Goal: Obtain resource: Download file/media

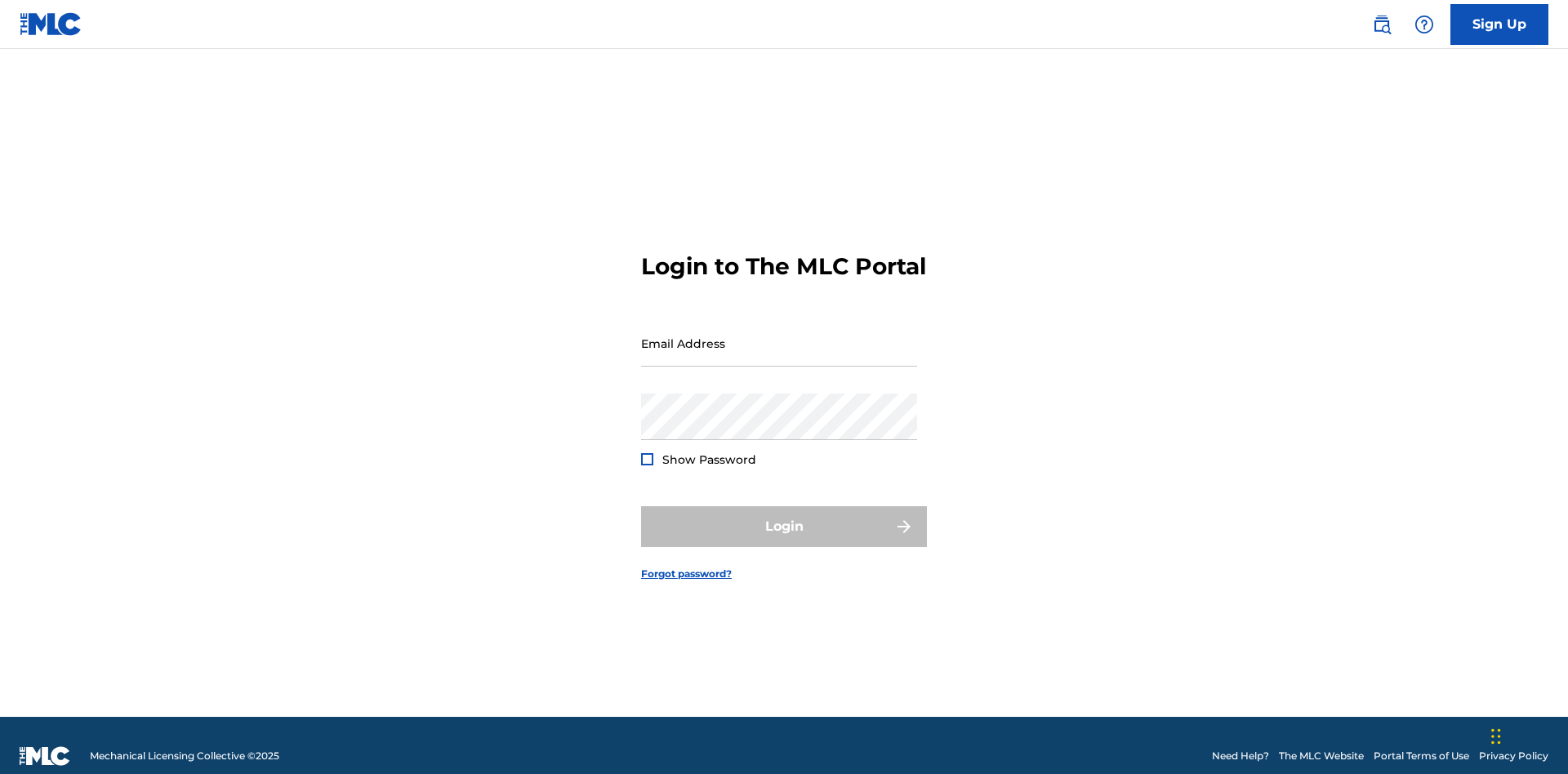
scroll to position [22, 0]
click at [779, 335] on input "Email Address" at bounding box center [779, 343] width 276 height 46
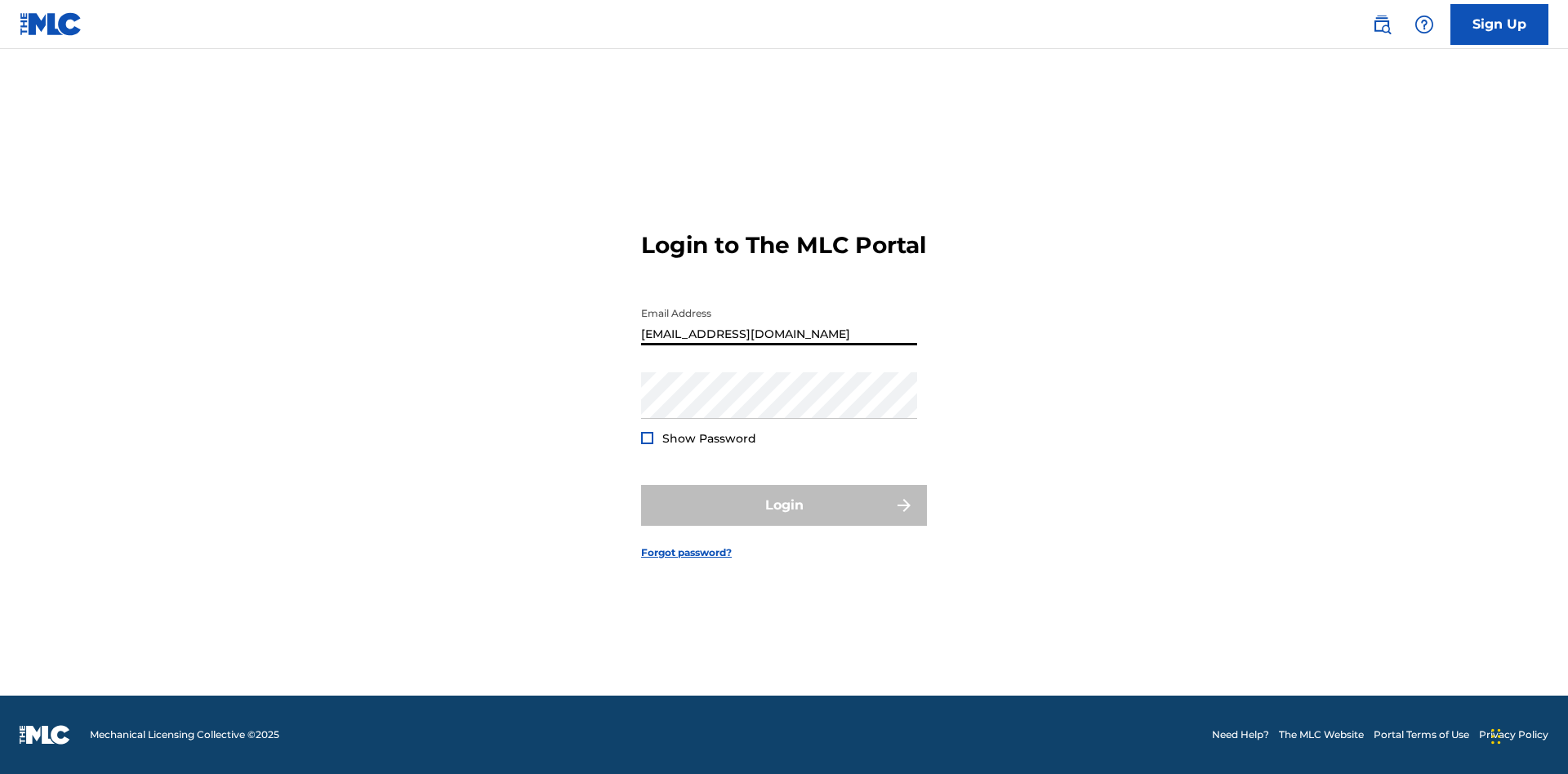
scroll to position [0, 41]
type input "[EMAIL_ADDRESS][DOMAIN_NAME]"
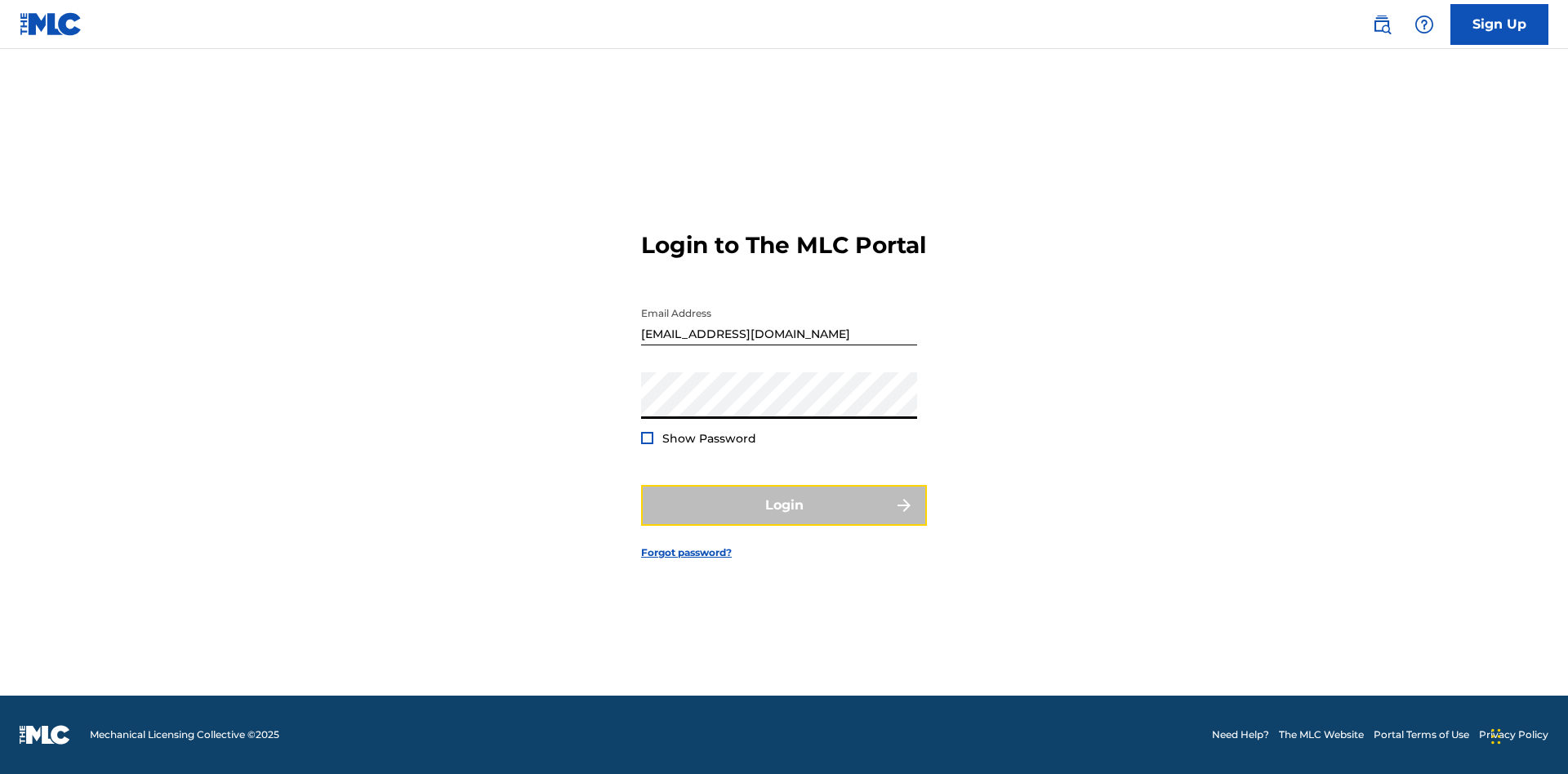
click at [784, 519] on button "Login" at bounding box center [784, 505] width 285 height 40
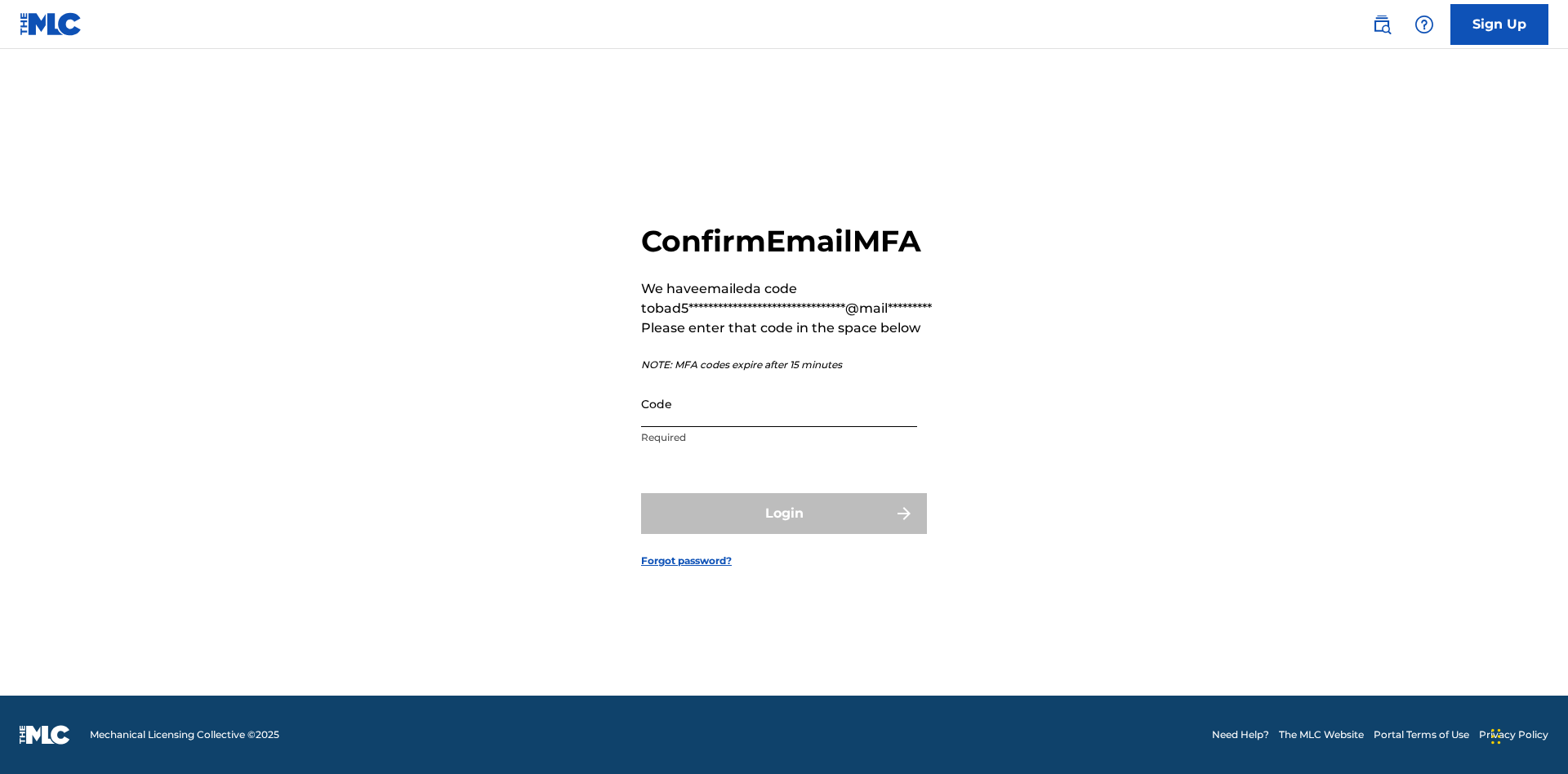
click at [779, 403] on input "Code" at bounding box center [779, 403] width 276 height 46
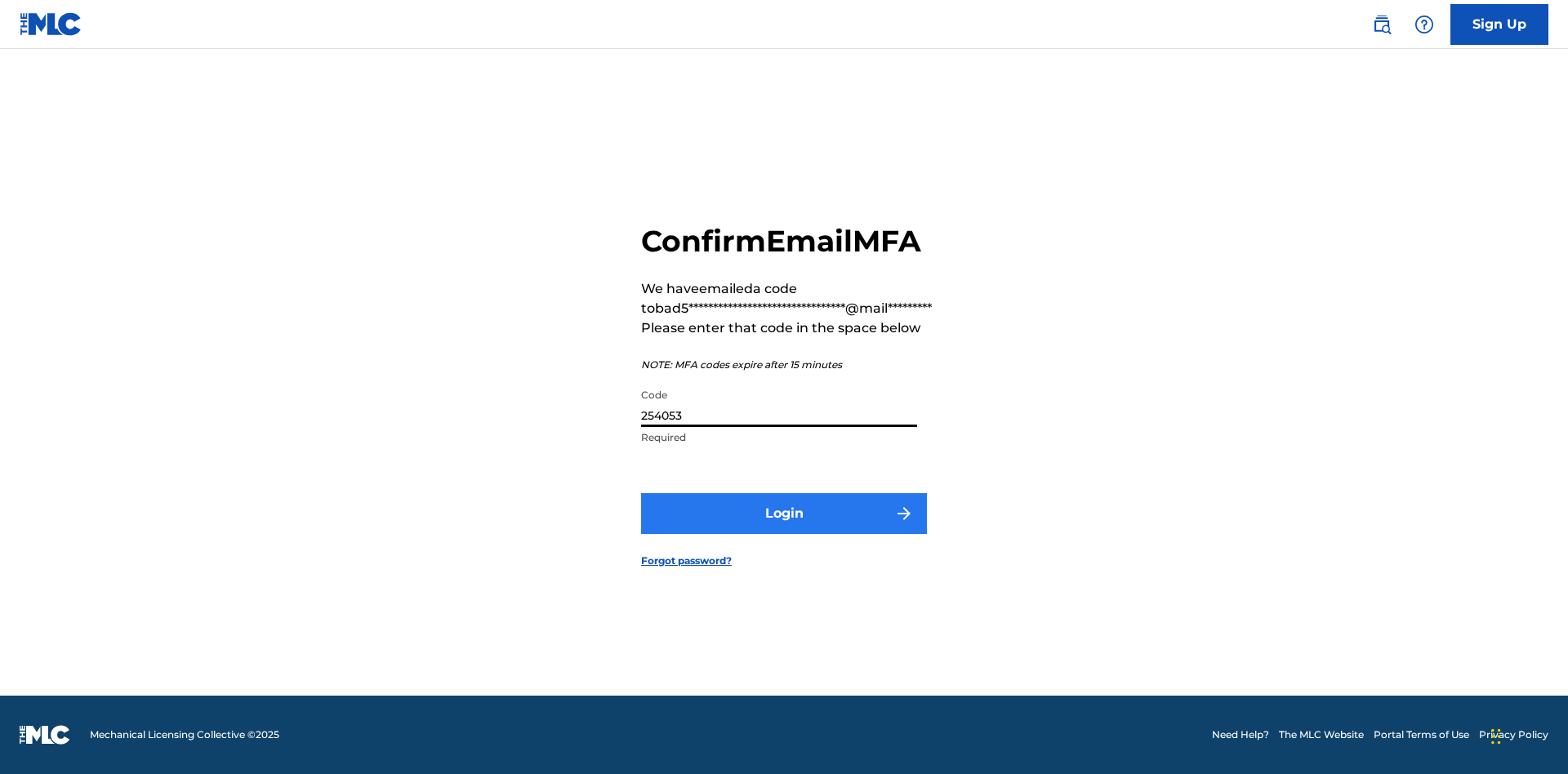
type input "254053"
click at [784, 512] on button "Login" at bounding box center [784, 513] width 285 height 40
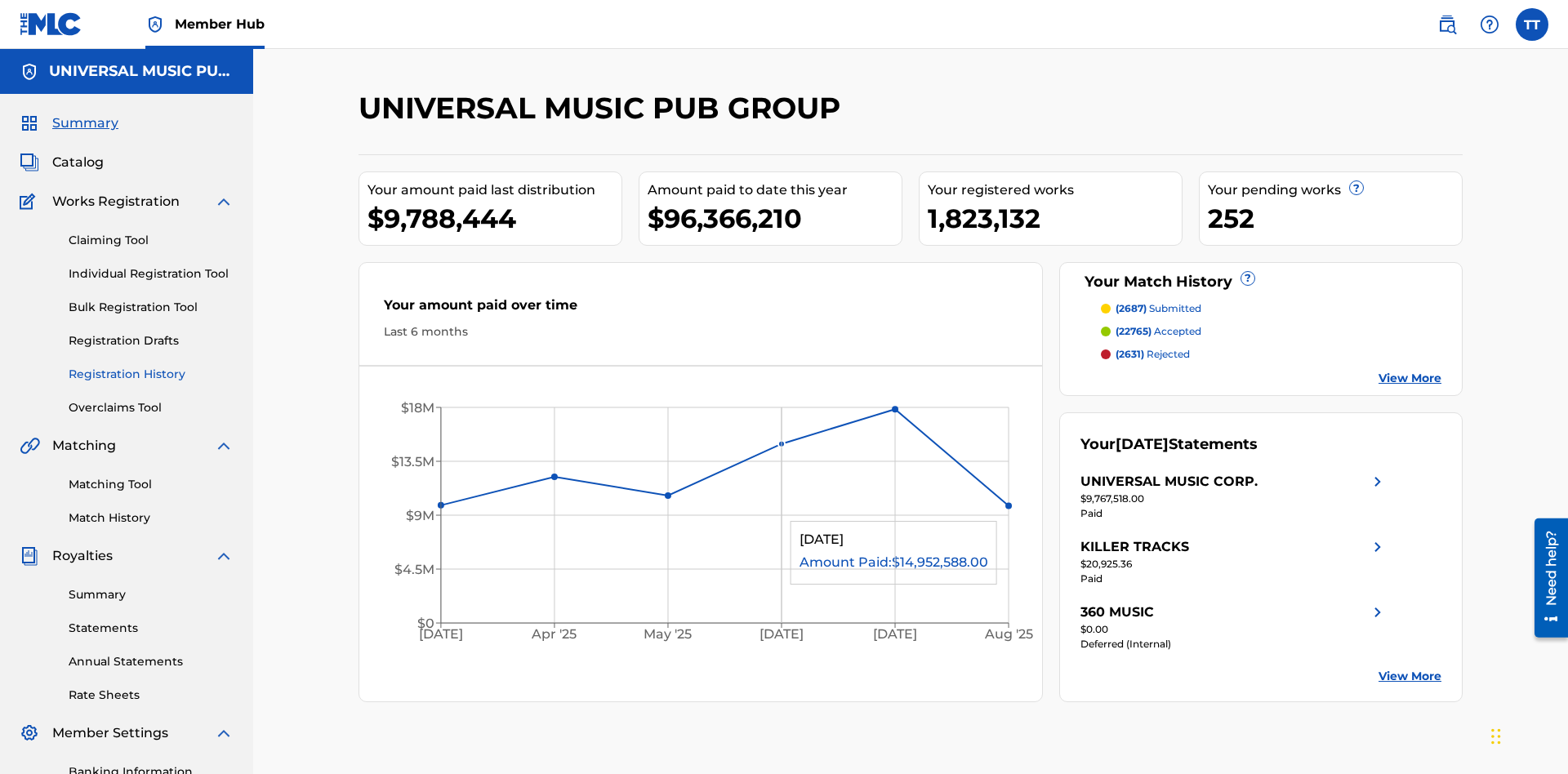
click at [151, 365] on link "Registration History" at bounding box center [151, 374] width 165 height 17
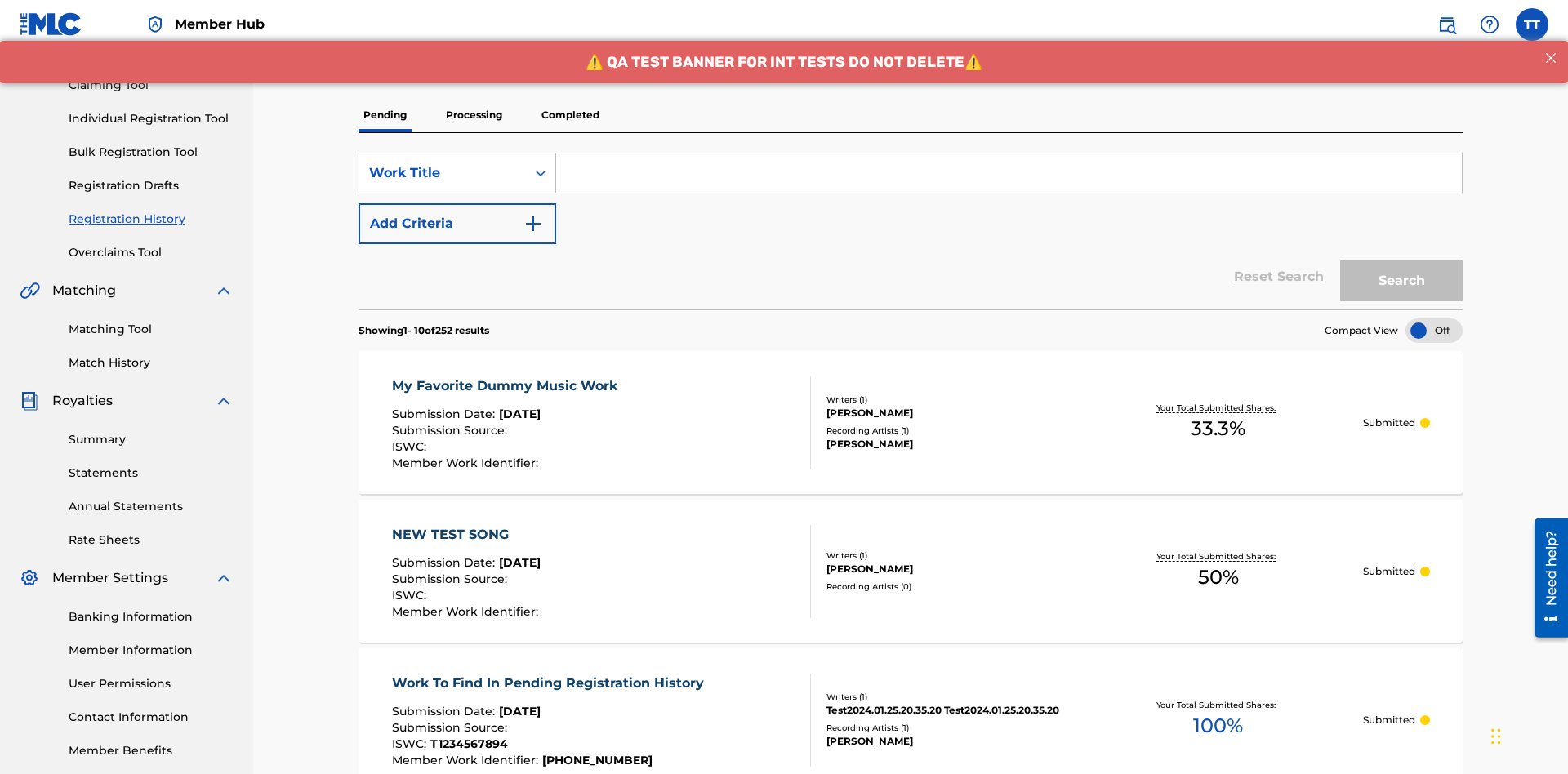
click at [570, 115] on p "Completed" at bounding box center [571, 115] width 68 height 34
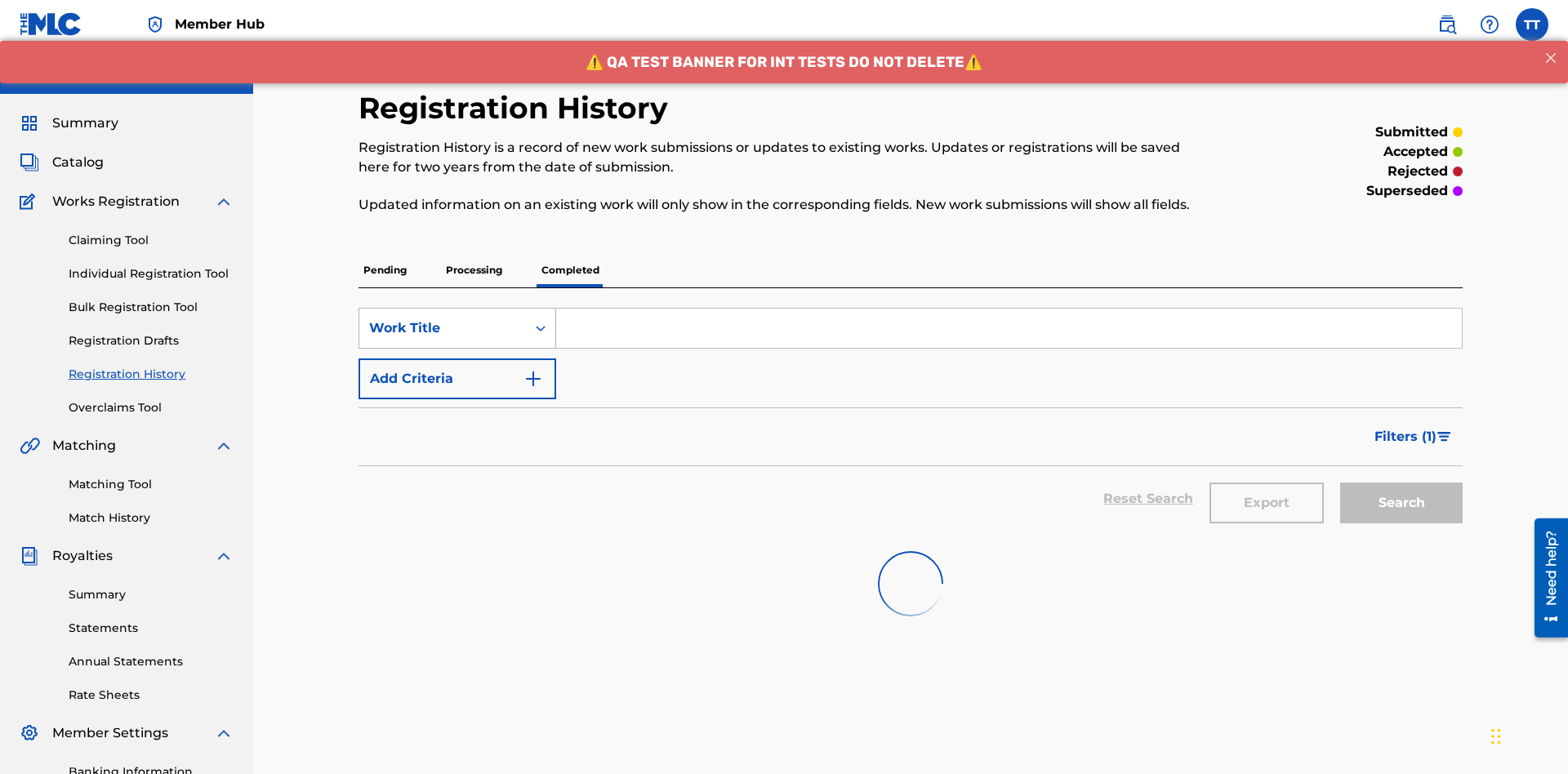
click at [443, 318] on div "Work Title" at bounding box center [443, 328] width 147 height 20
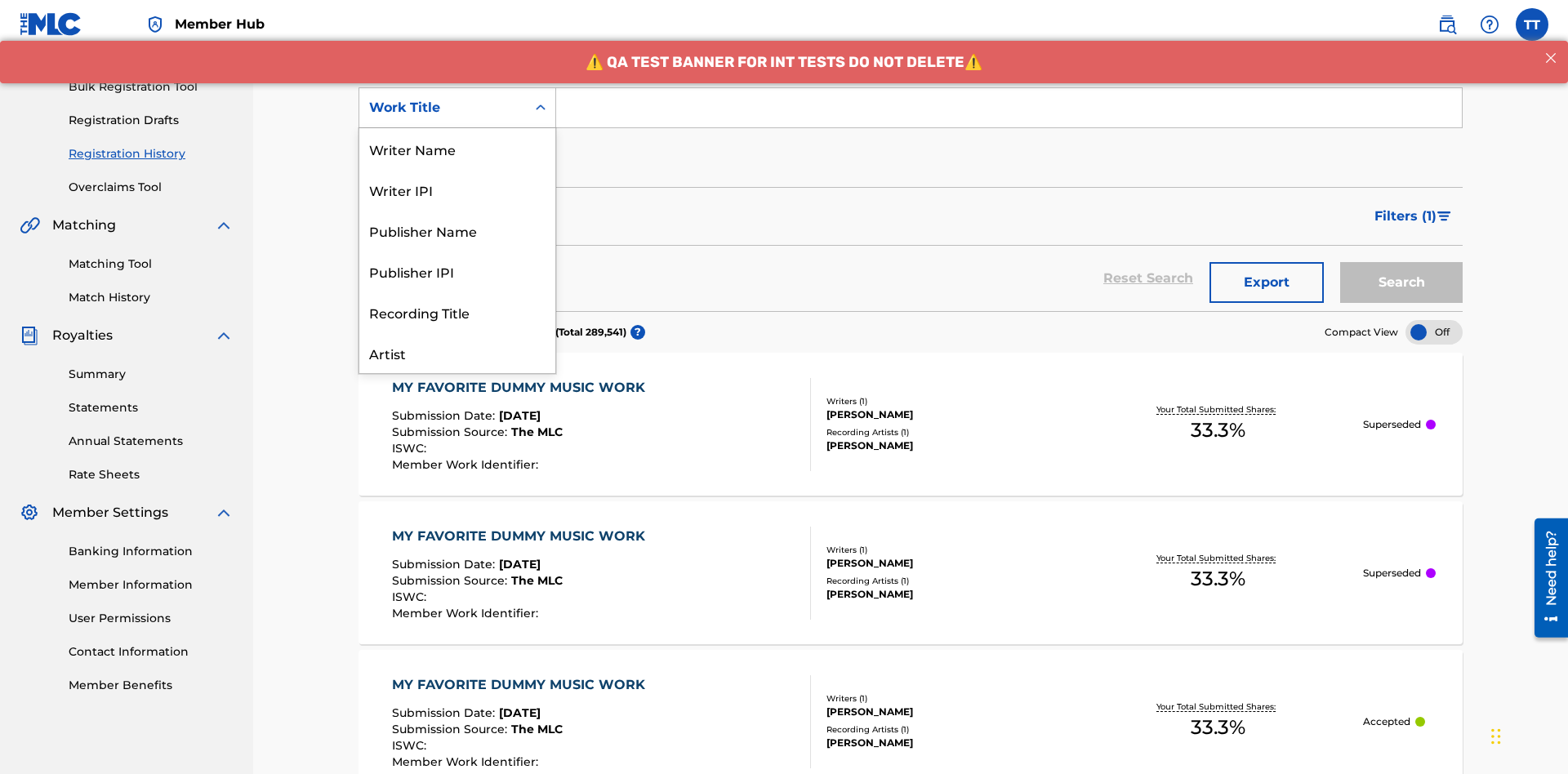
scroll to position [82, 0]
click at [457, 312] on div "ISRC" at bounding box center [457, 312] width 196 height 40
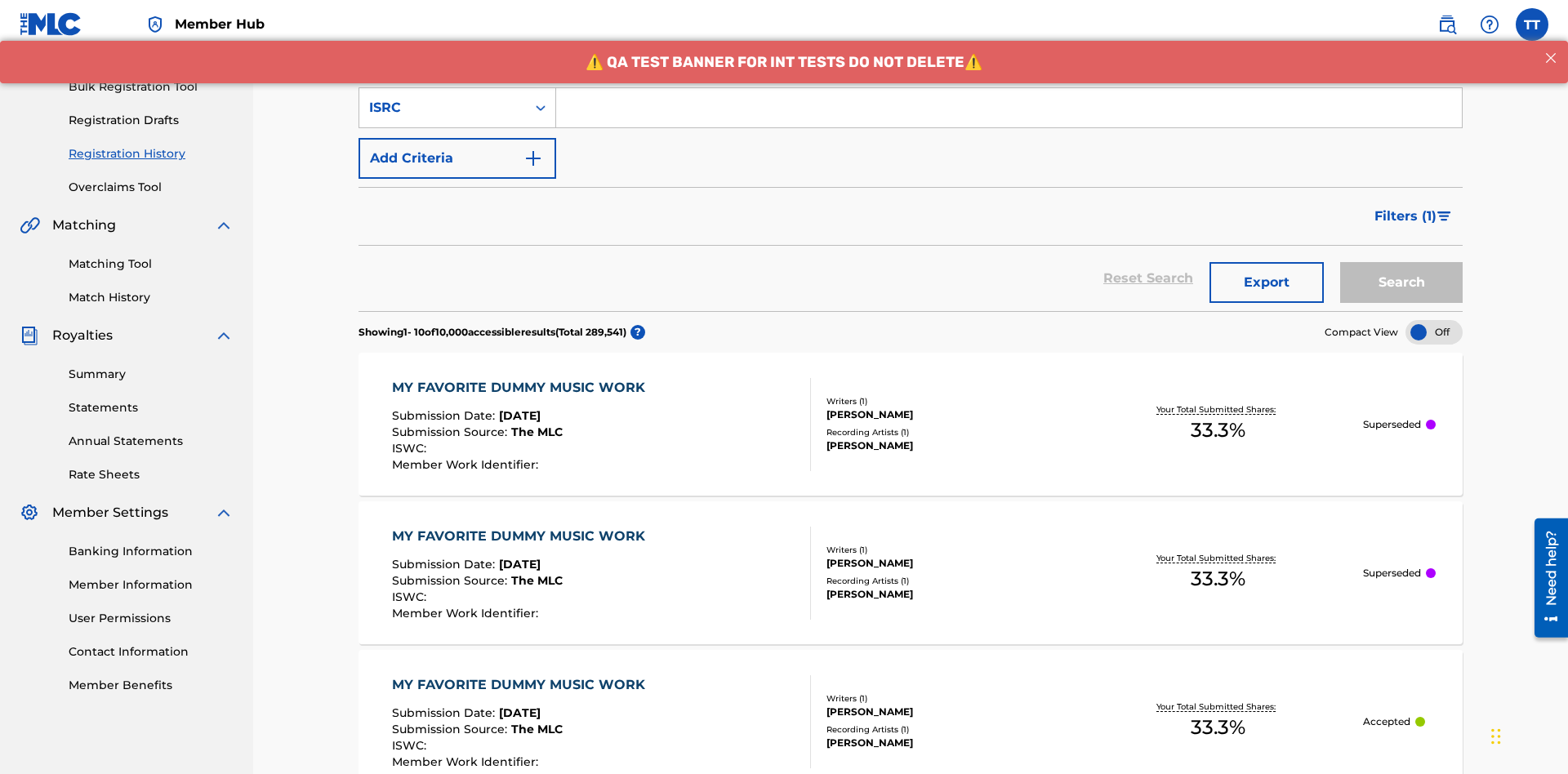
click at [1009, 118] on input "Search Form" at bounding box center [1008, 108] width 905 height 40
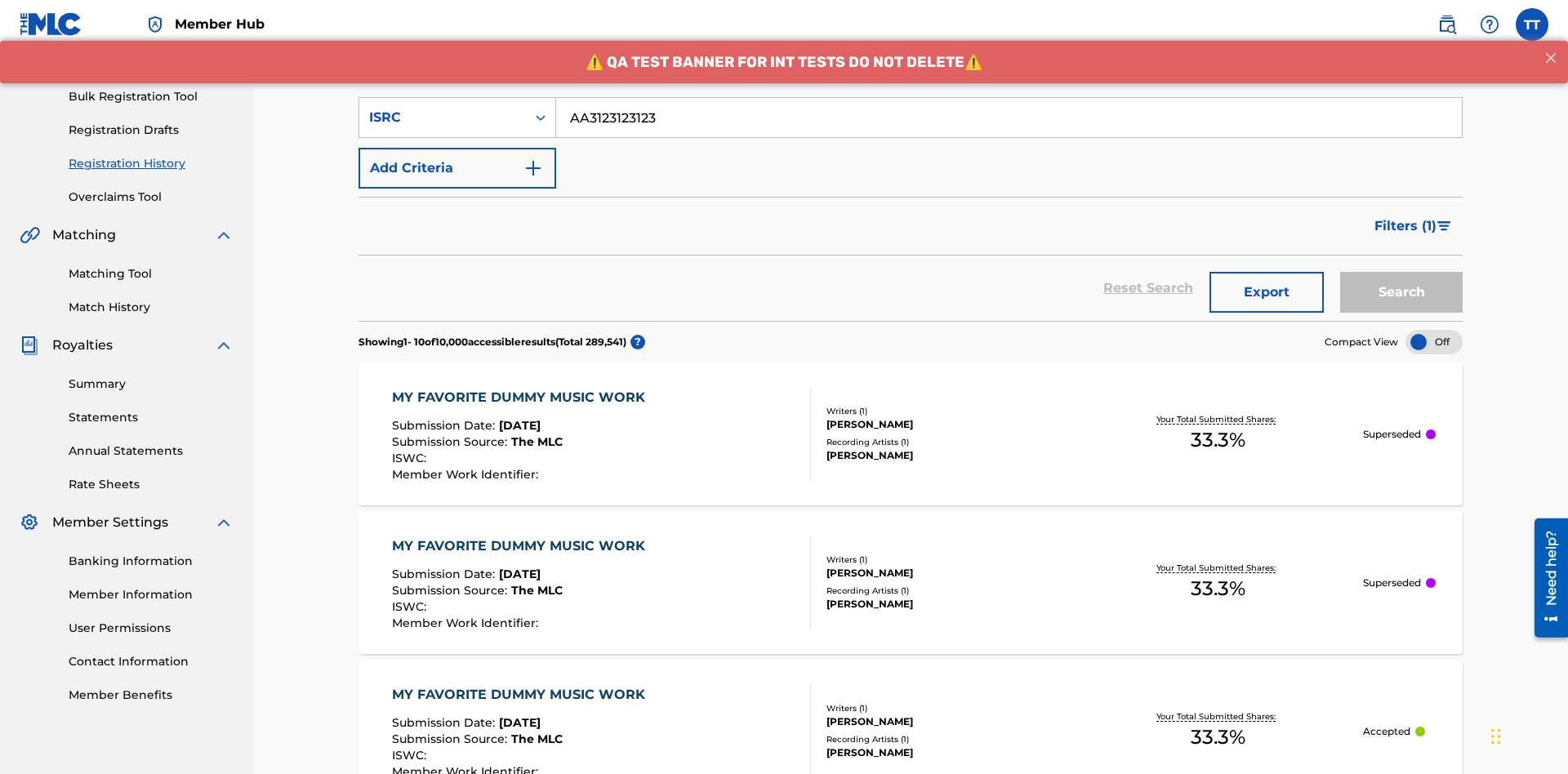
type input "AA3123123123"
click at [1401, 272] on button "Search" at bounding box center [1401, 292] width 122 height 40
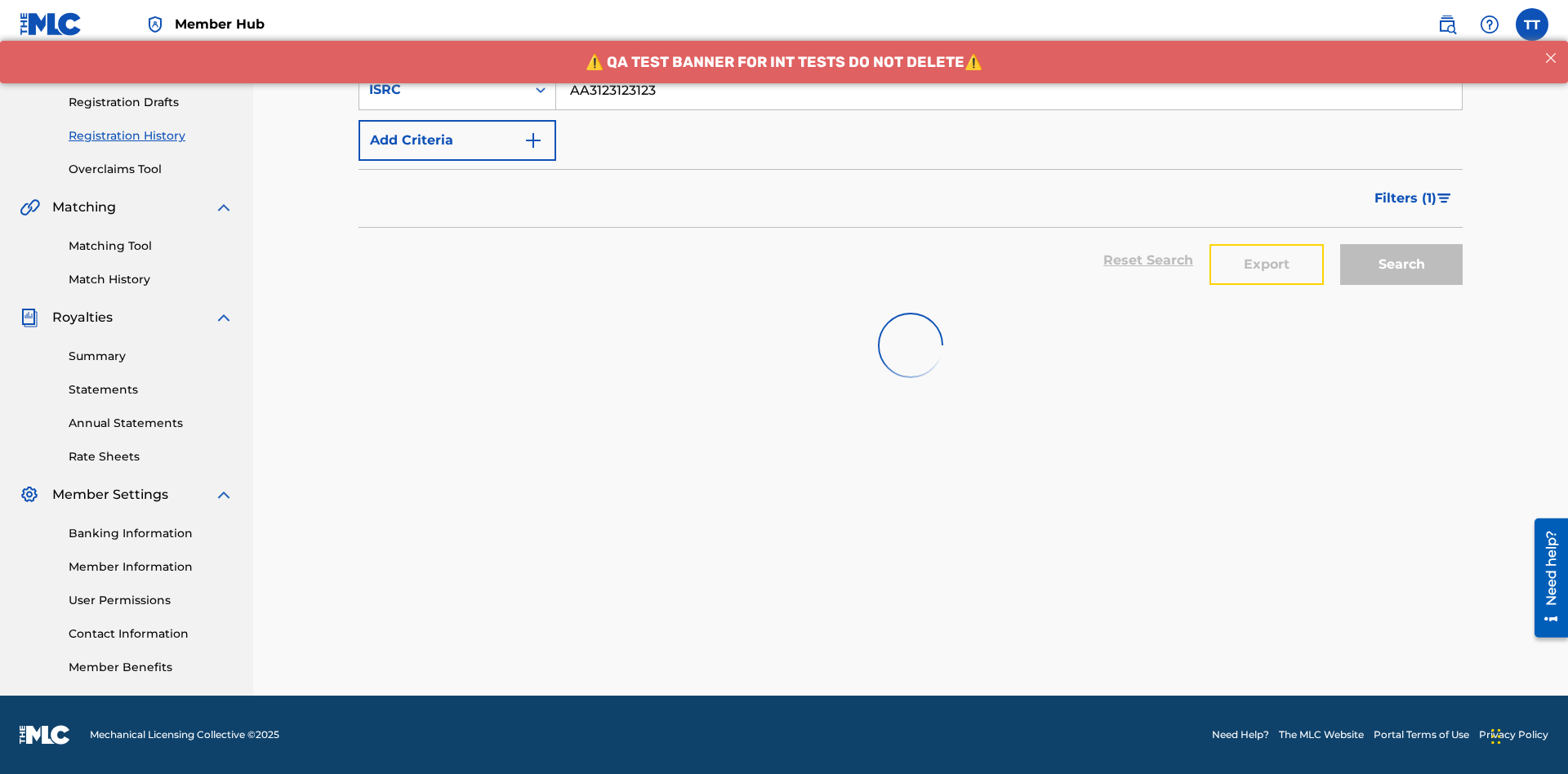
click at [1267, 244] on button "Export" at bounding box center [1266, 264] width 114 height 40
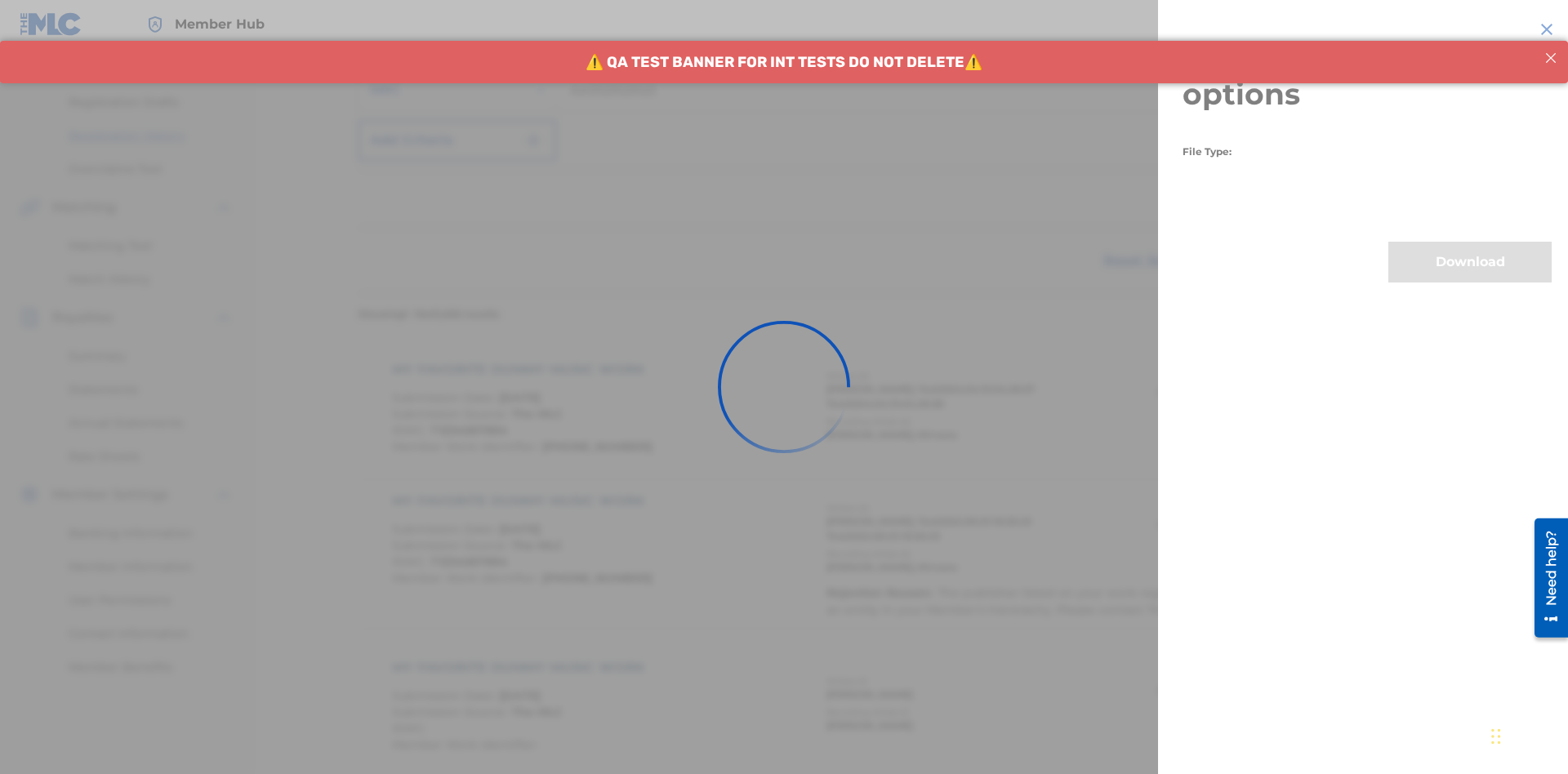
scroll to position [384, 0]
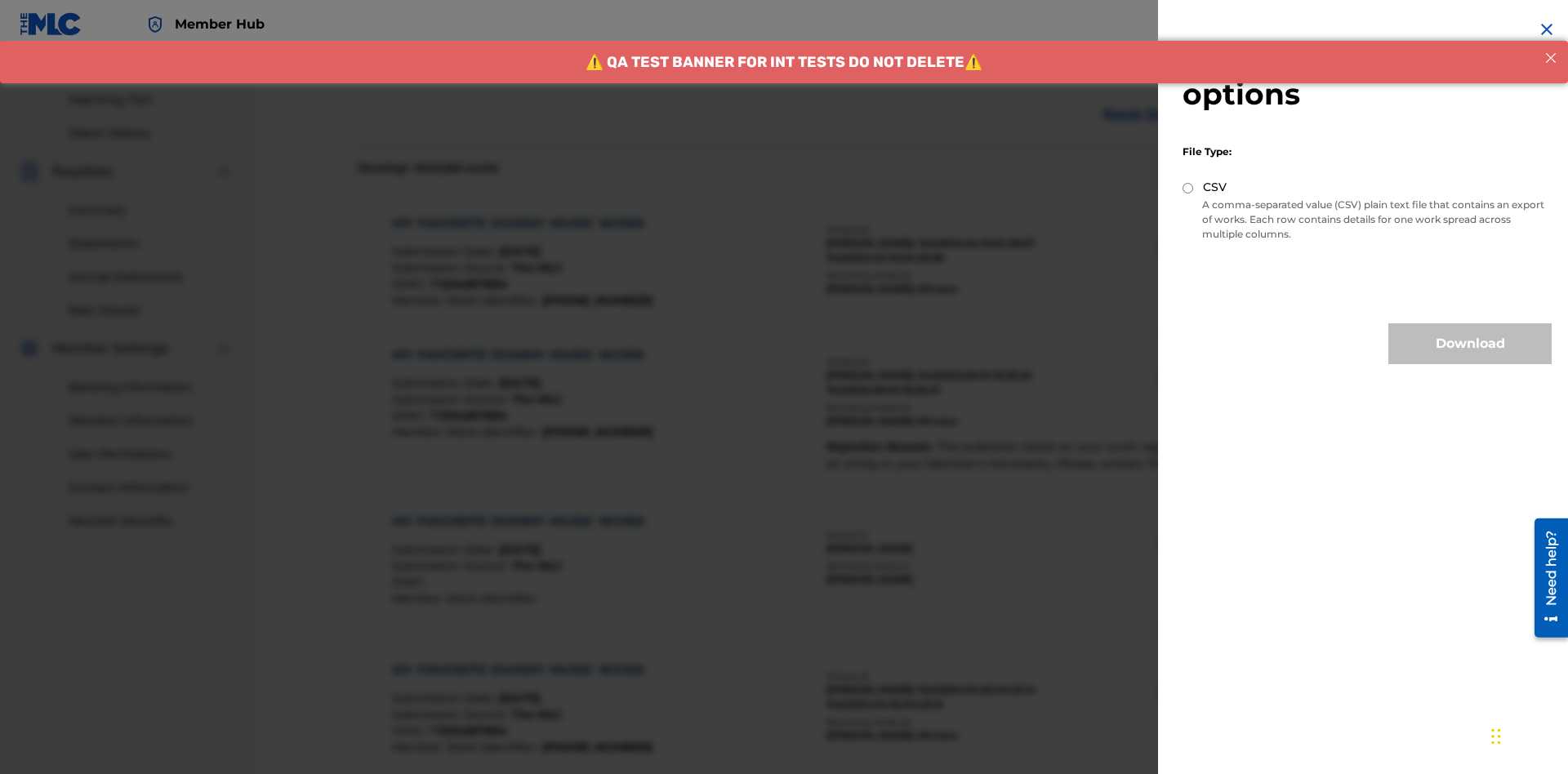
click at [1188, 187] on input "CSV" at bounding box center [1187, 187] width 10 height 10
radio input "true"
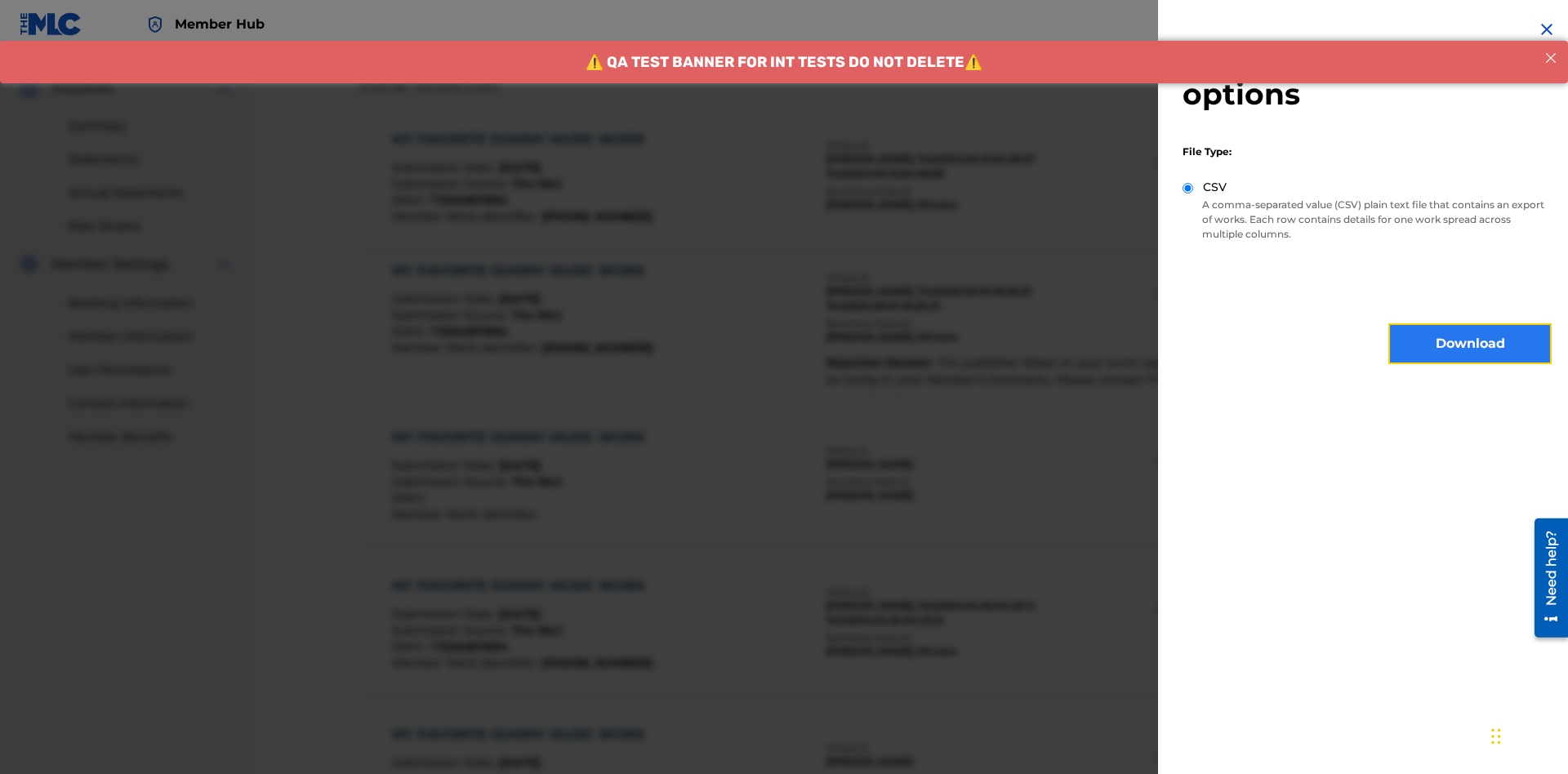
click at [1470, 344] on button "Download" at bounding box center [1469, 343] width 163 height 40
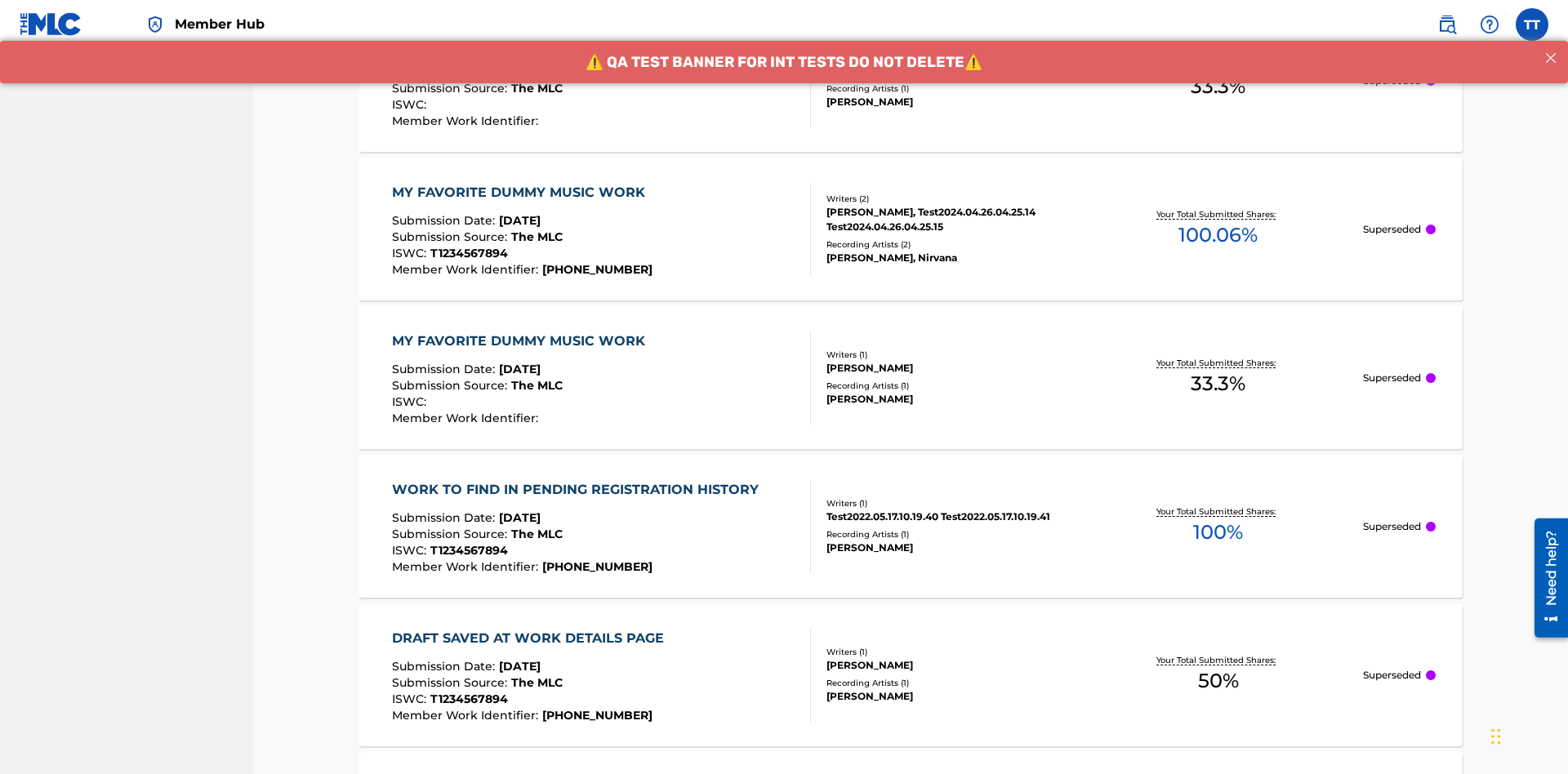
scroll to position [500, 0]
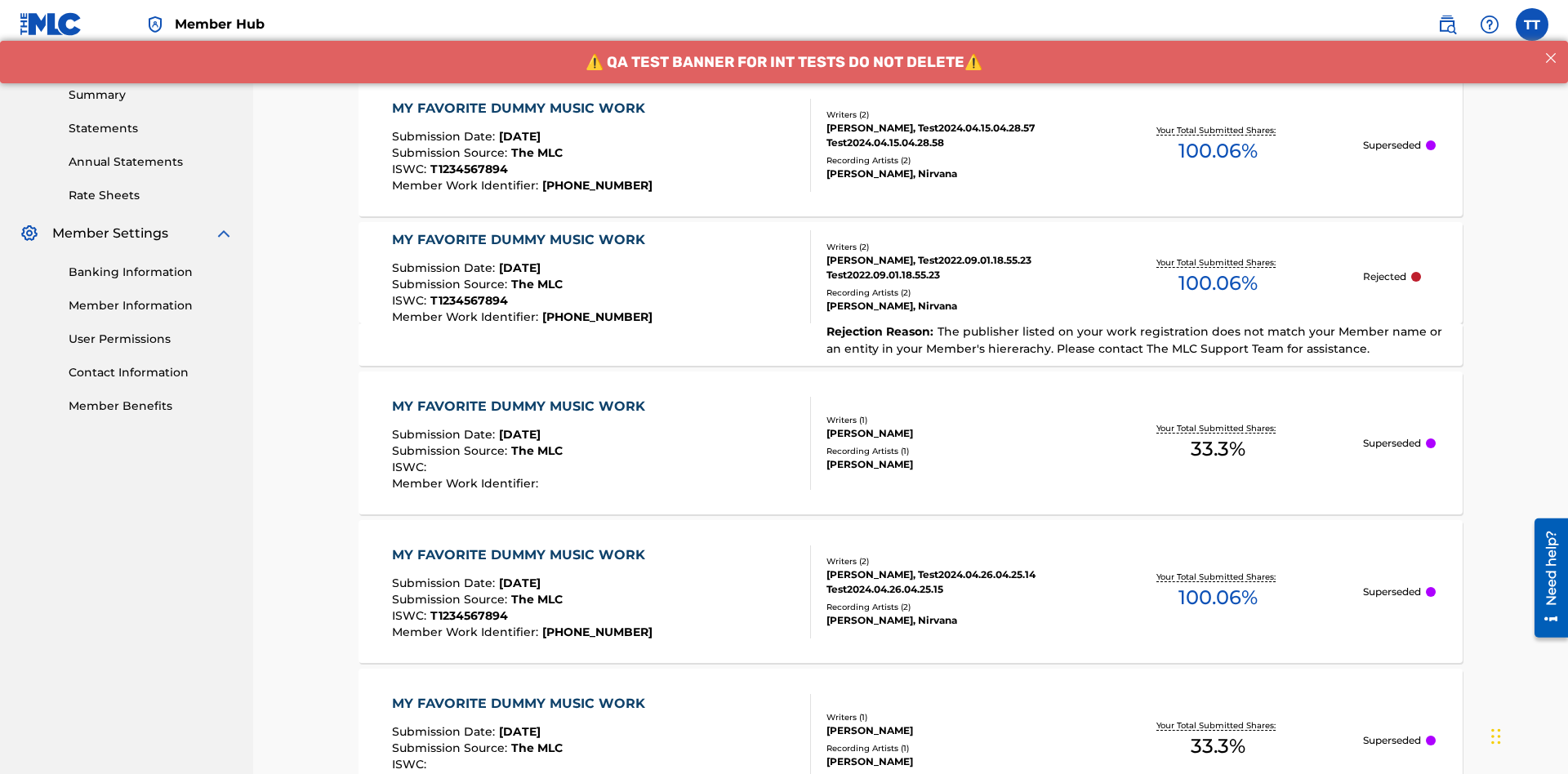
click at [520, 107] on div "MY FAVORITE DUMMY MUSIC WORK" at bounding box center [522, 108] width 261 height 20
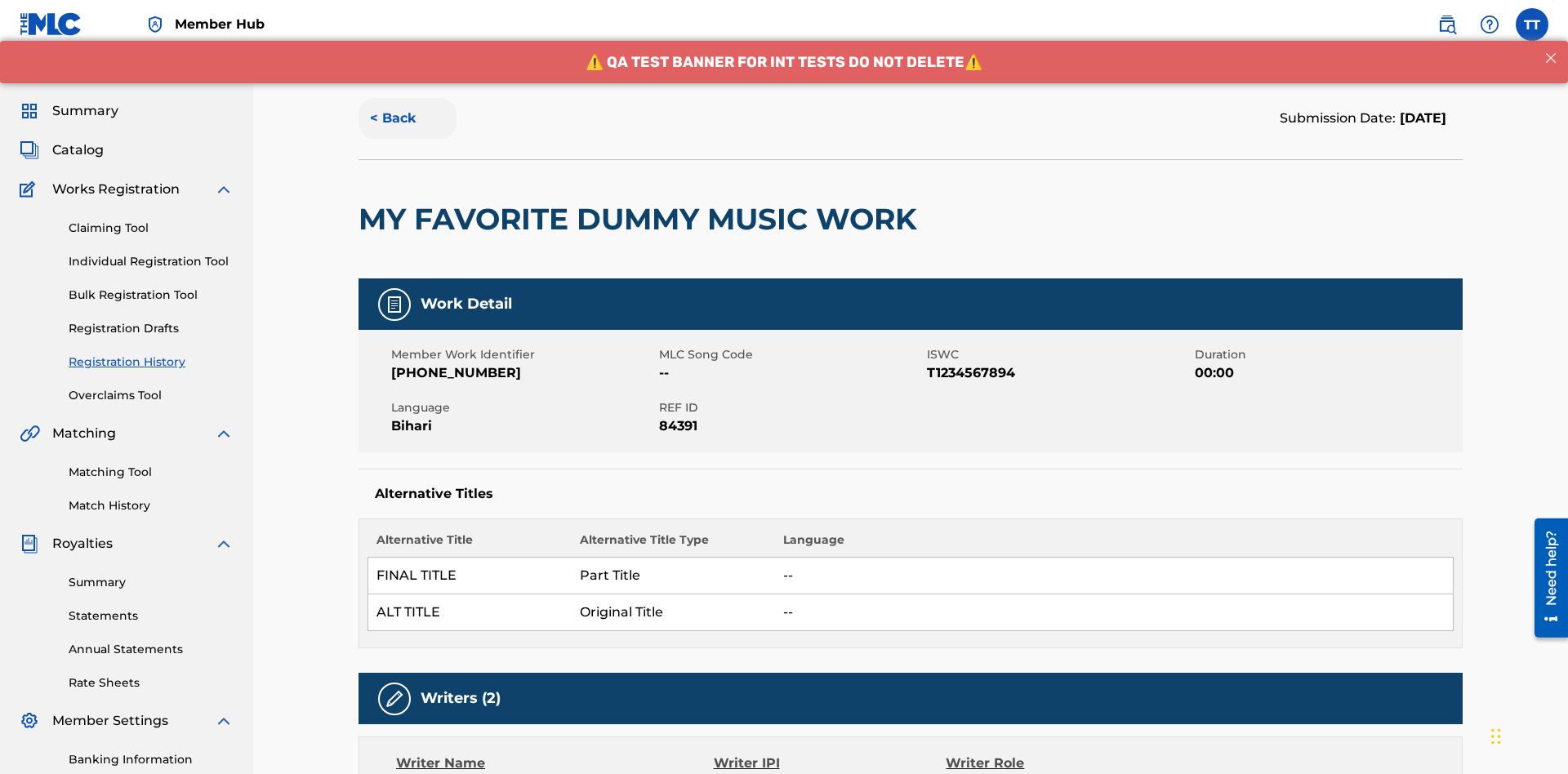
click at [408, 119] on button "< Back" at bounding box center [408, 118] width 98 height 40
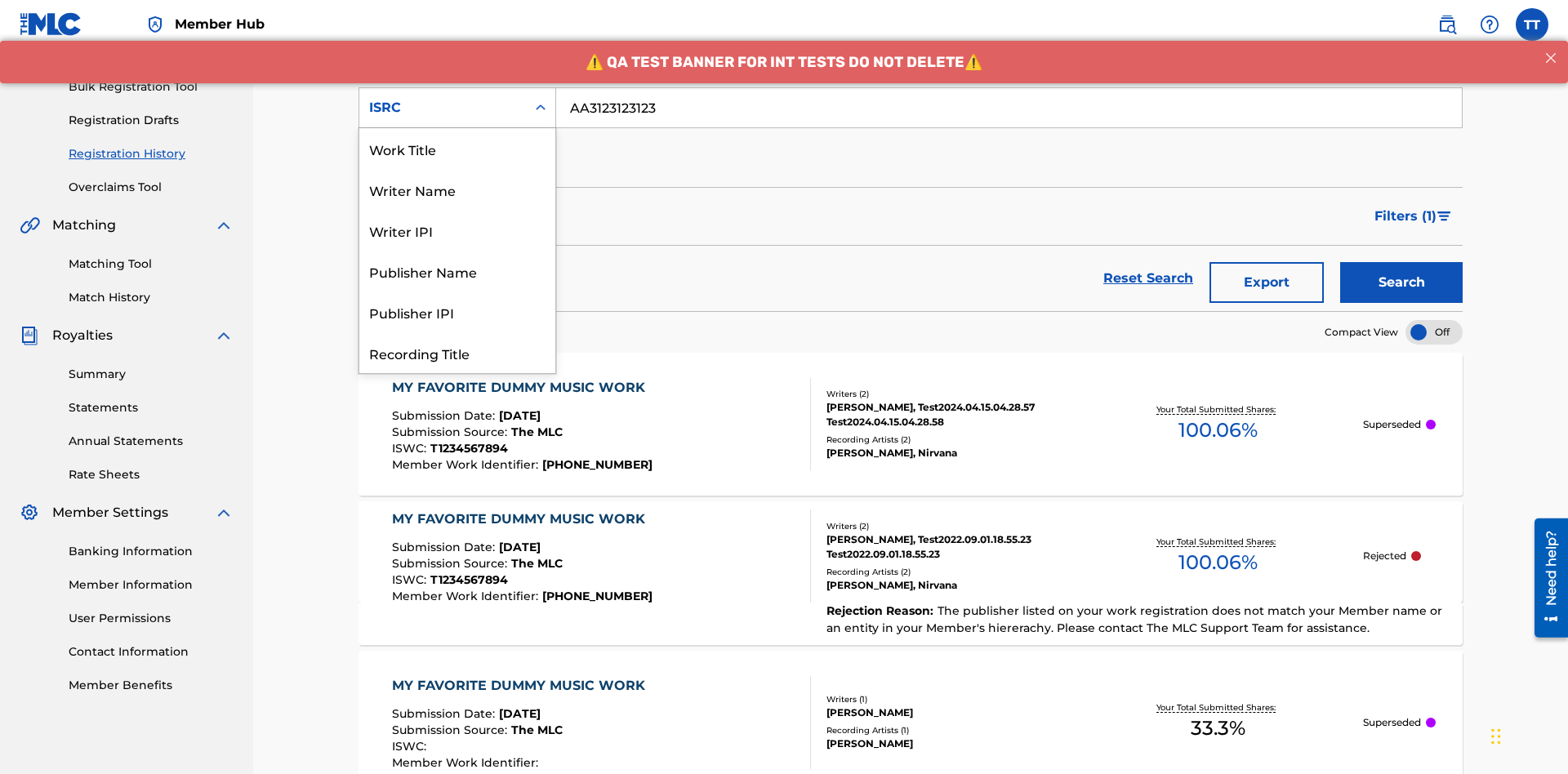
scroll to position [82, 0]
click at [457, 271] on div "Recording Title" at bounding box center [457, 270] width 196 height 40
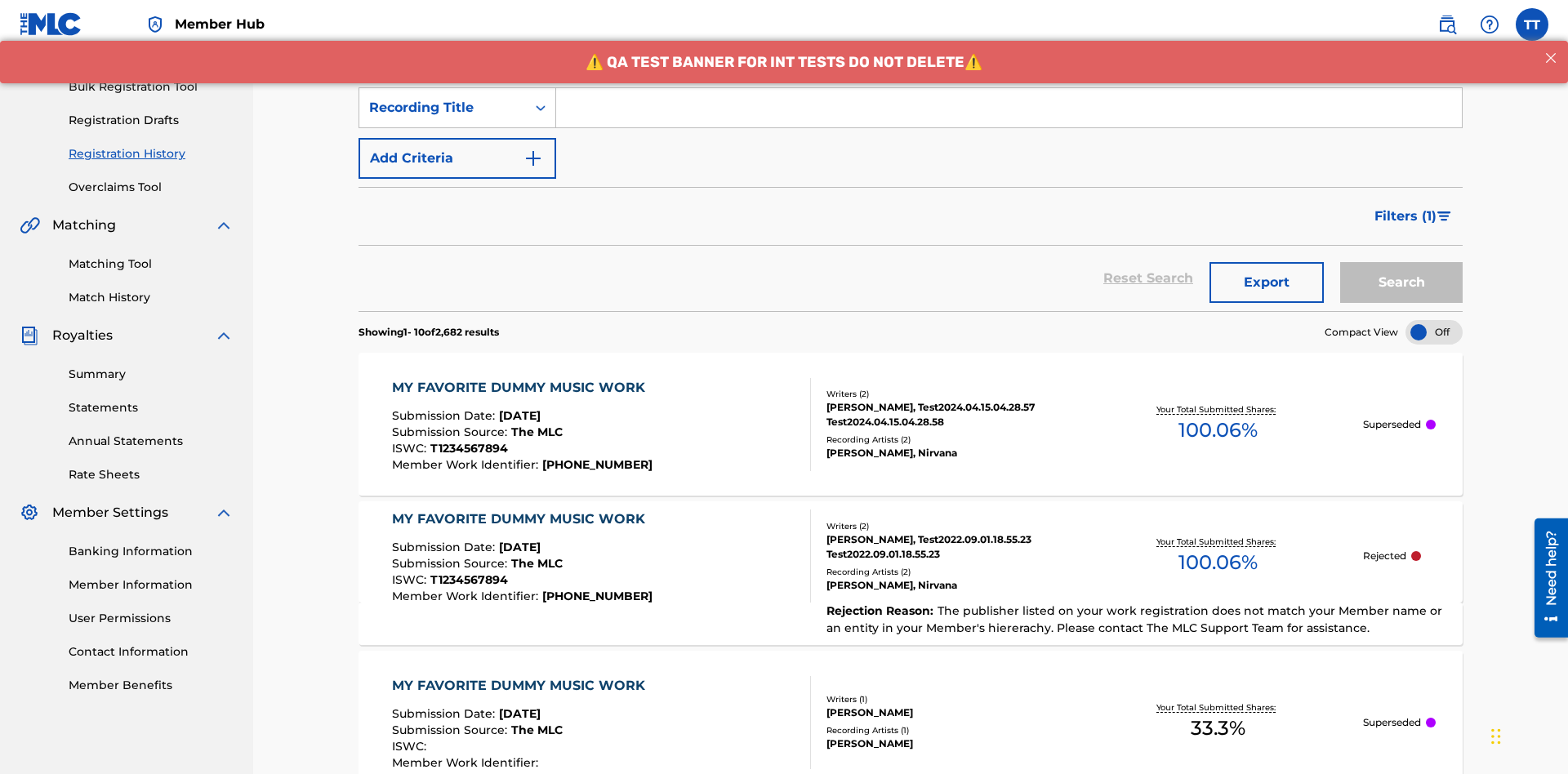
click at [1009, 118] on input "Search Form" at bounding box center [1008, 108] width 905 height 40
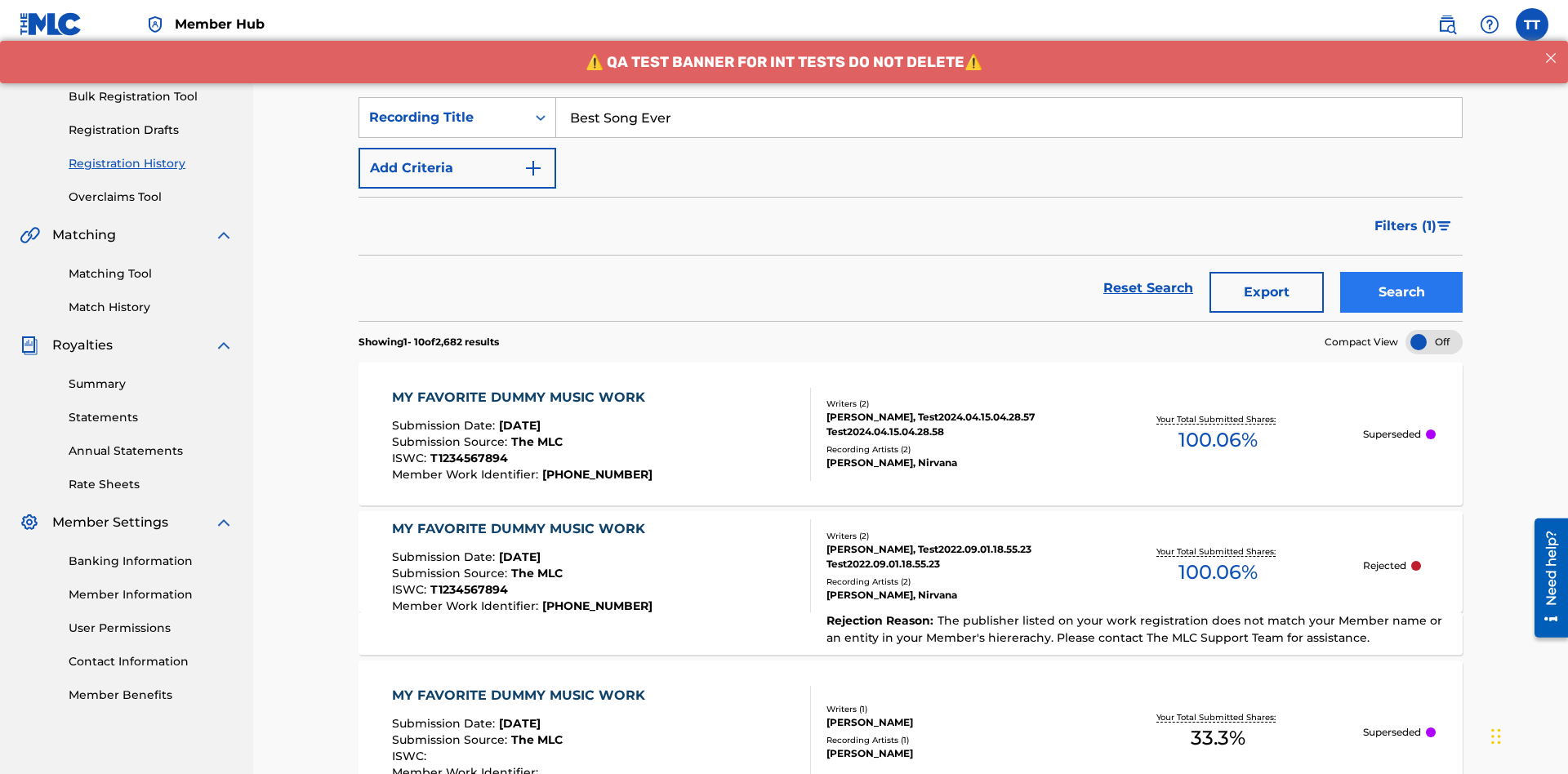
type input "Best Song Ever"
click at [1401, 272] on button "Search" at bounding box center [1401, 292] width 122 height 40
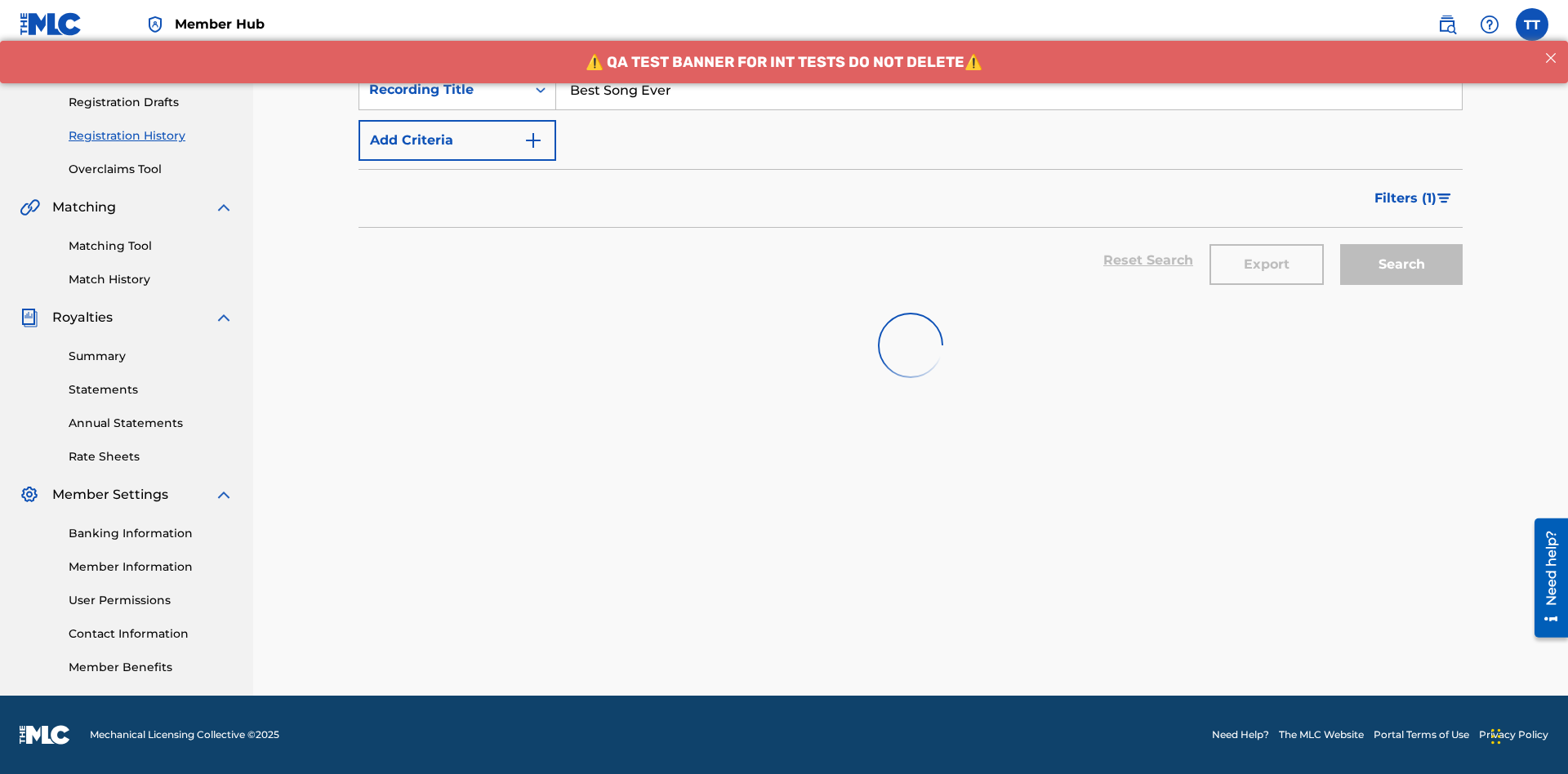
click at [1267, 244] on button "Export" at bounding box center [1266, 264] width 114 height 40
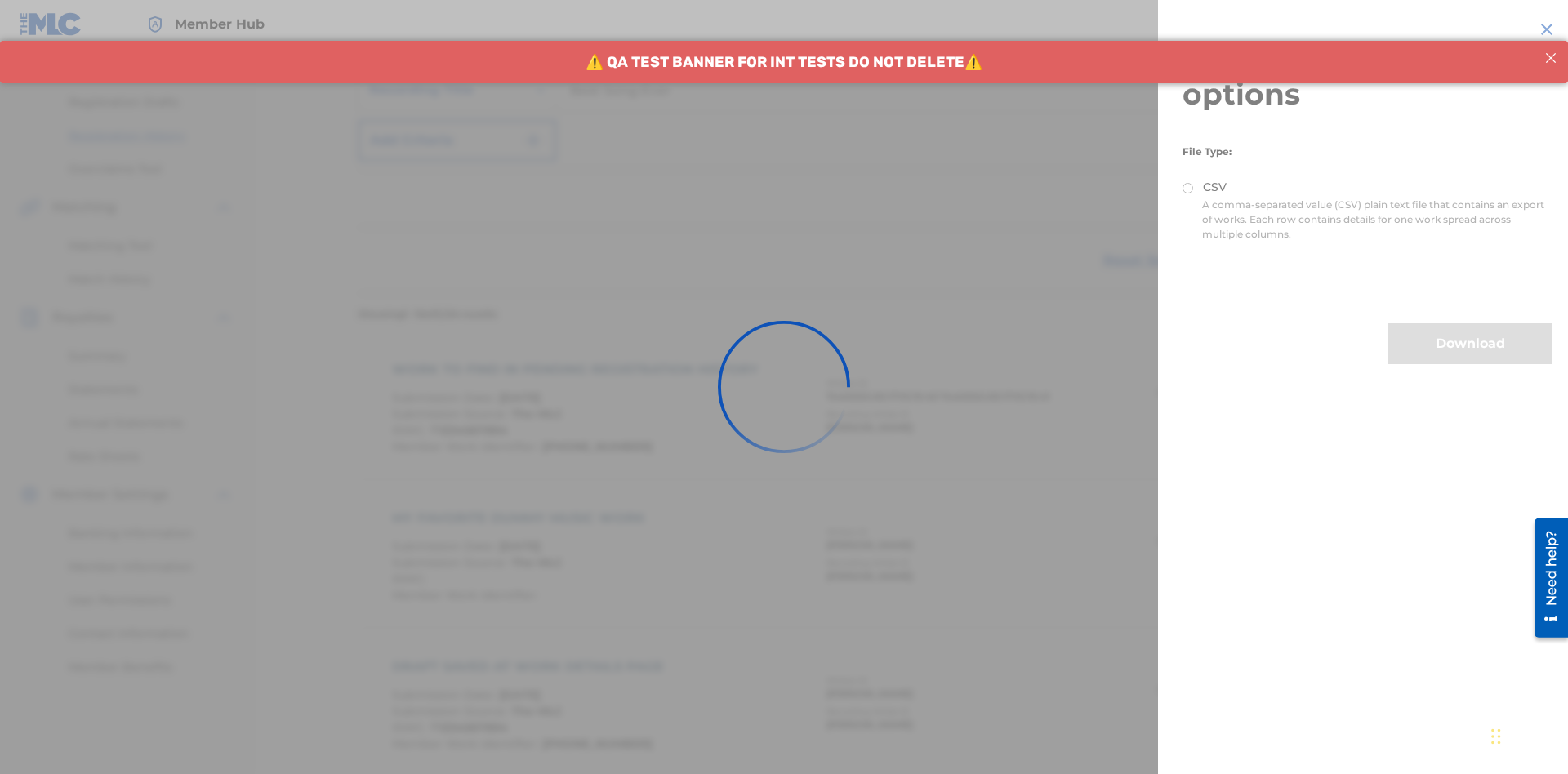
scroll to position [384, 0]
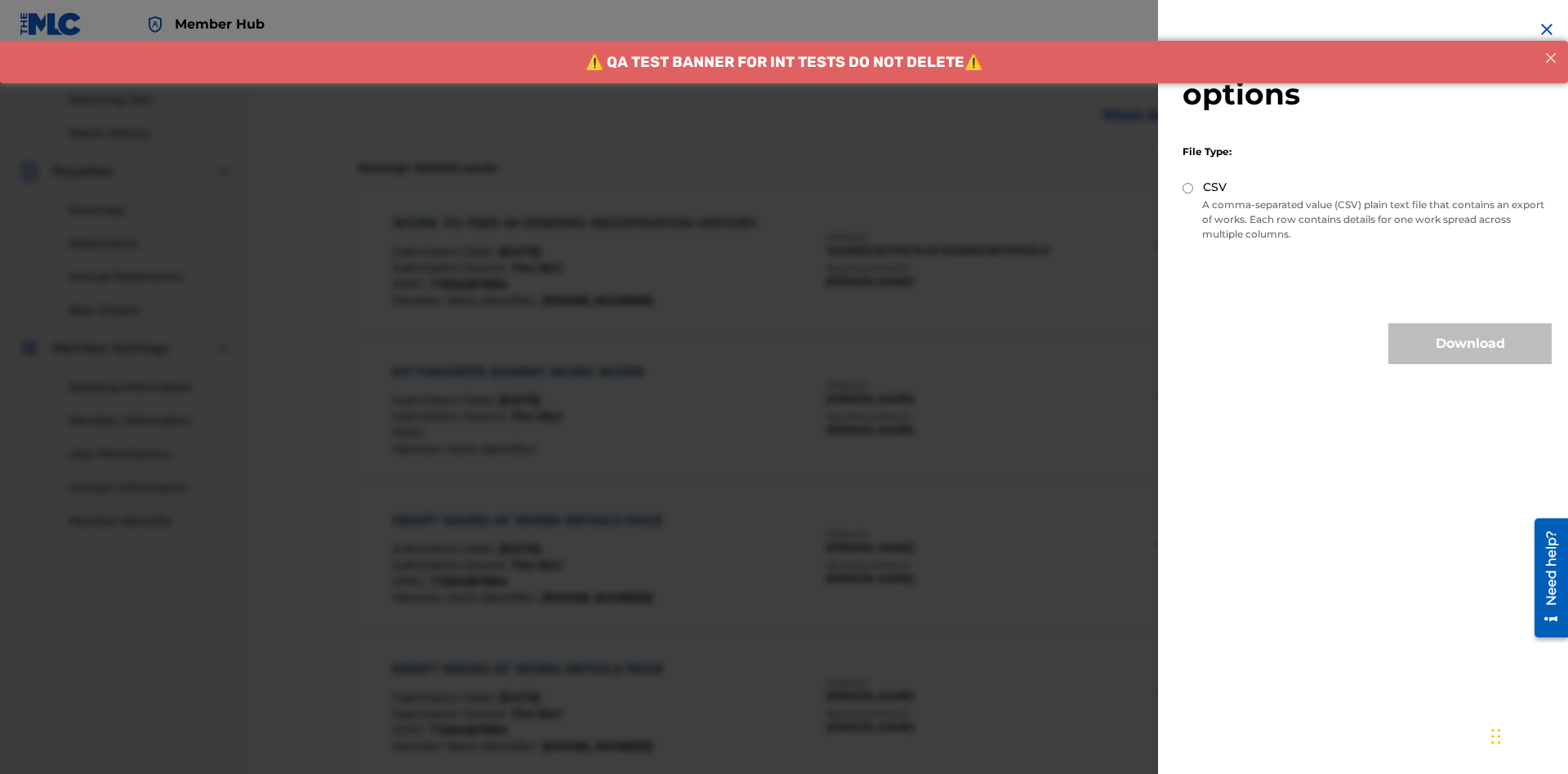
click at [1188, 187] on input "CSV" at bounding box center [1187, 187] width 10 height 10
radio input "true"
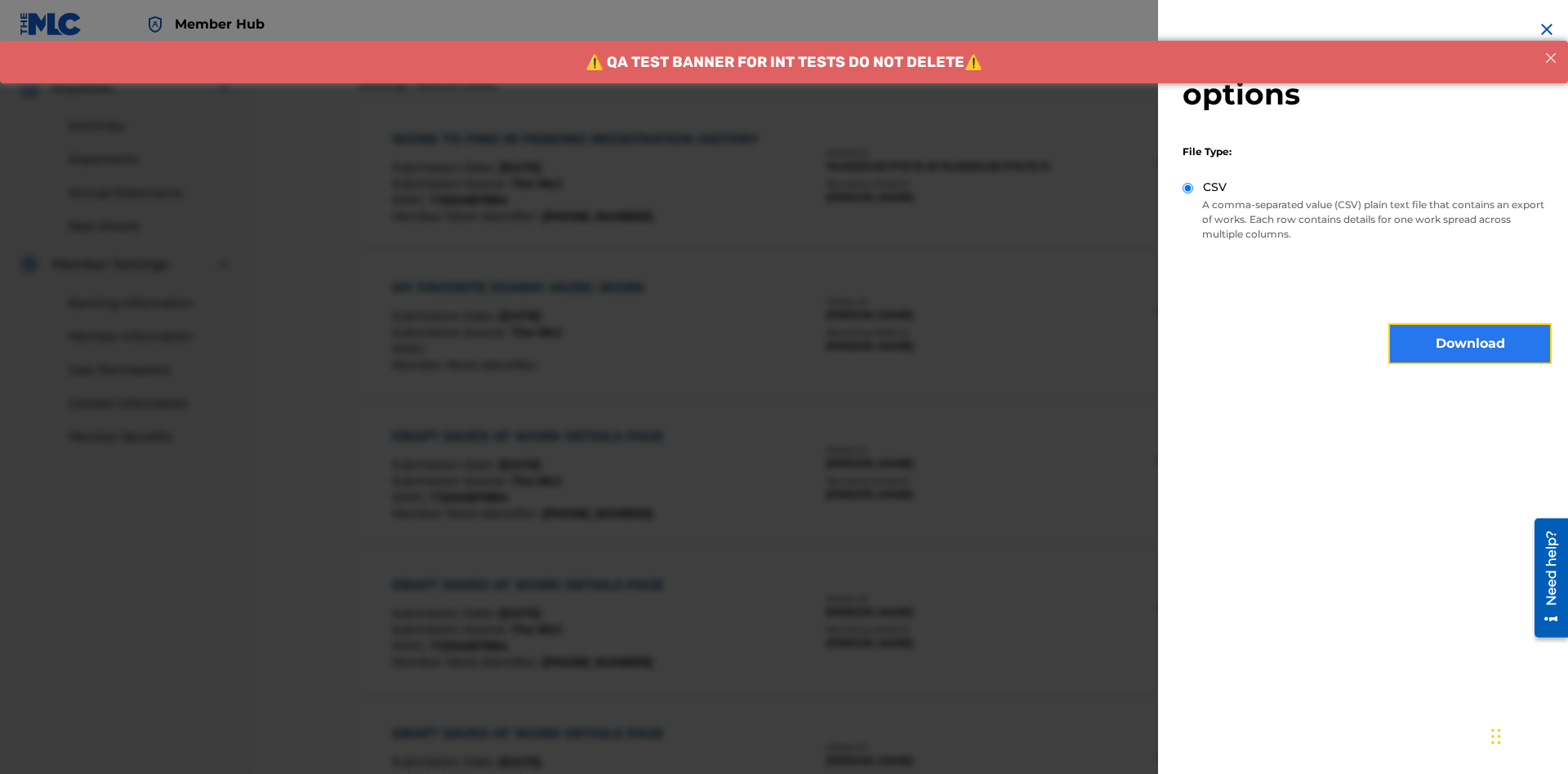
click at [1470, 344] on button "Download" at bounding box center [1469, 343] width 163 height 40
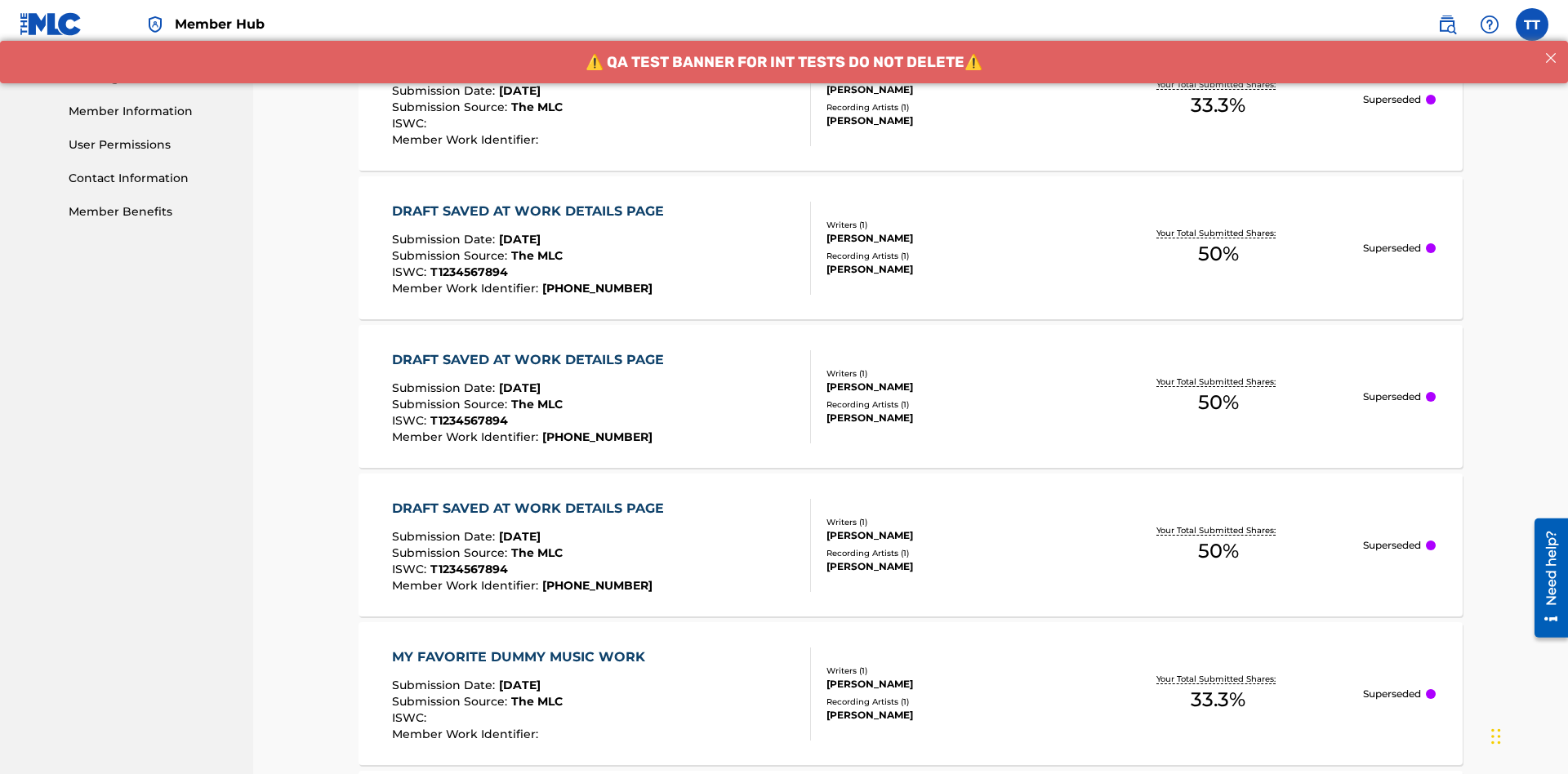
scroll to position [863, 0]
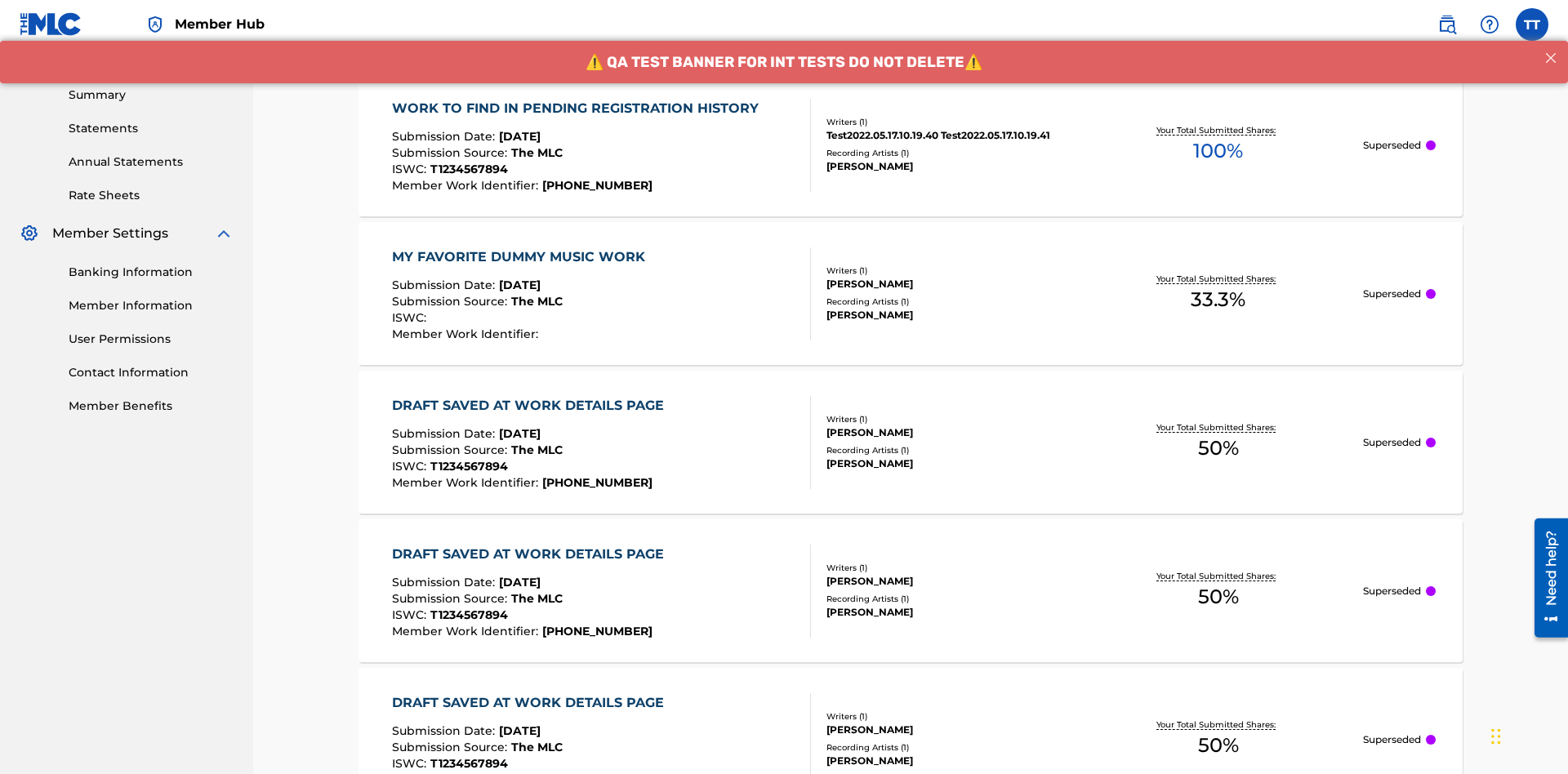
scroll to position [220, 0]
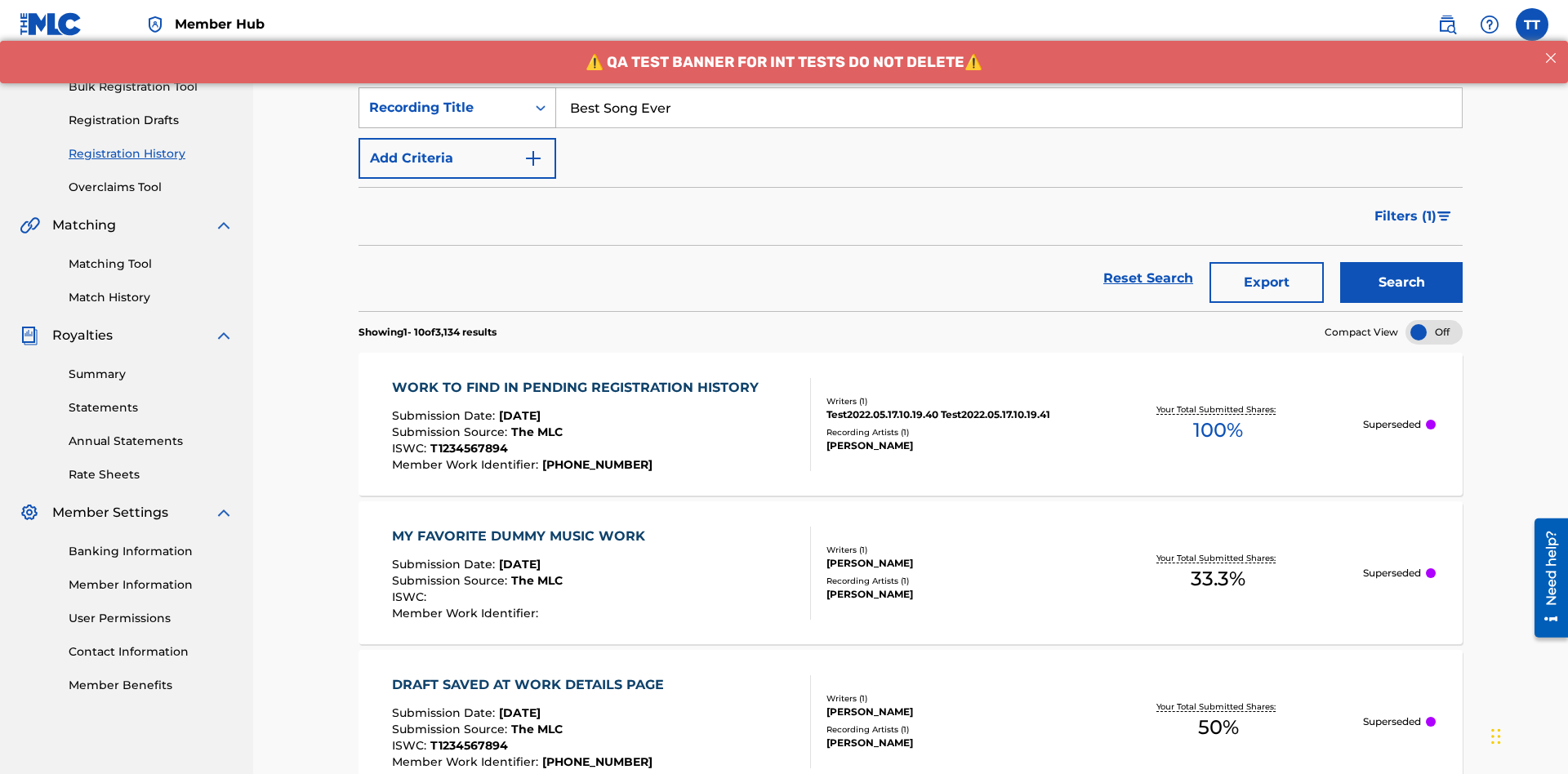
click at [443, 107] on div "Recording Title" at bounding box center [443, 107] width 147 height 20
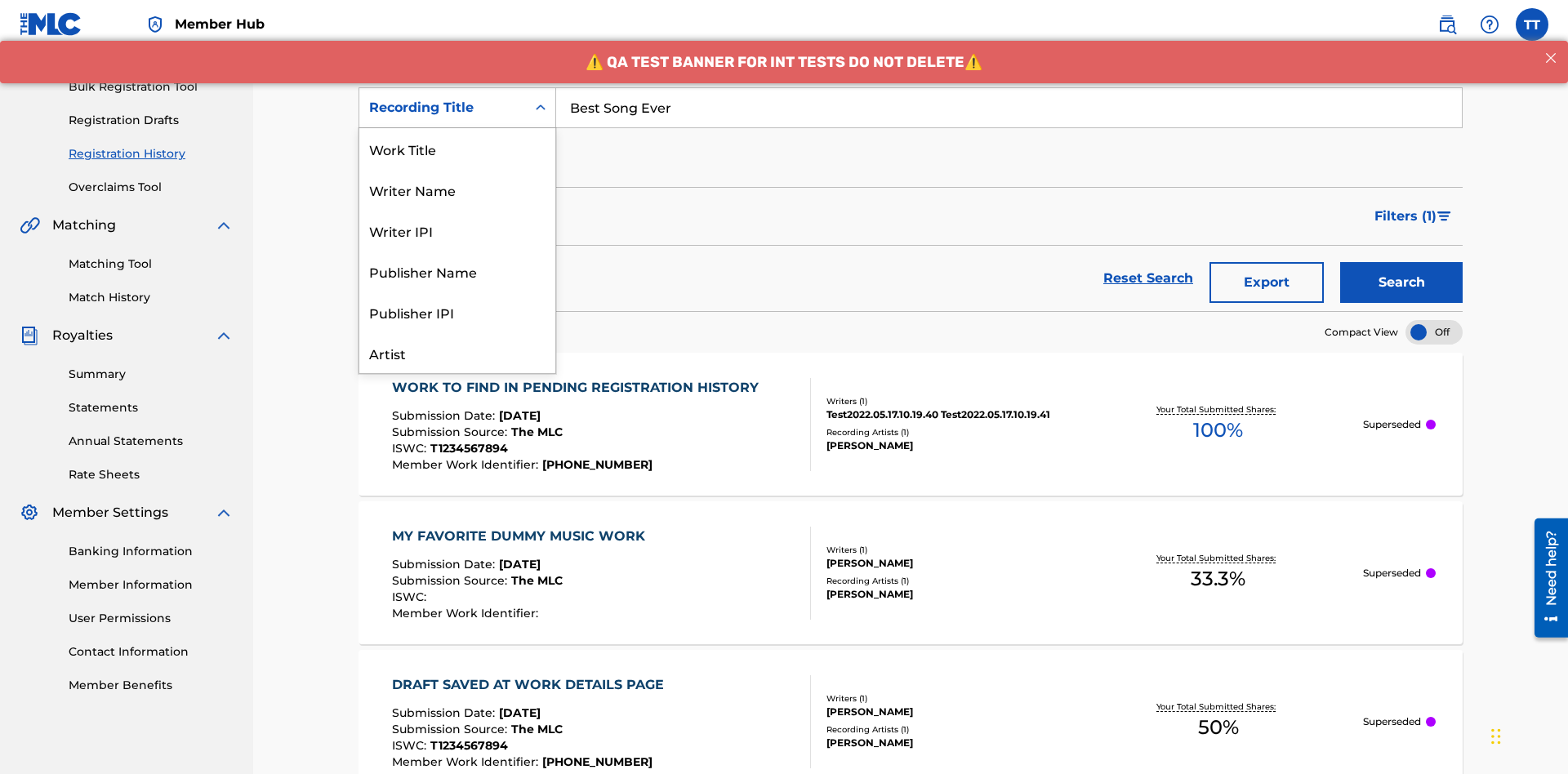
scroll to position [82, 0]
click at [457, 88] on div "Work Title" at bounding box center [457, 66] width 196 height 40
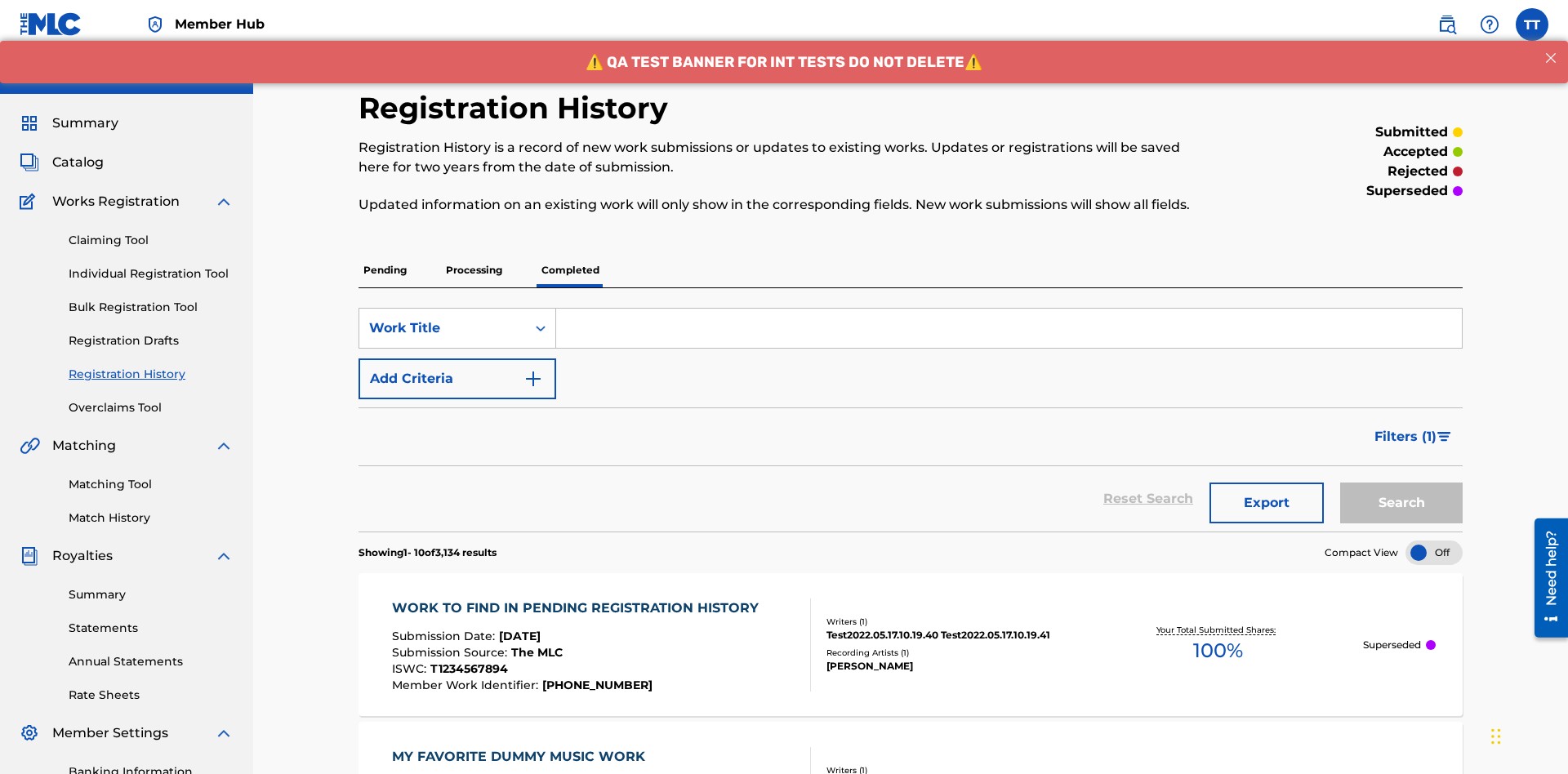
click at [1009, 309] on input "Search Form" at bounding box center [1008, 329] width 905 height 40
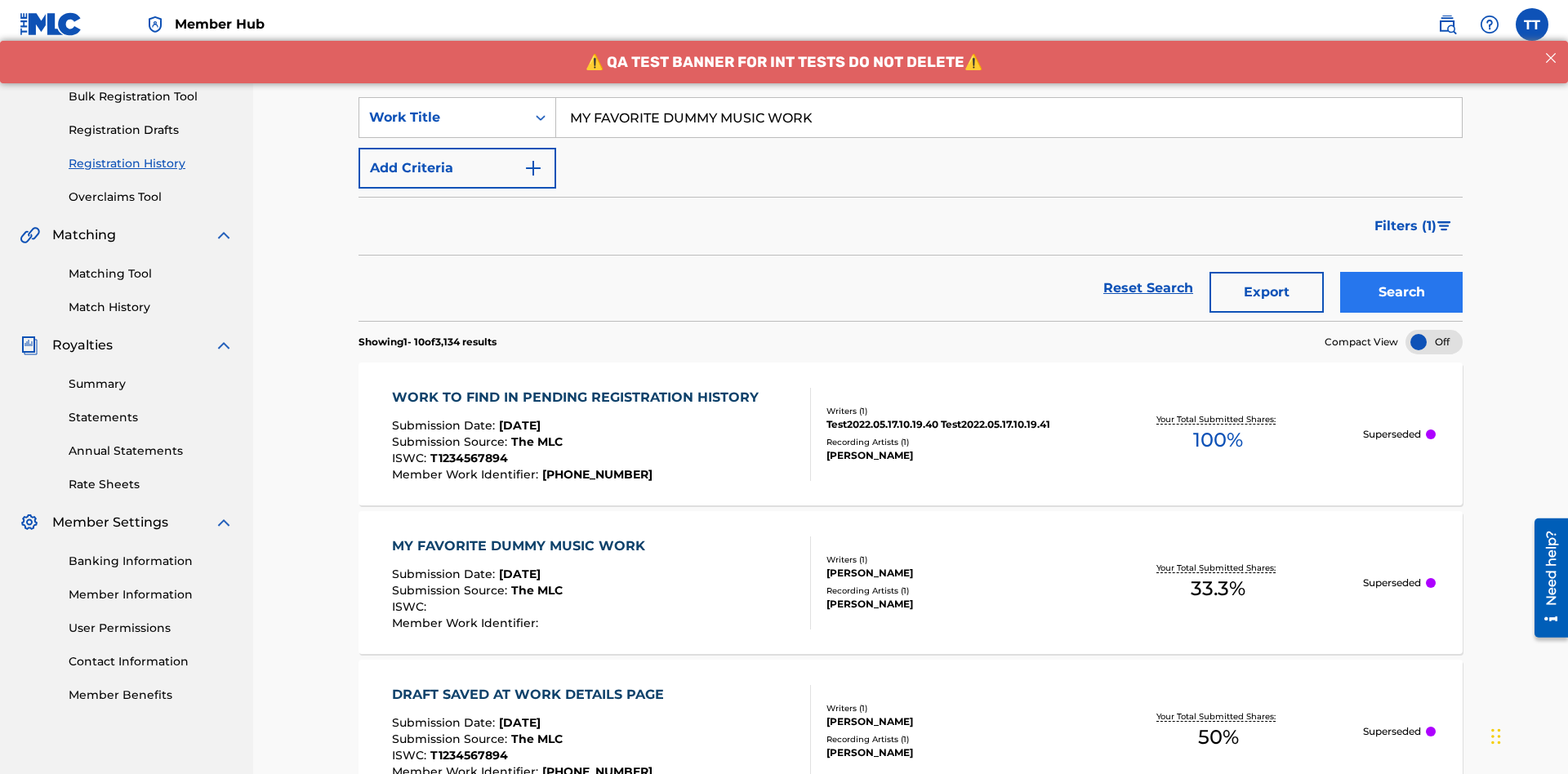
type input "MY FAVORITE DUMMY MUSIC WORK"
click at [1401, 272] on button "Search" at bounding box center [1401, 292] width 122 height 40
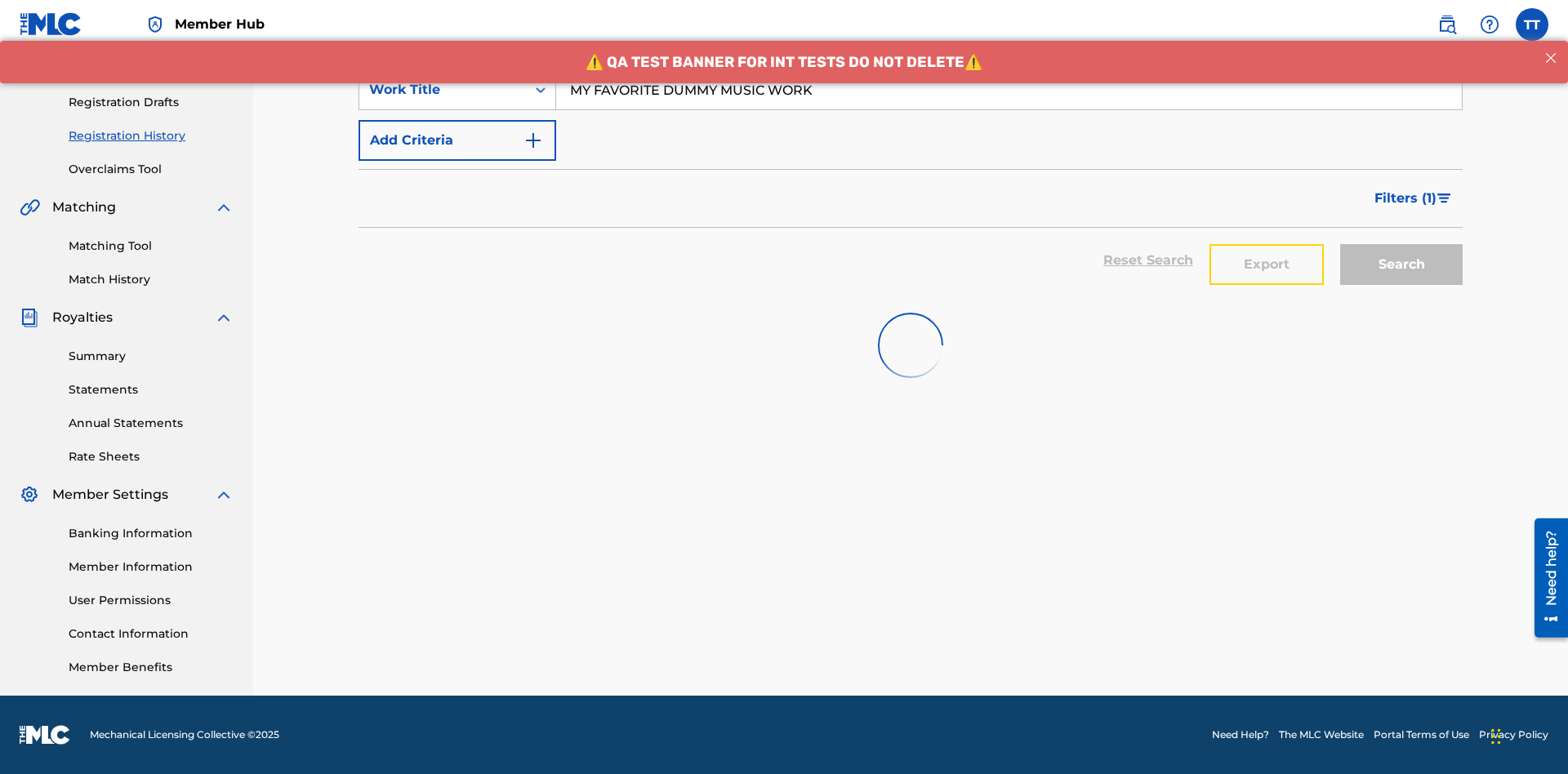
click at [1267, 244] on button "Export" at bounding box center [1266, 264] width 114 height 40
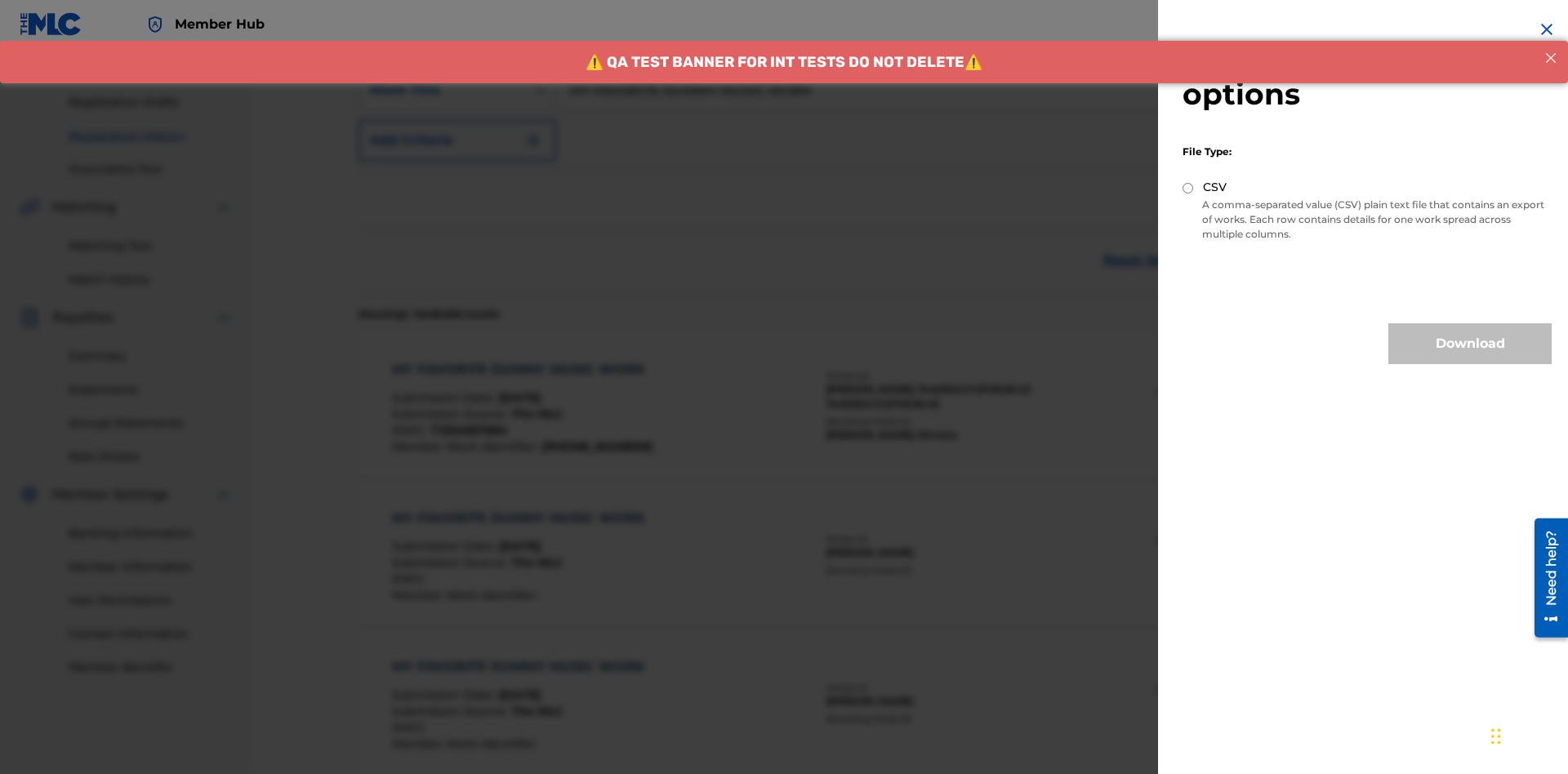
scroll to position [384, 0]
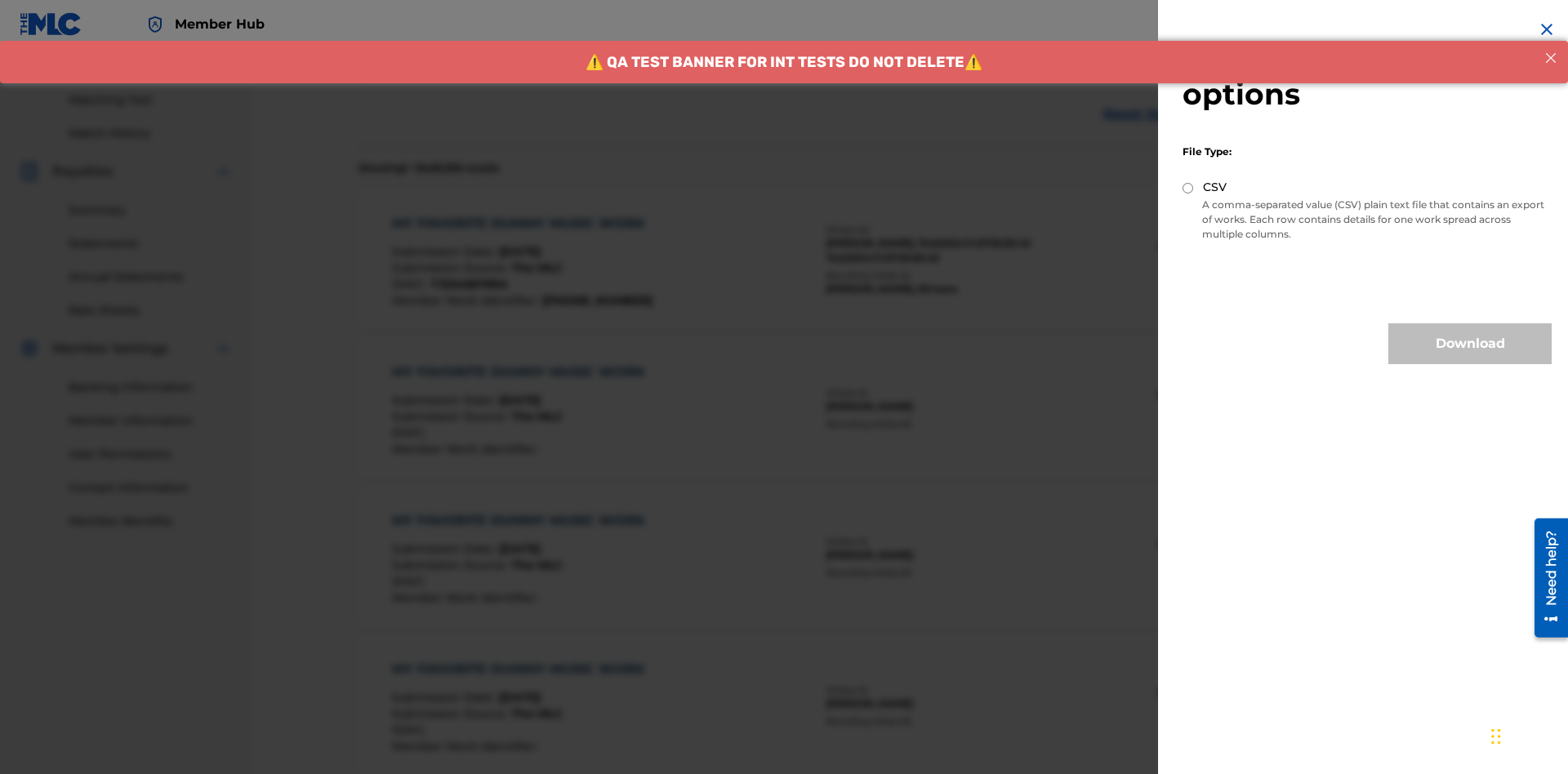
click at [1188, 187] on input "CSV" at bounding box center [1187, 187] width 10 height 10
radio input "true"
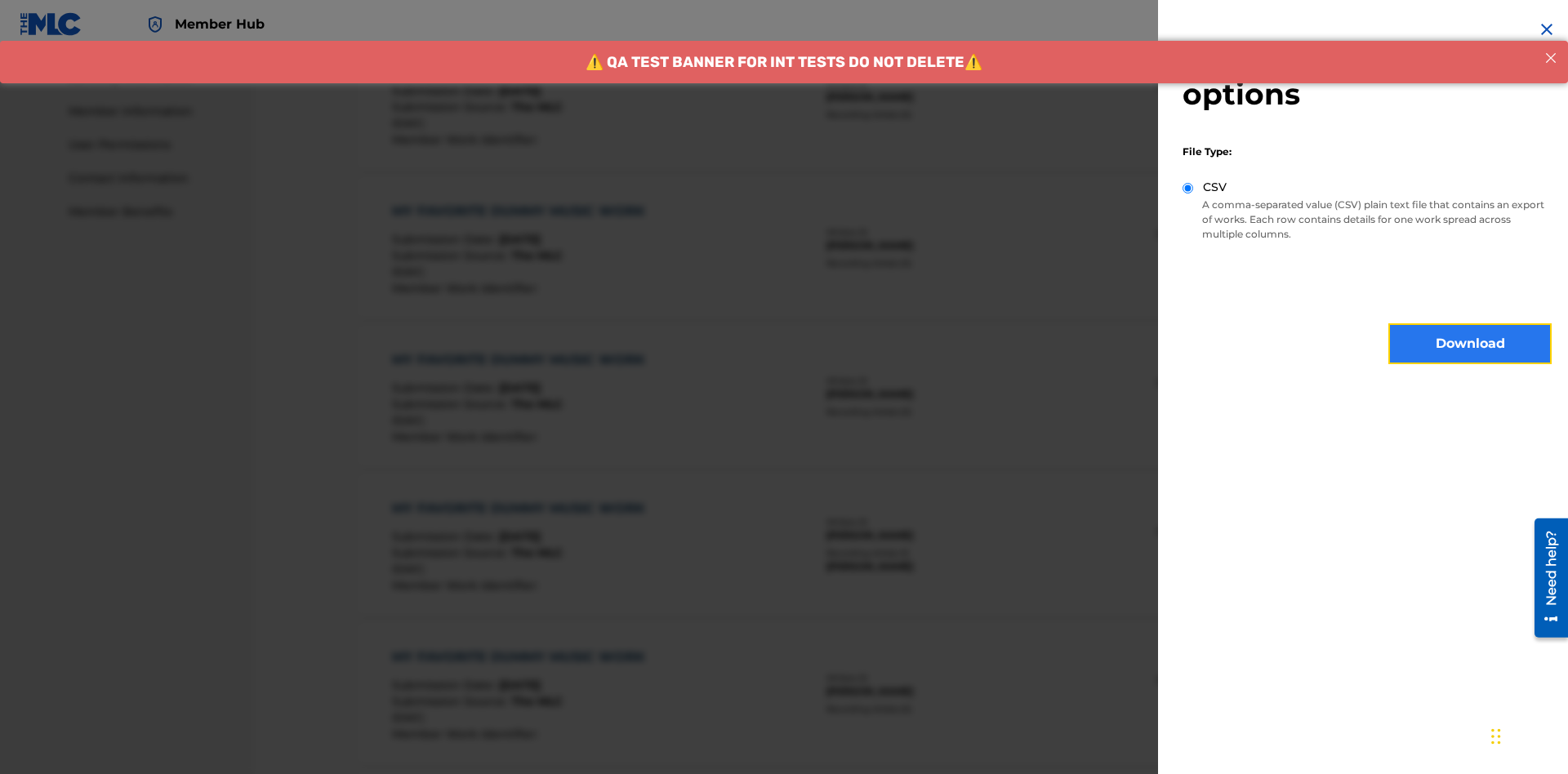
click at [1470, 344] on button "Download" at bounding box center [1469, 343] width 163 height 40
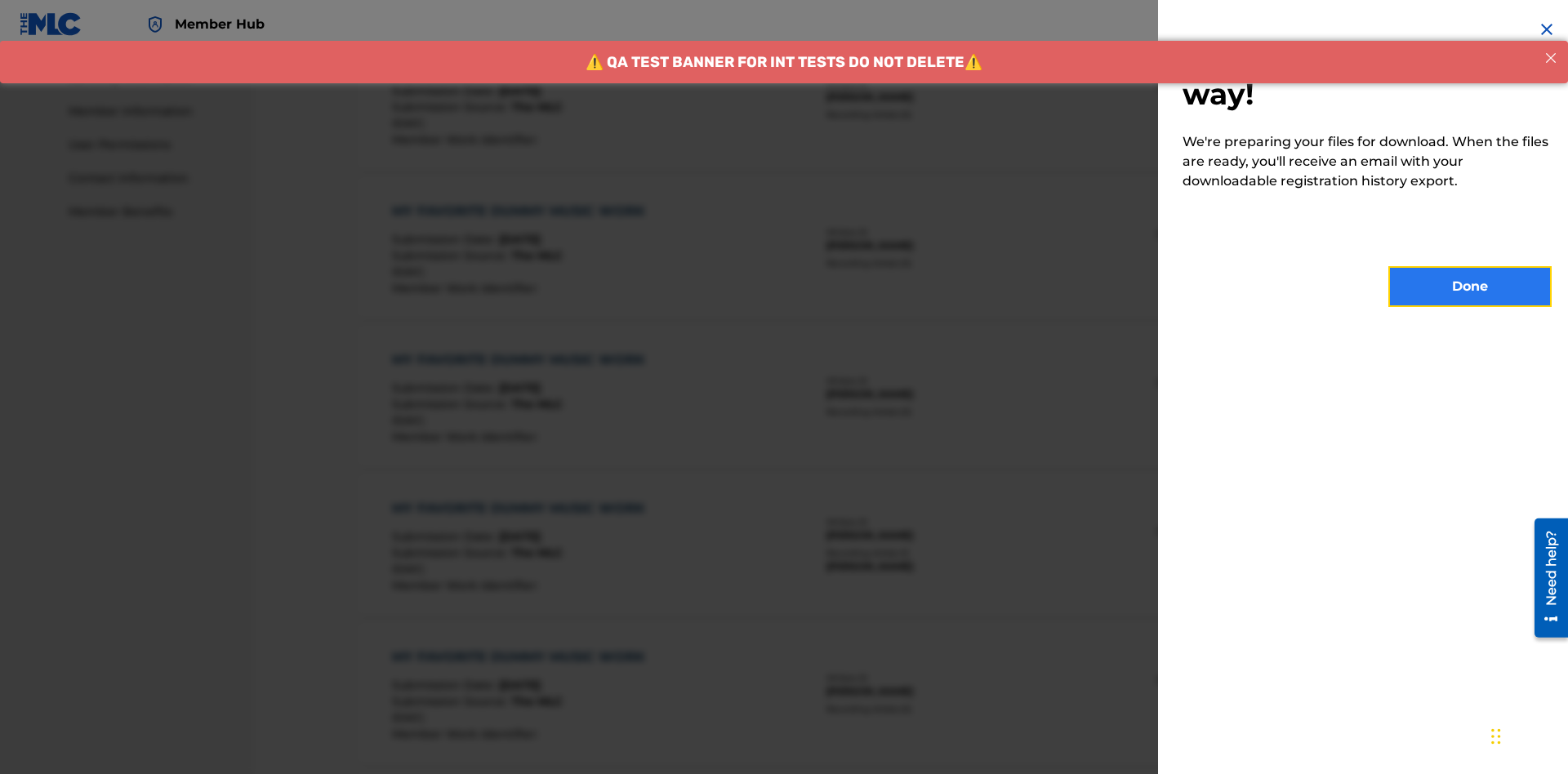
click at [1470, 286] on button "Done" at bounding box center [1469, 286] width 163 height 40
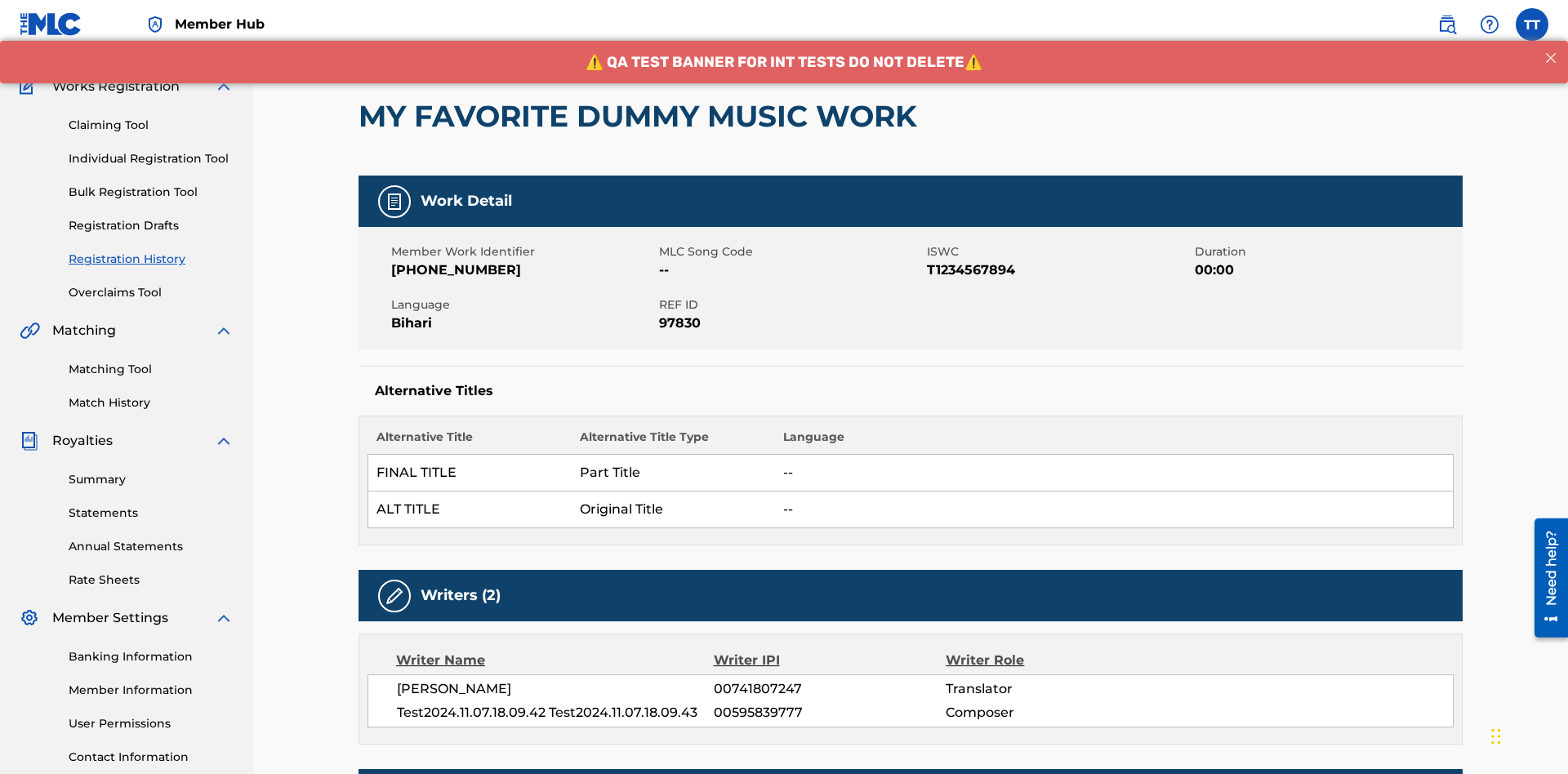
click at [408, 36] on button "< Back" at bounding box center [408, 15] width 98 height 40
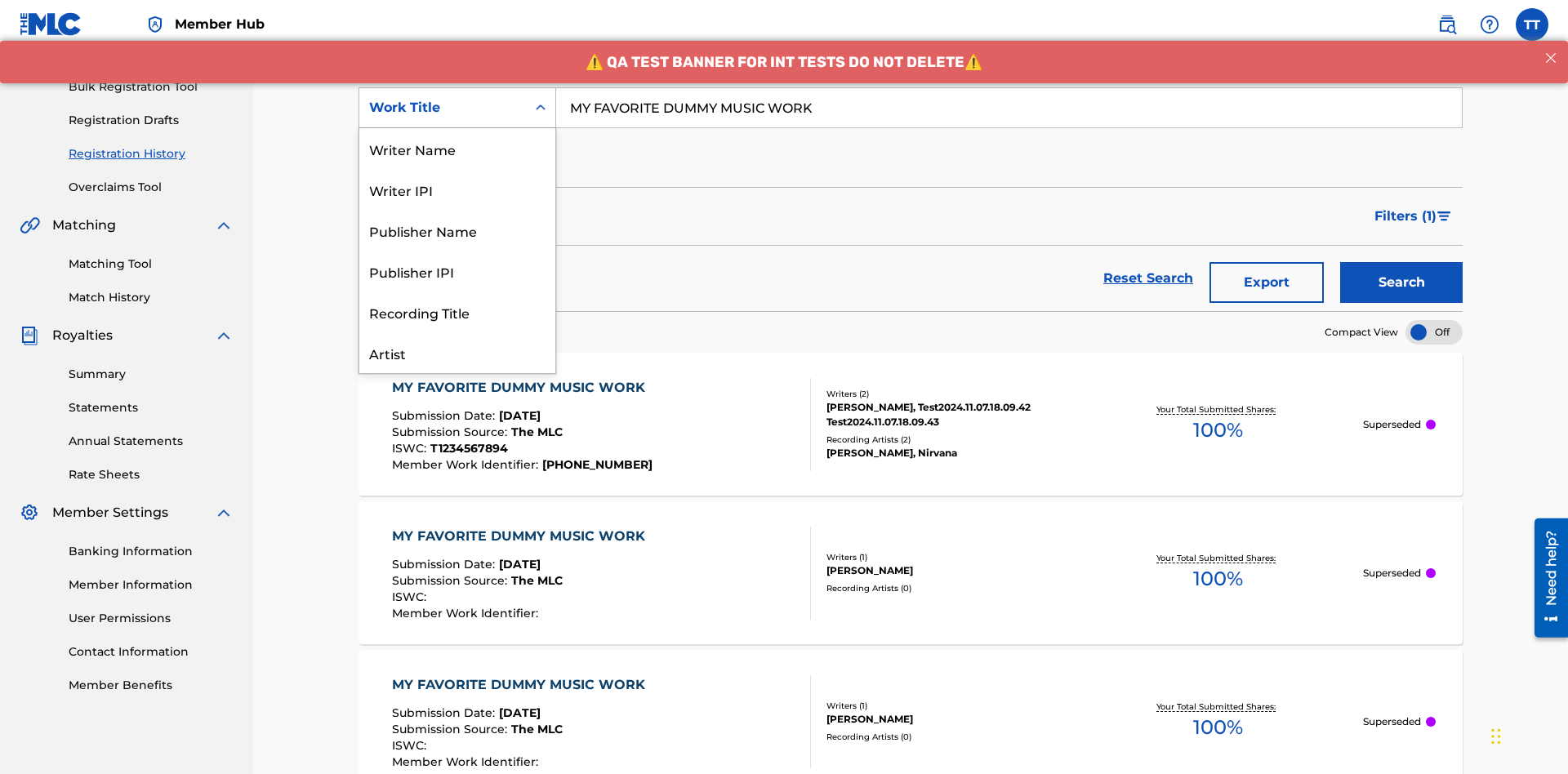
scroll to position [82, 0]
click at [457, 88] on div "Writer Name" at bounding box center [457, 66] width 196 height 40
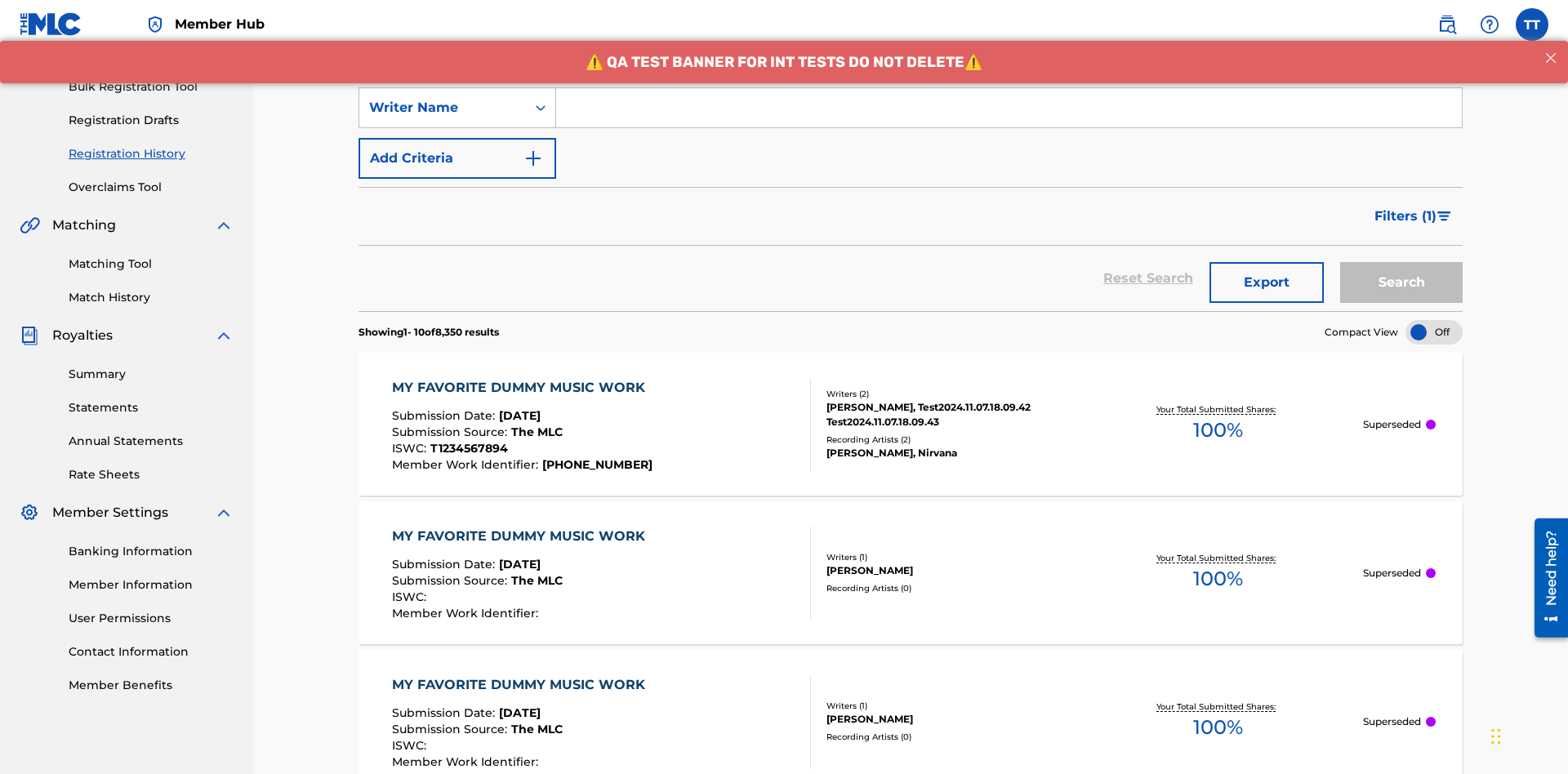
scroll to position [0, 0]
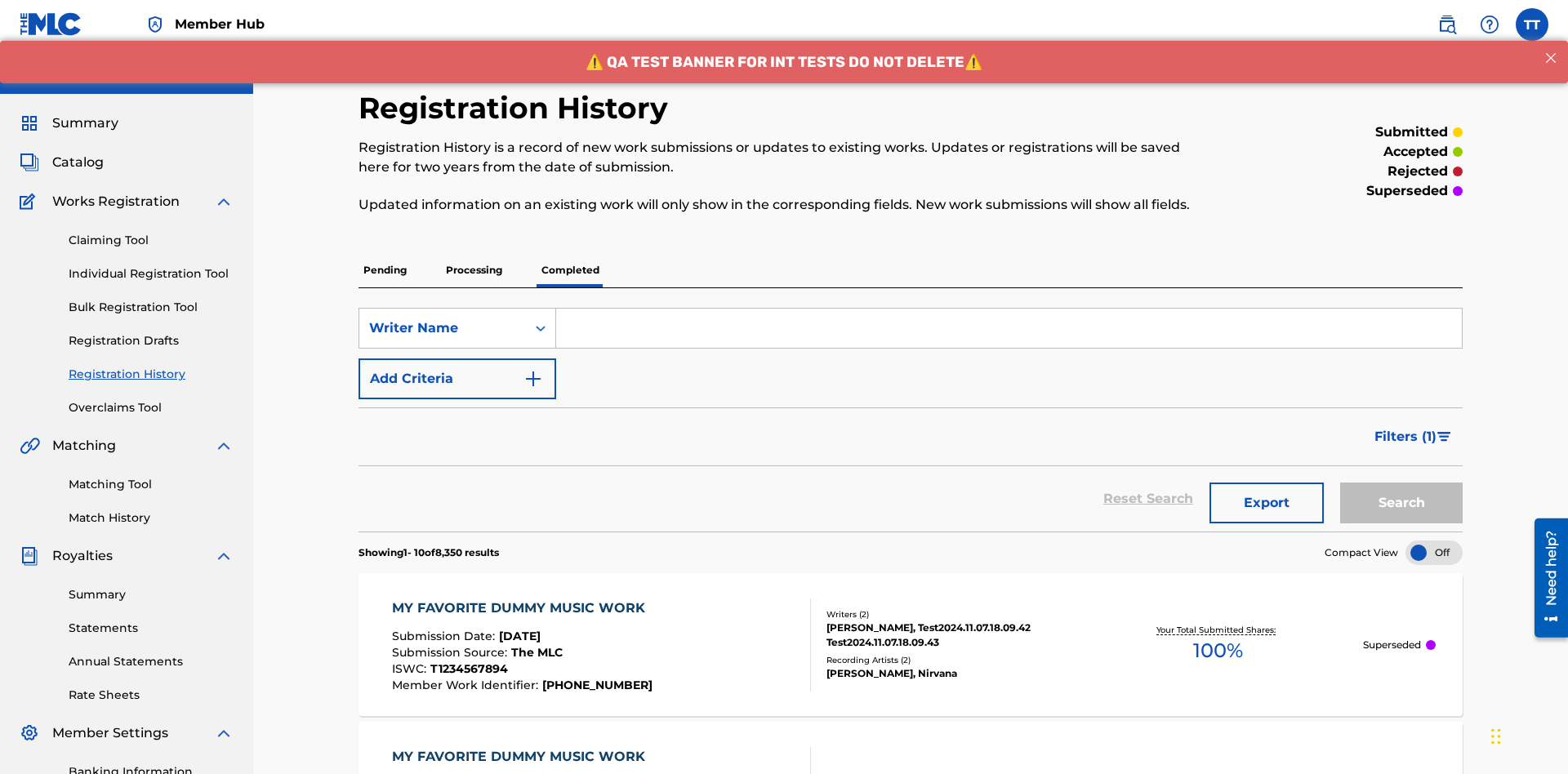
click at [1009, 309] on input "Search Form" at bounding box center [1008, 329] width 905 height 40
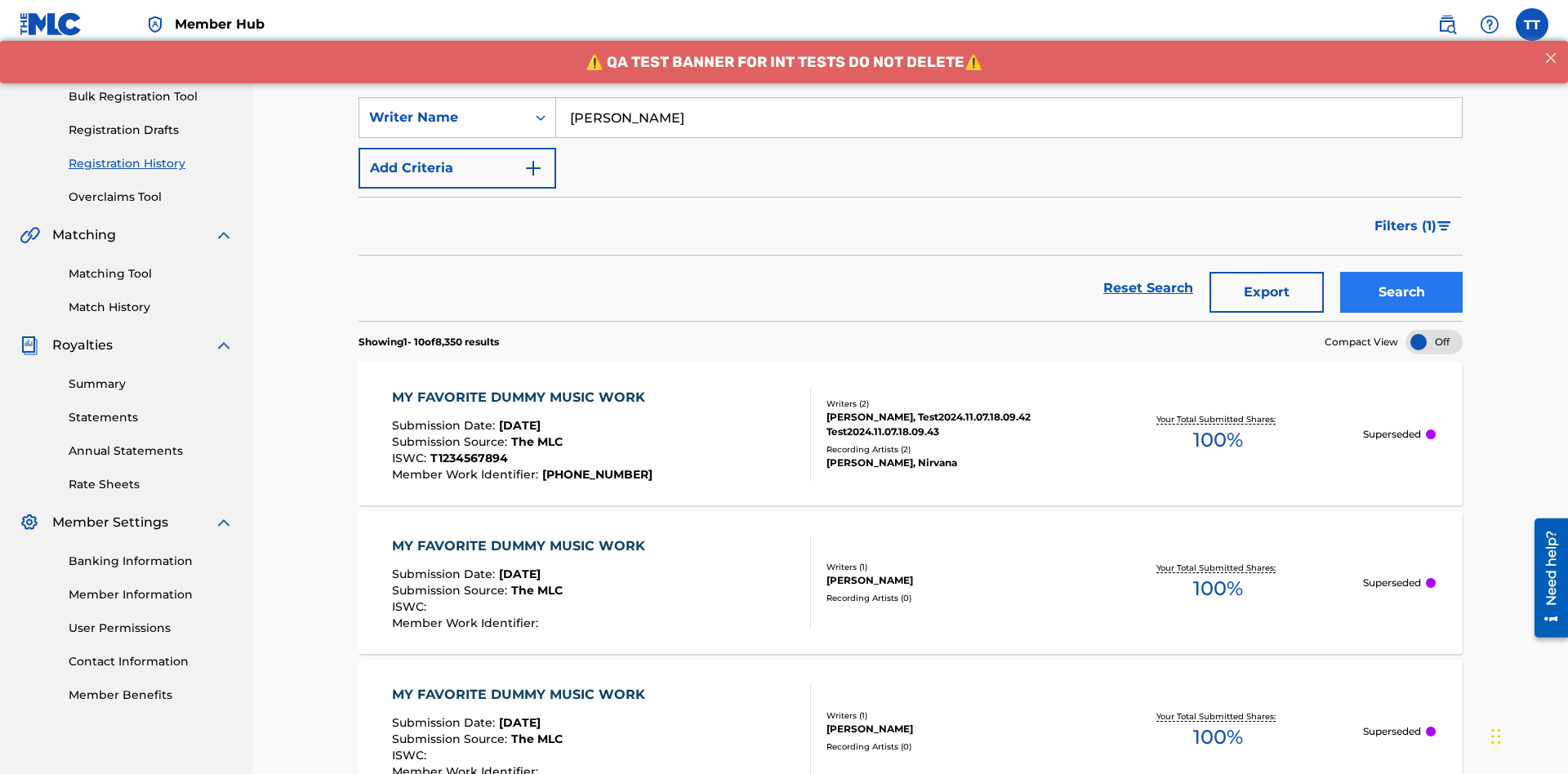
type input "[PERSON_NAME]"
click at [1401, 272] on button "Search" at bounding box center [1401, 292] width 122 height 40
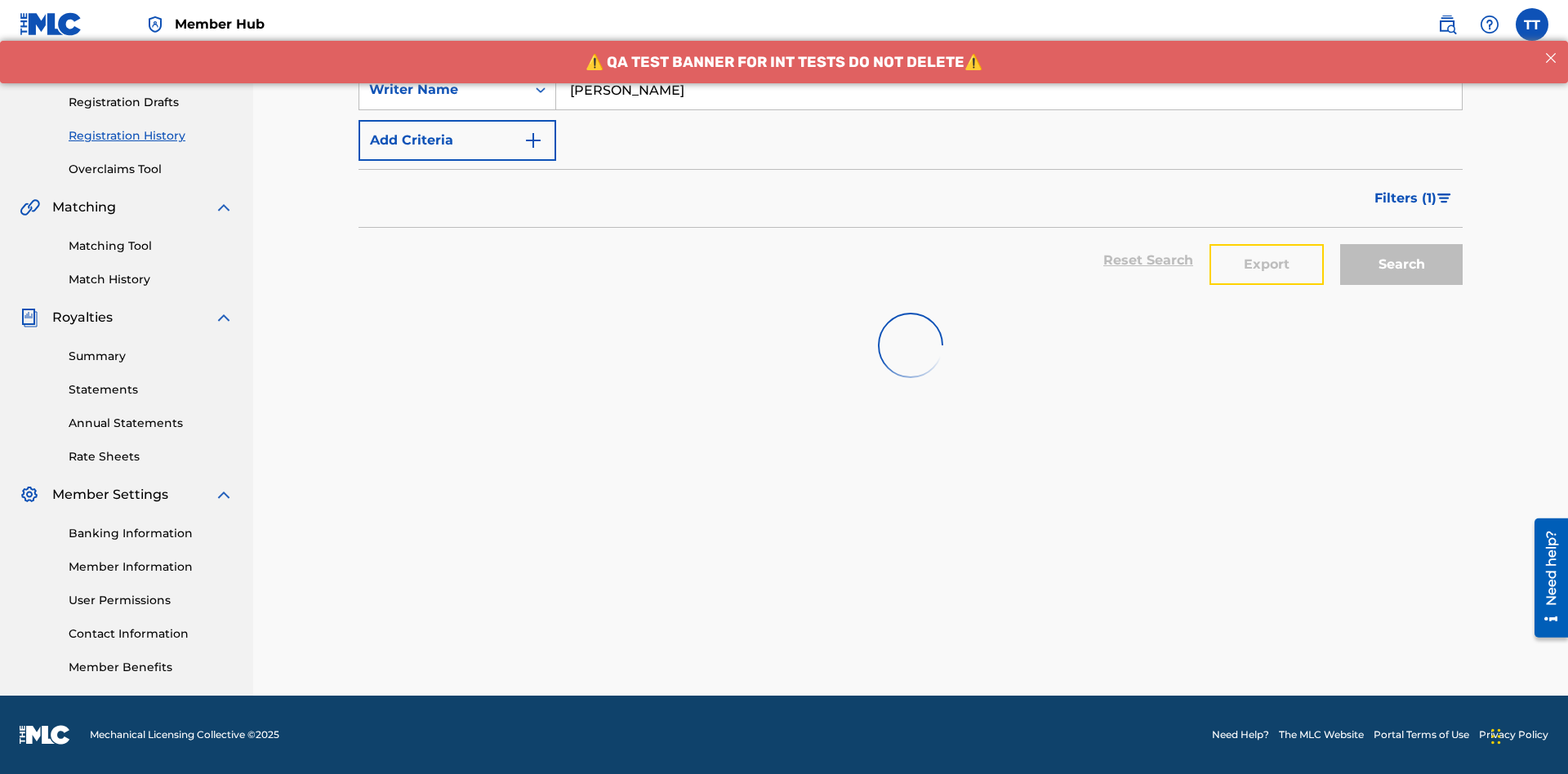
click at [1267, 244] on button "Export" at bounding box center [1266, 264] width 114 height 40
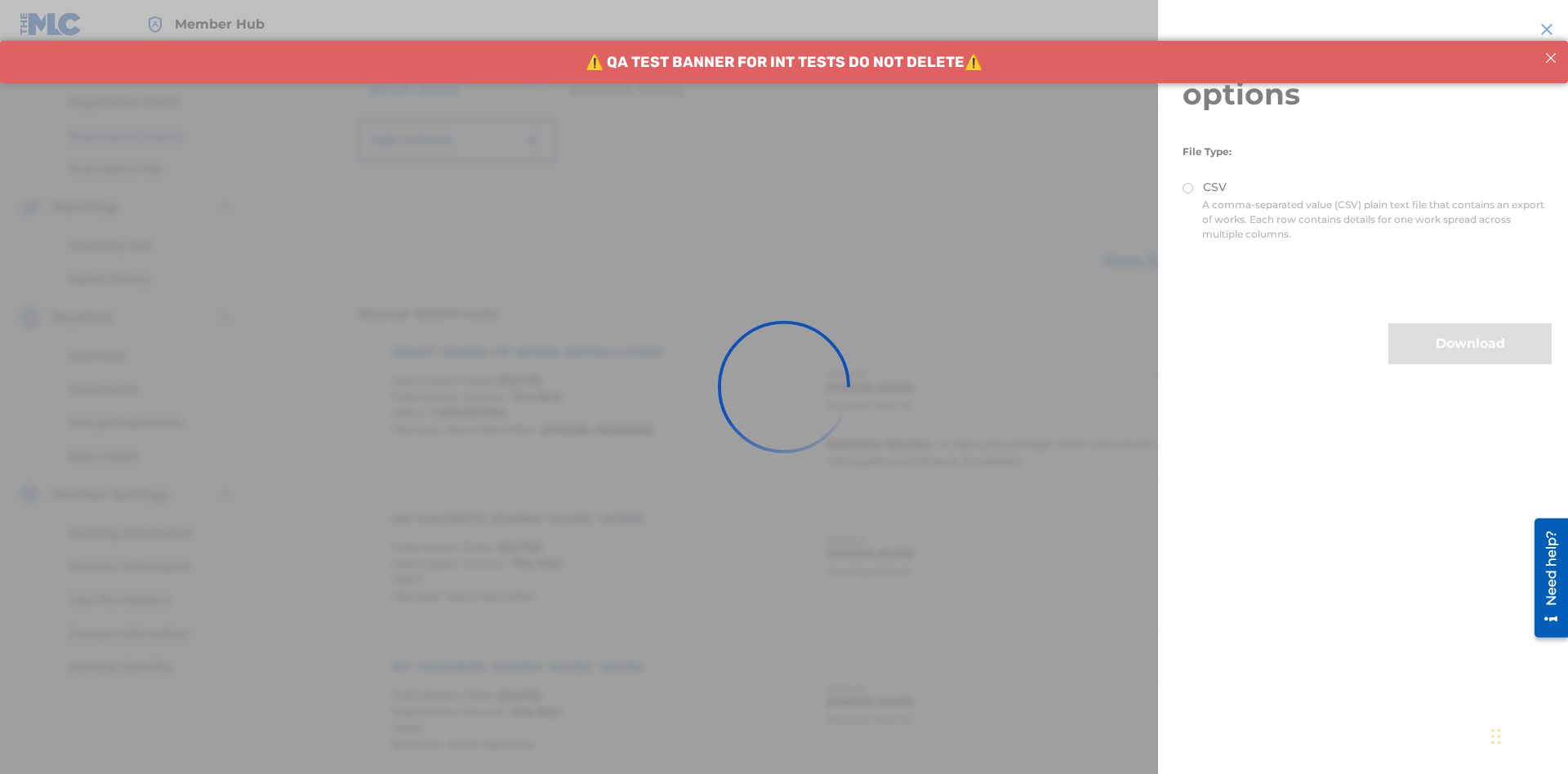
scroll to position [0, 0]
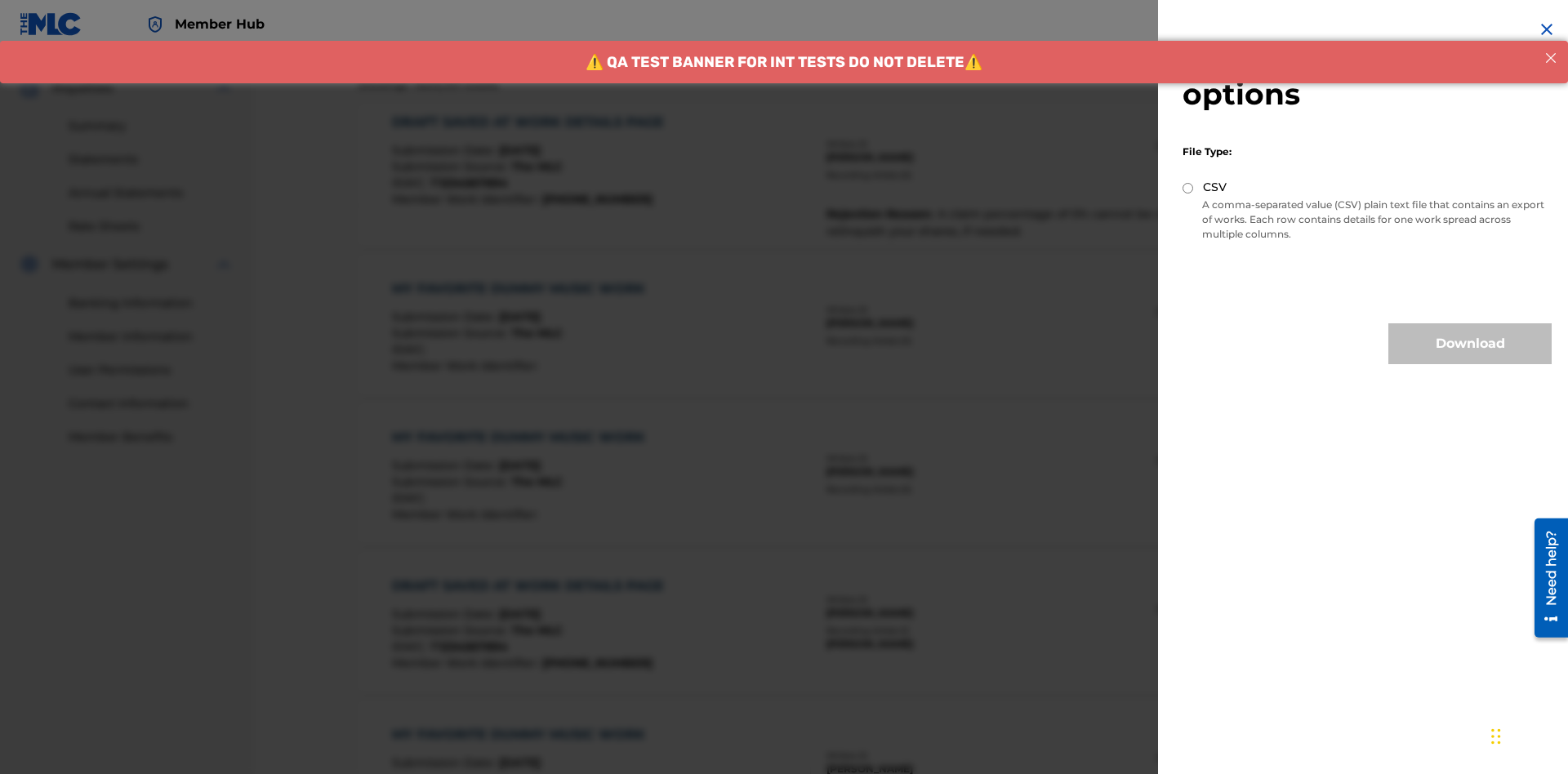
click at [1188, 187] on input "CSV" at bounding box center [1187, 187] width 10 height 10
radio input "true"
click at [1470, 344] on button "Download" at bounding box center [1469, 343] width 163 height 40
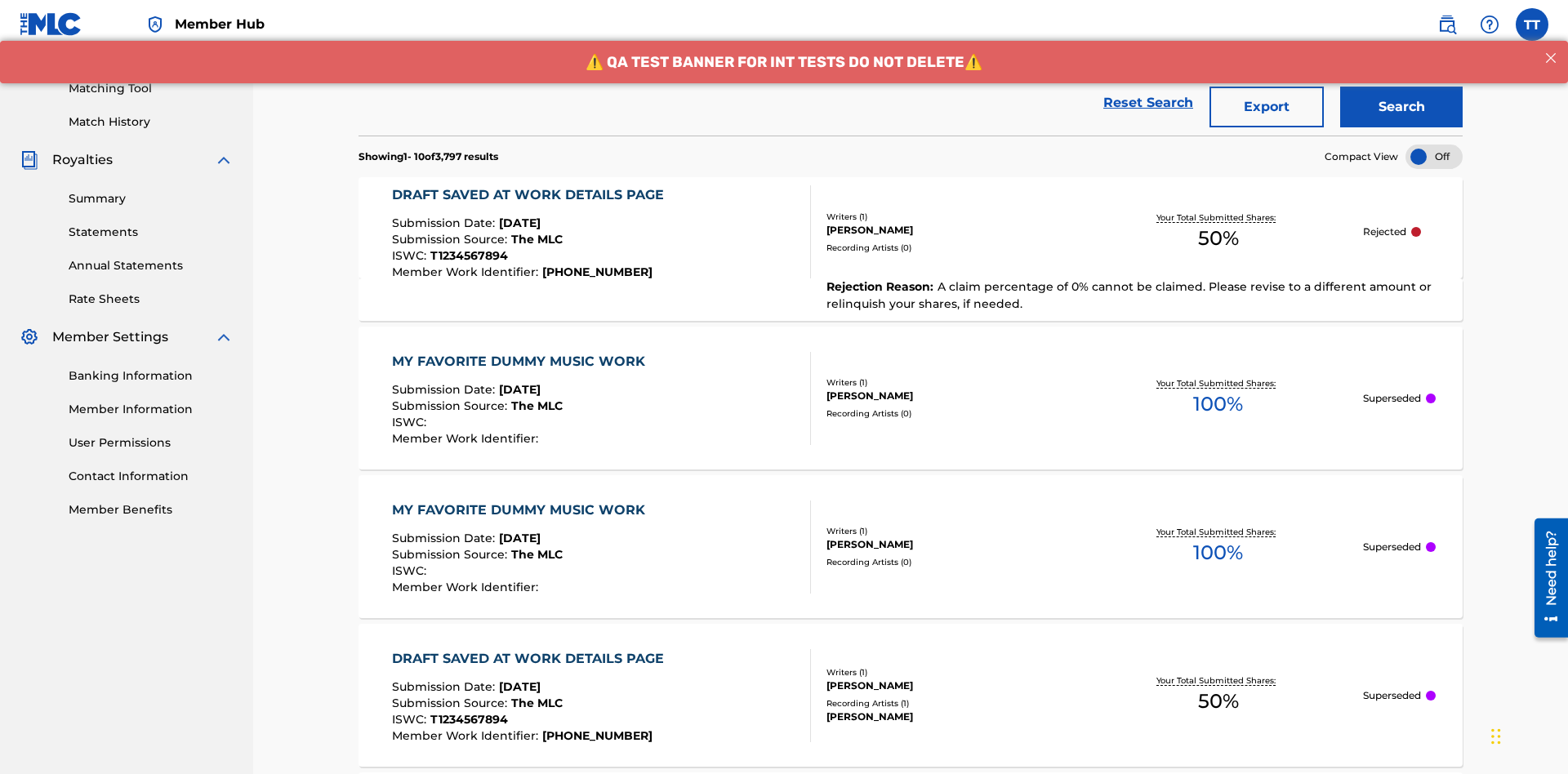
click at [531, 185] on div "DRAFT SAVED AT WORK DETAILS PAGE" at bounding box center [531, 195] width 280 height 20
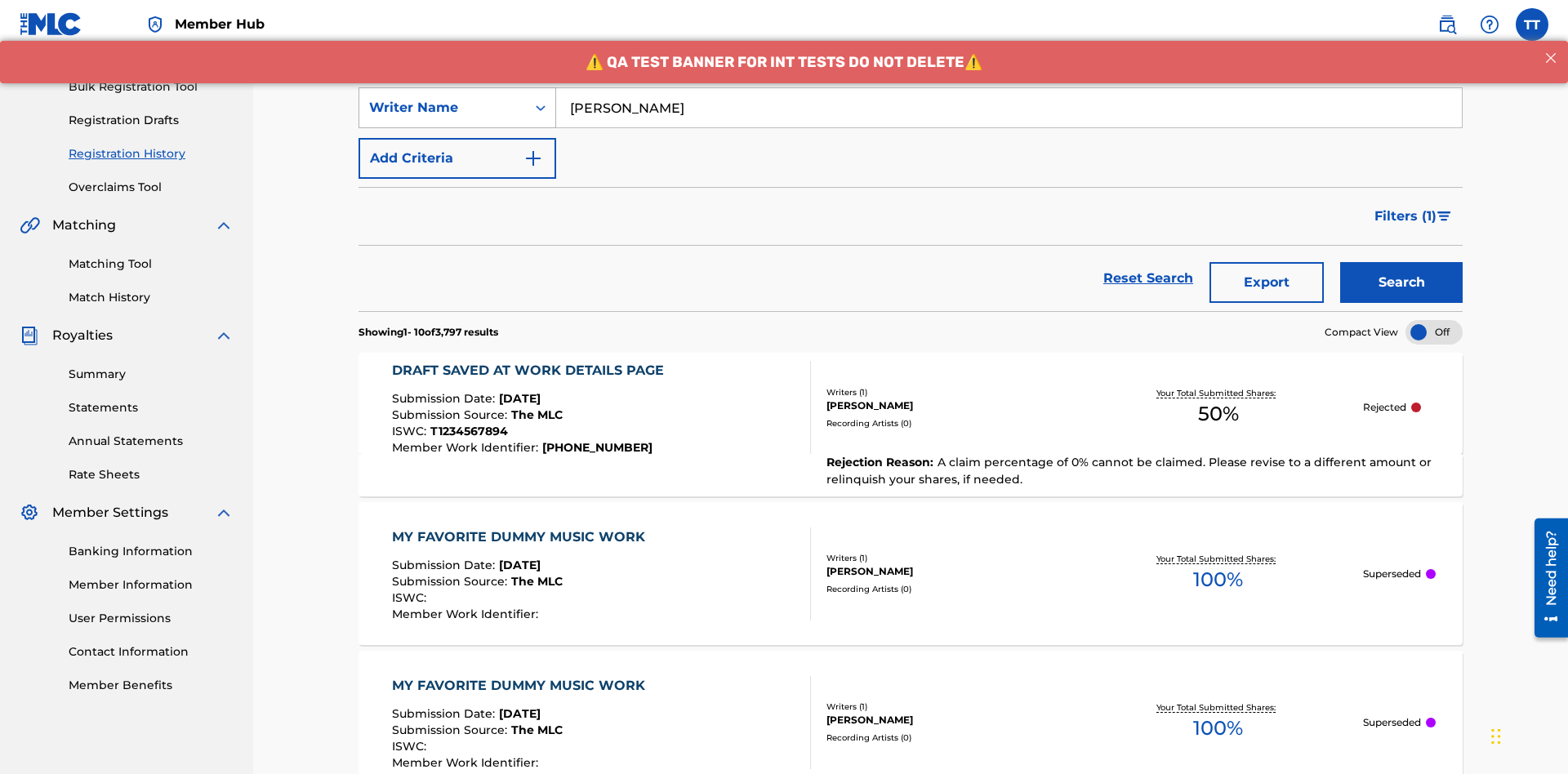
click at [443, 107] on div "Writer Name" at bounding box center [443, 107] width 147 height 20
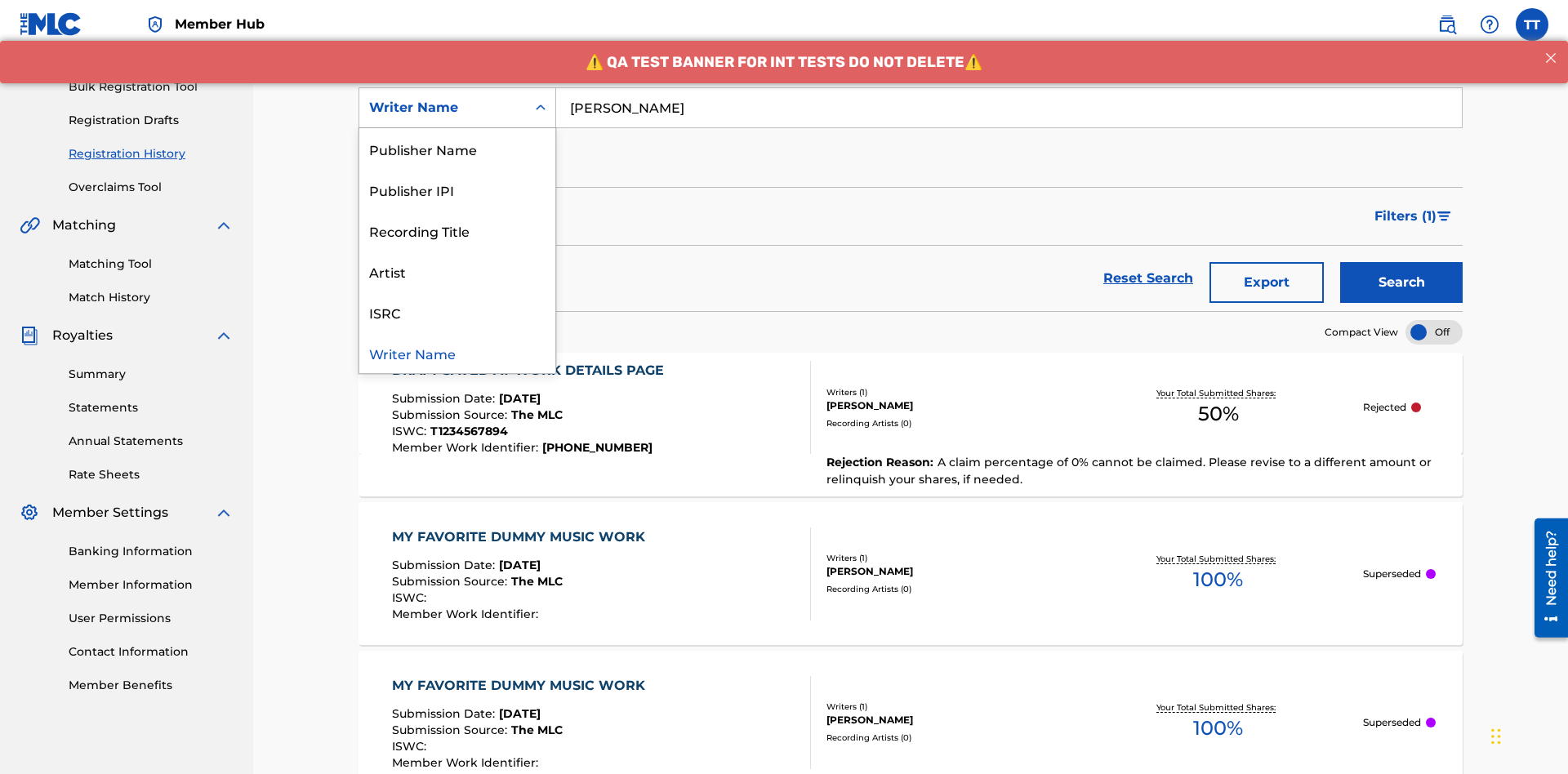
click at [457, 128] on div "Writer IPI" at bounding box center [457, 107] width 196 height 40
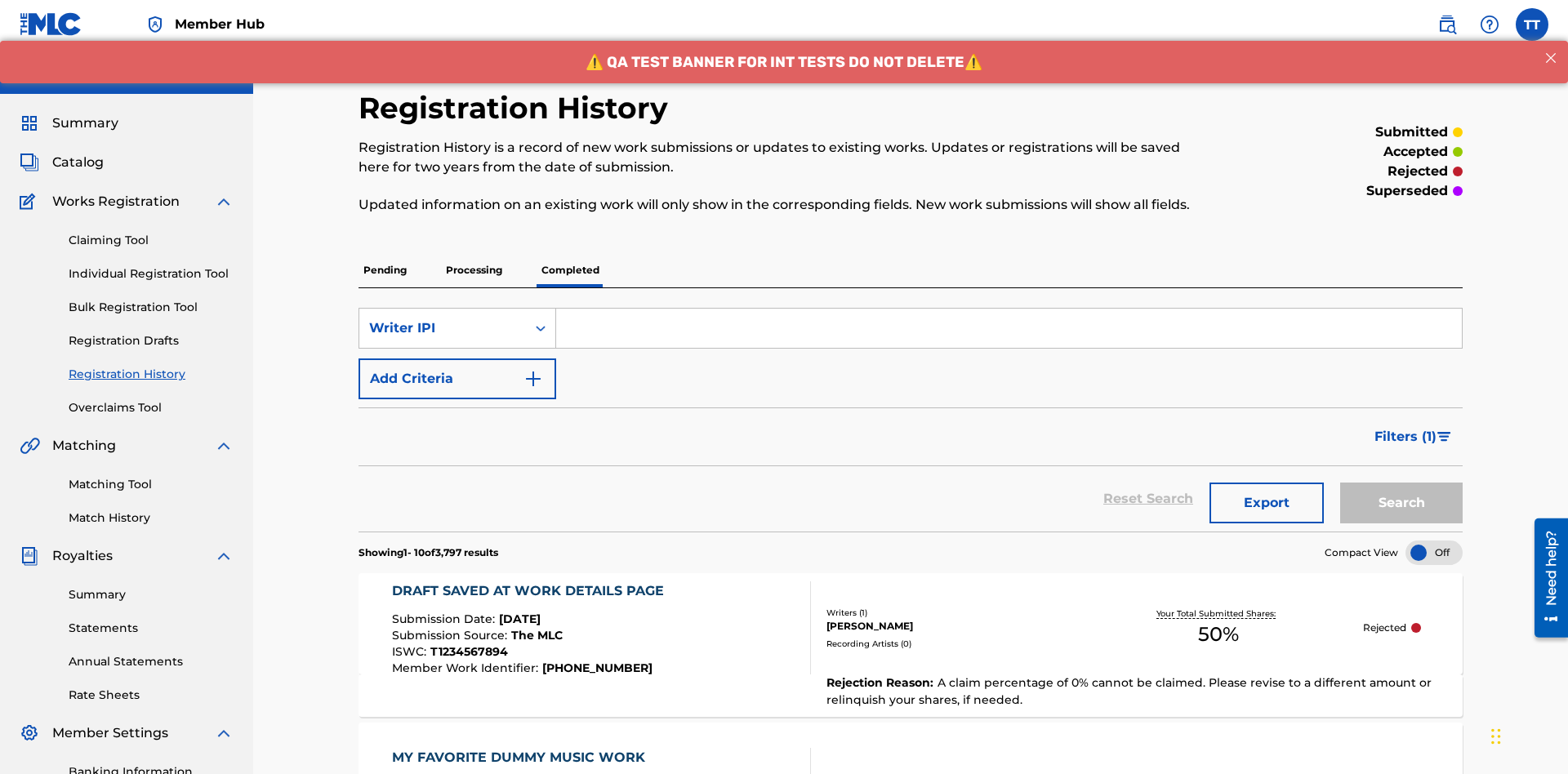
click at [1009, 309] on input "Search Form" at bounding box center [1008, 329] width 905 height 40
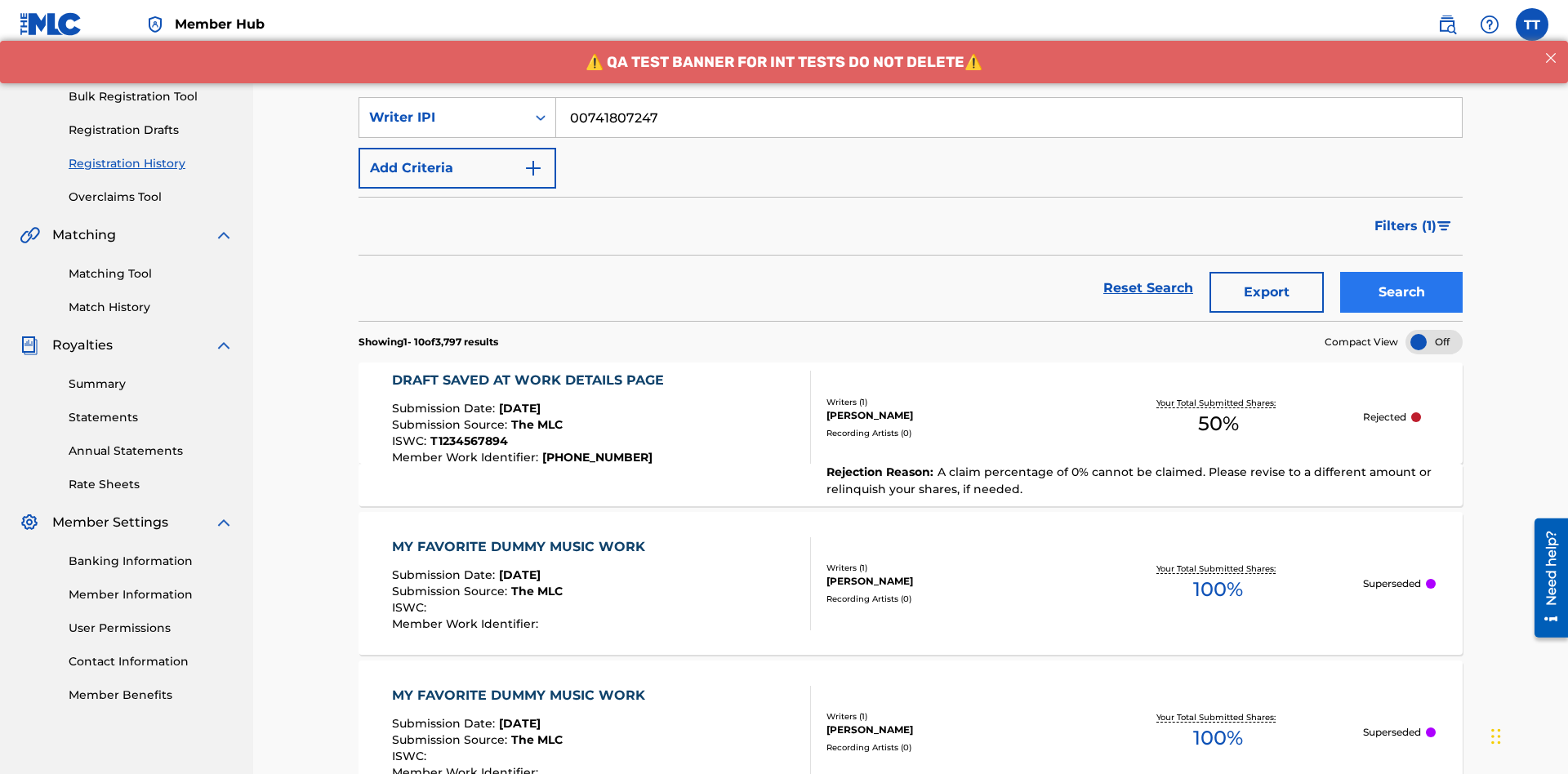
type input "00741807247"
click at [1401, 272] on button "Search" at bounding box center [1401, 292] width 122 height 40
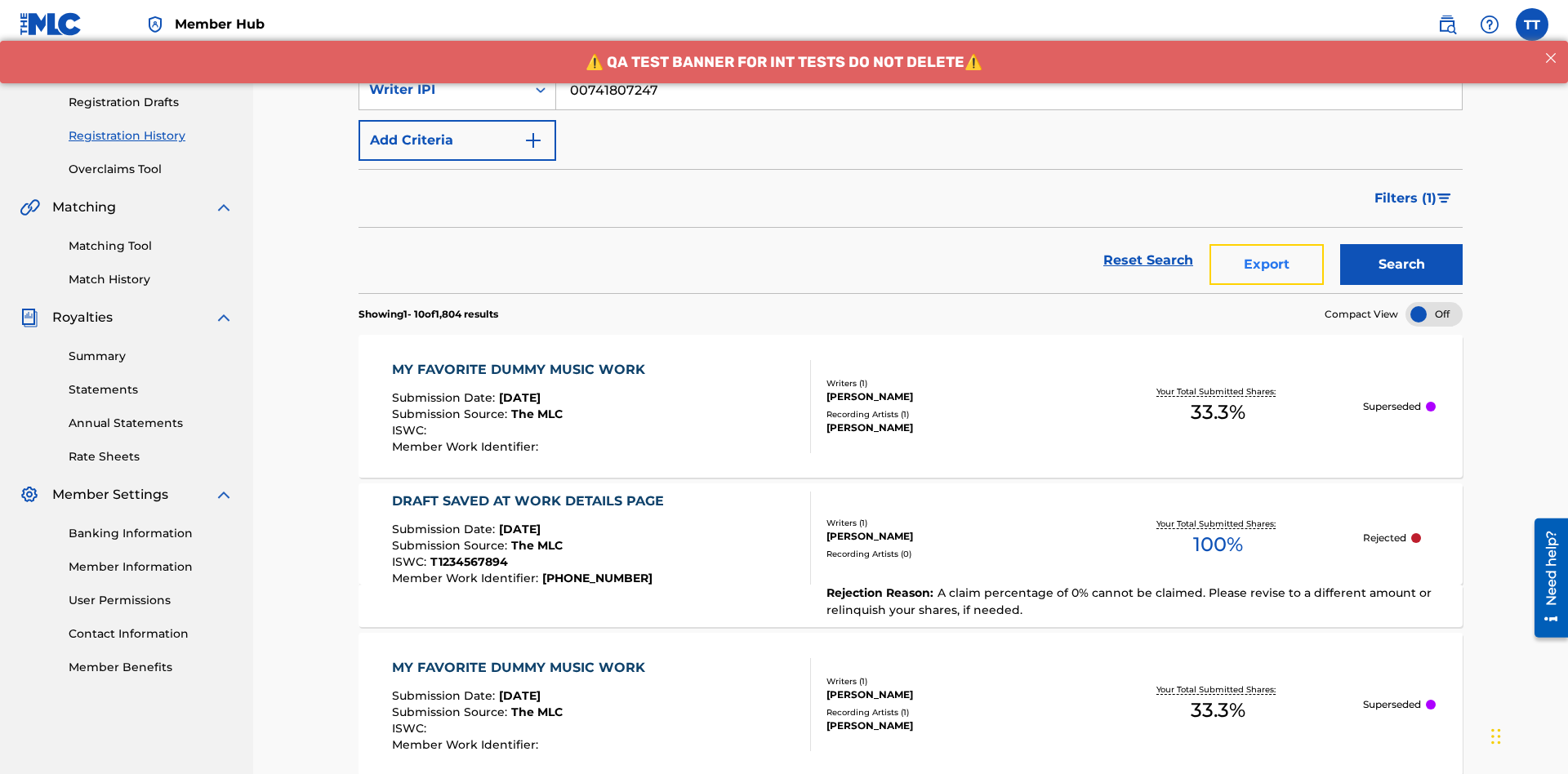
click at [1267, 244] on button "Export" at bounding box center [1266, 264] width 114 height 40
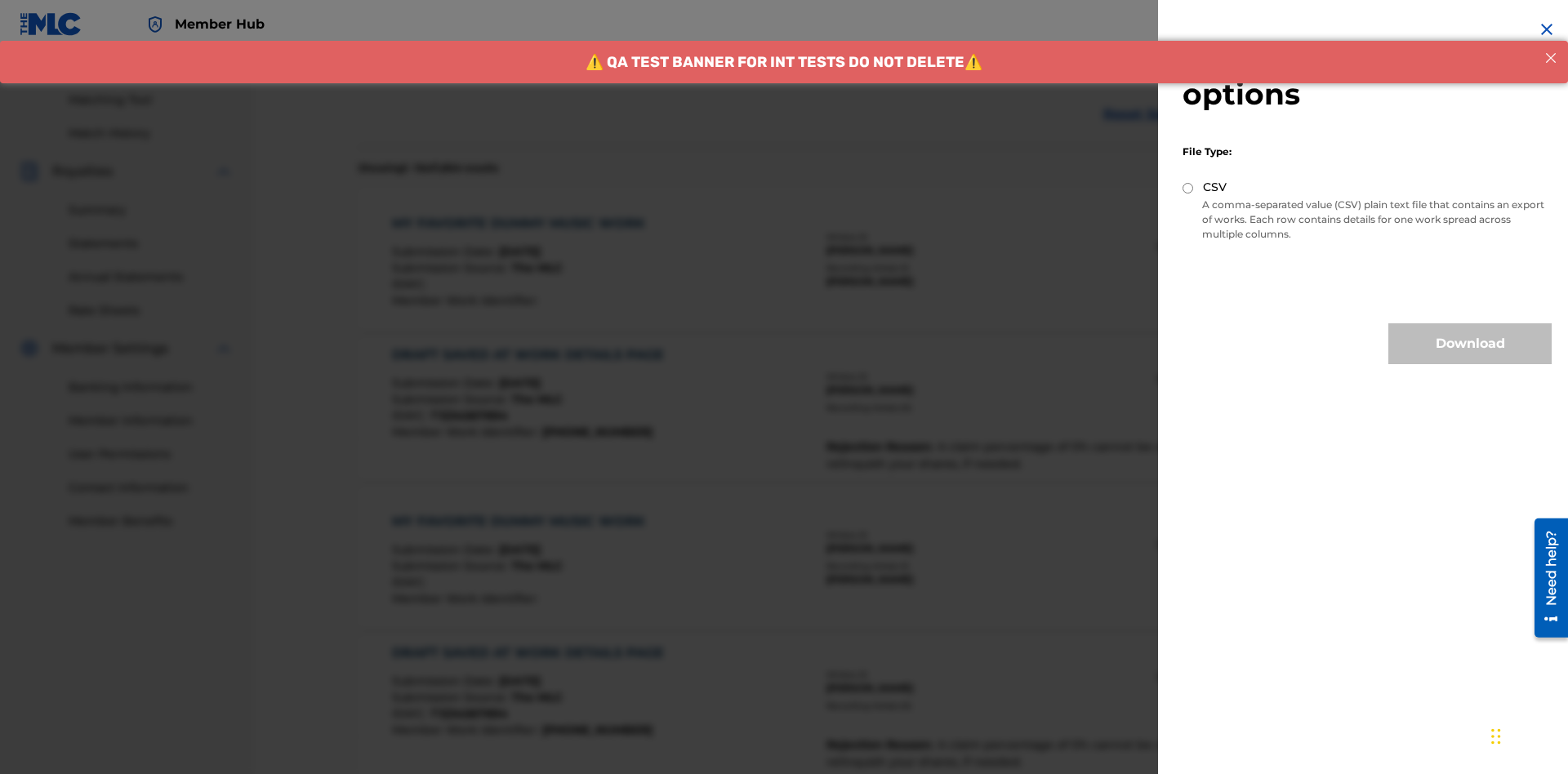
click at [1188, 187] on input "CSV" at bounding box center [1187, 187] width 10 height 10
radio input "true"
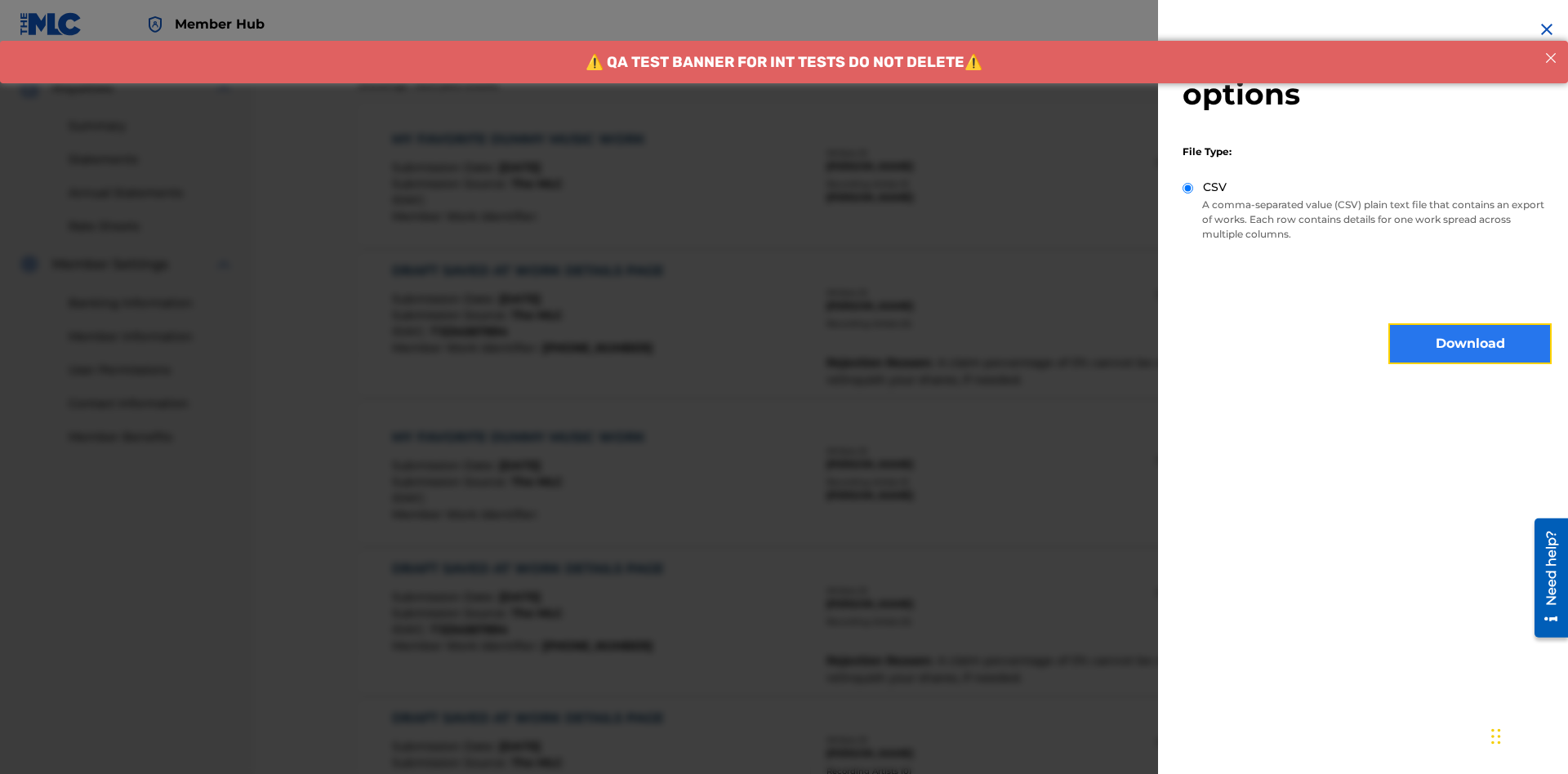
click at [1470, 344] on button "Download" at bounding box center [1469, 343] width 163 height 40
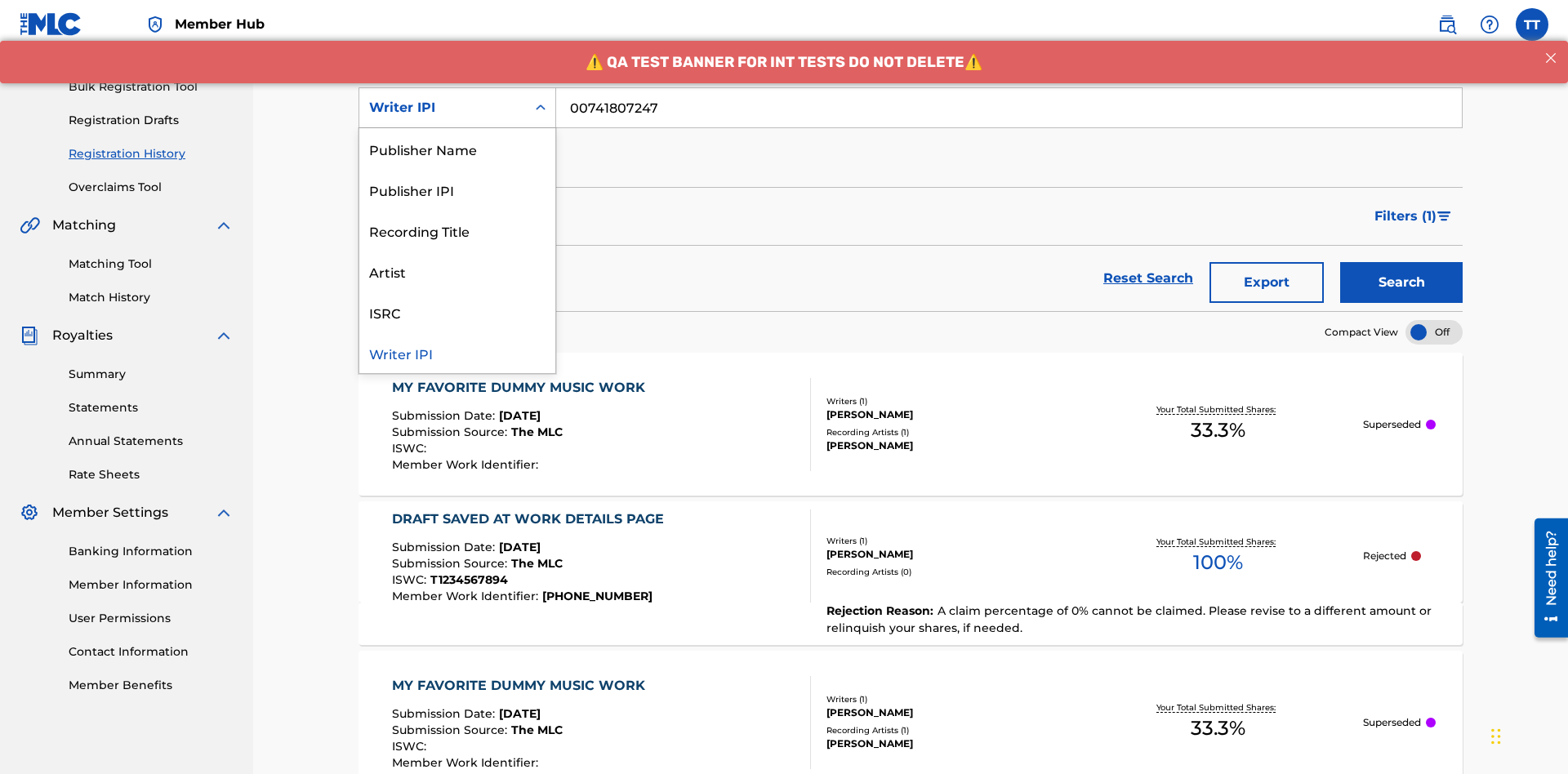
click at [457, 149] on div "Publisher Name" at bounding box center [457, 148] width 196 height 40
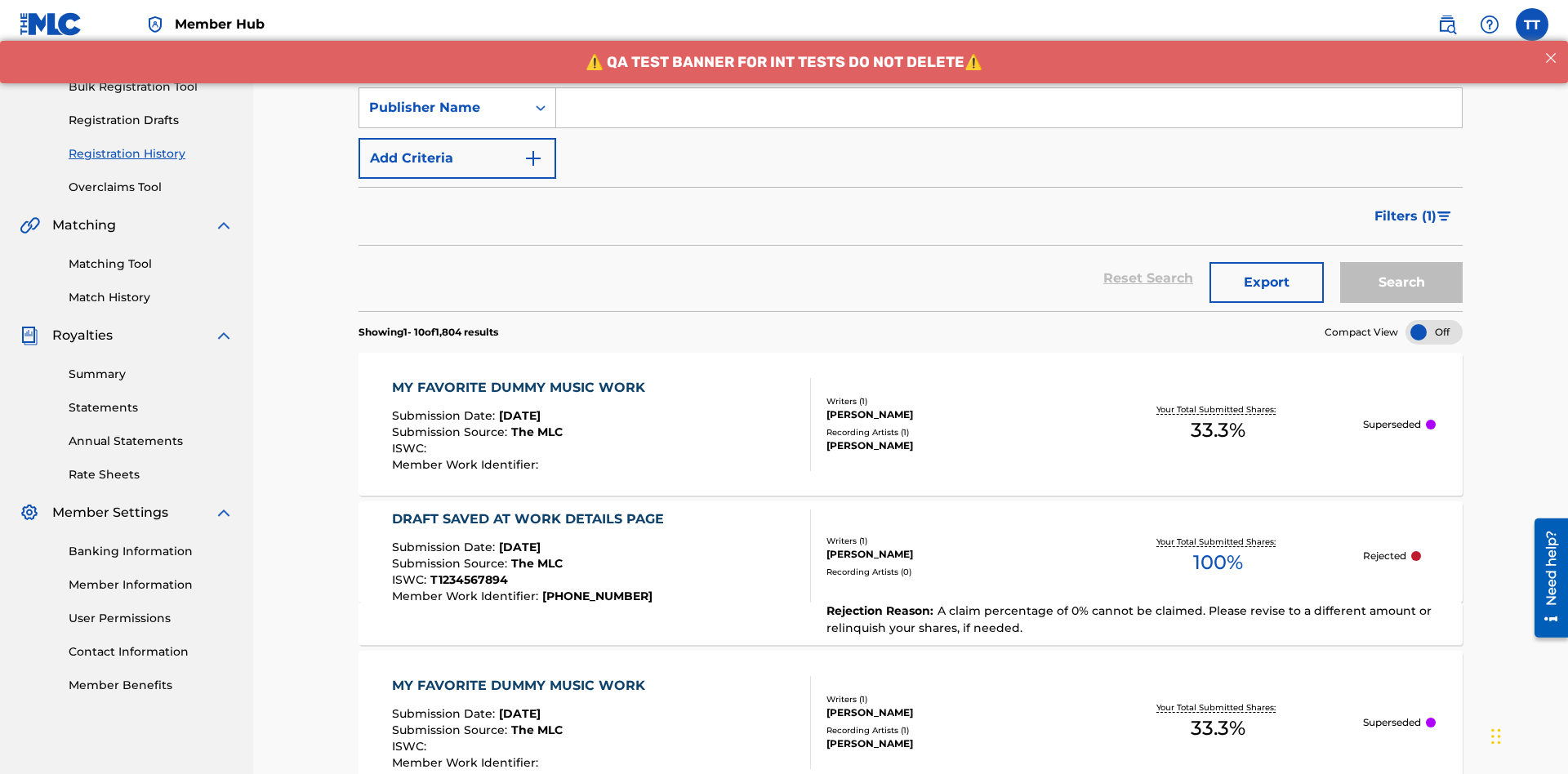
click at [1009, 118] on input "Search Form" at bounding box center [1008, 108] width 905 height 40
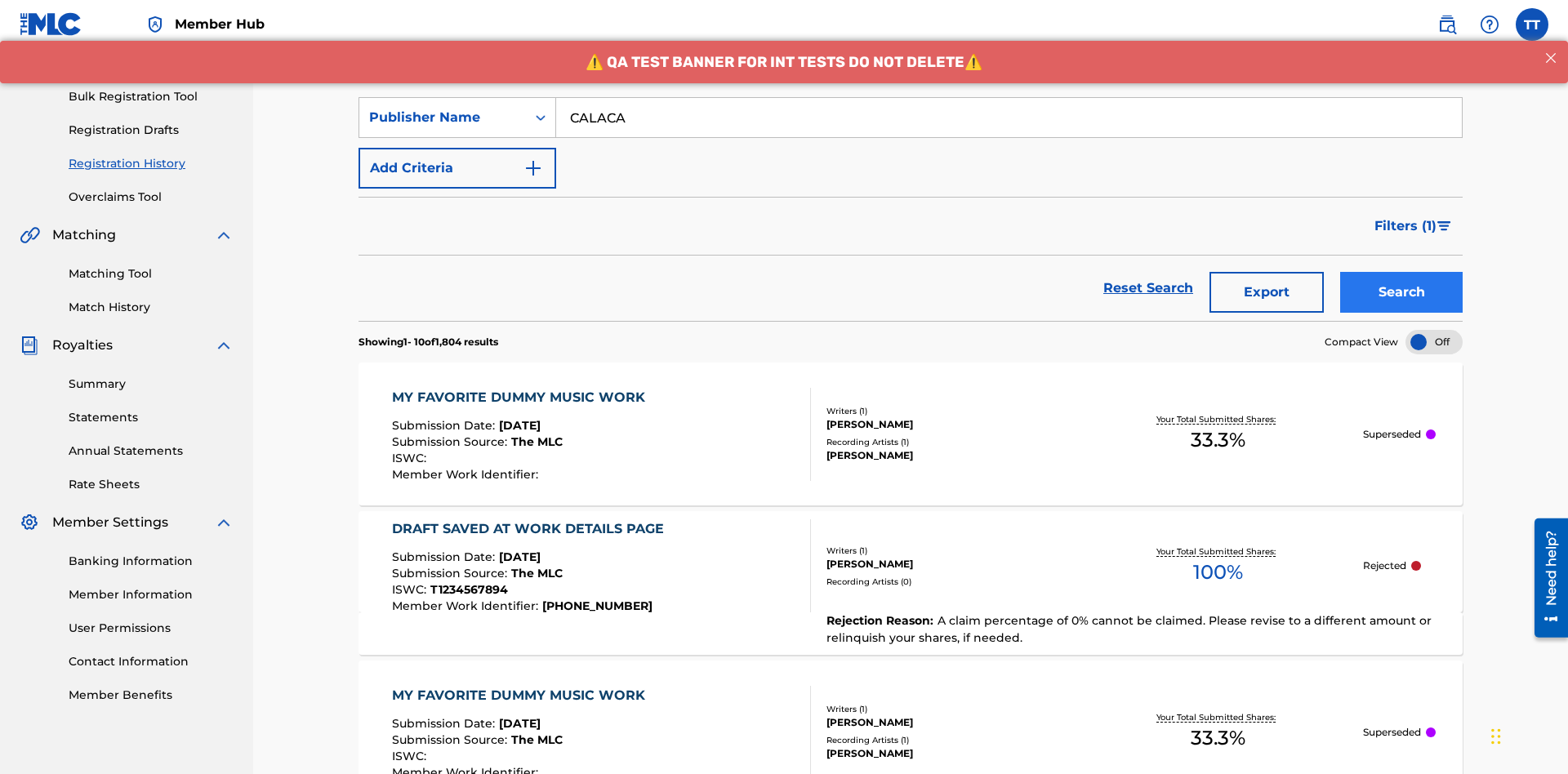
type input "CALACA"
click at [1401, 272] on button "Search" at bounding box center [1401, 292] width 122 height 40
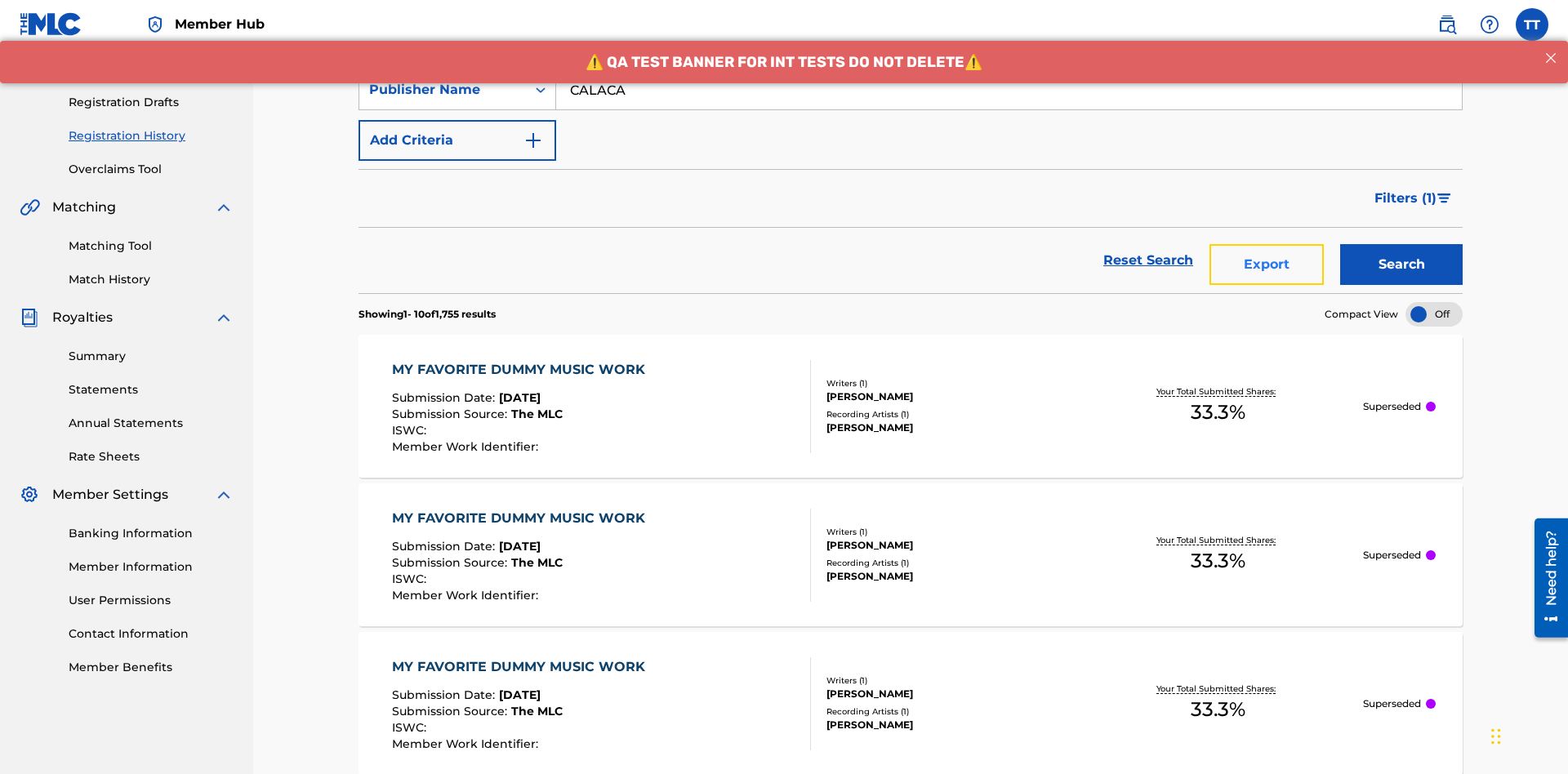
click at [1267, 244] on button "Export" at bounding box center [1266, 264] width 114 height 40
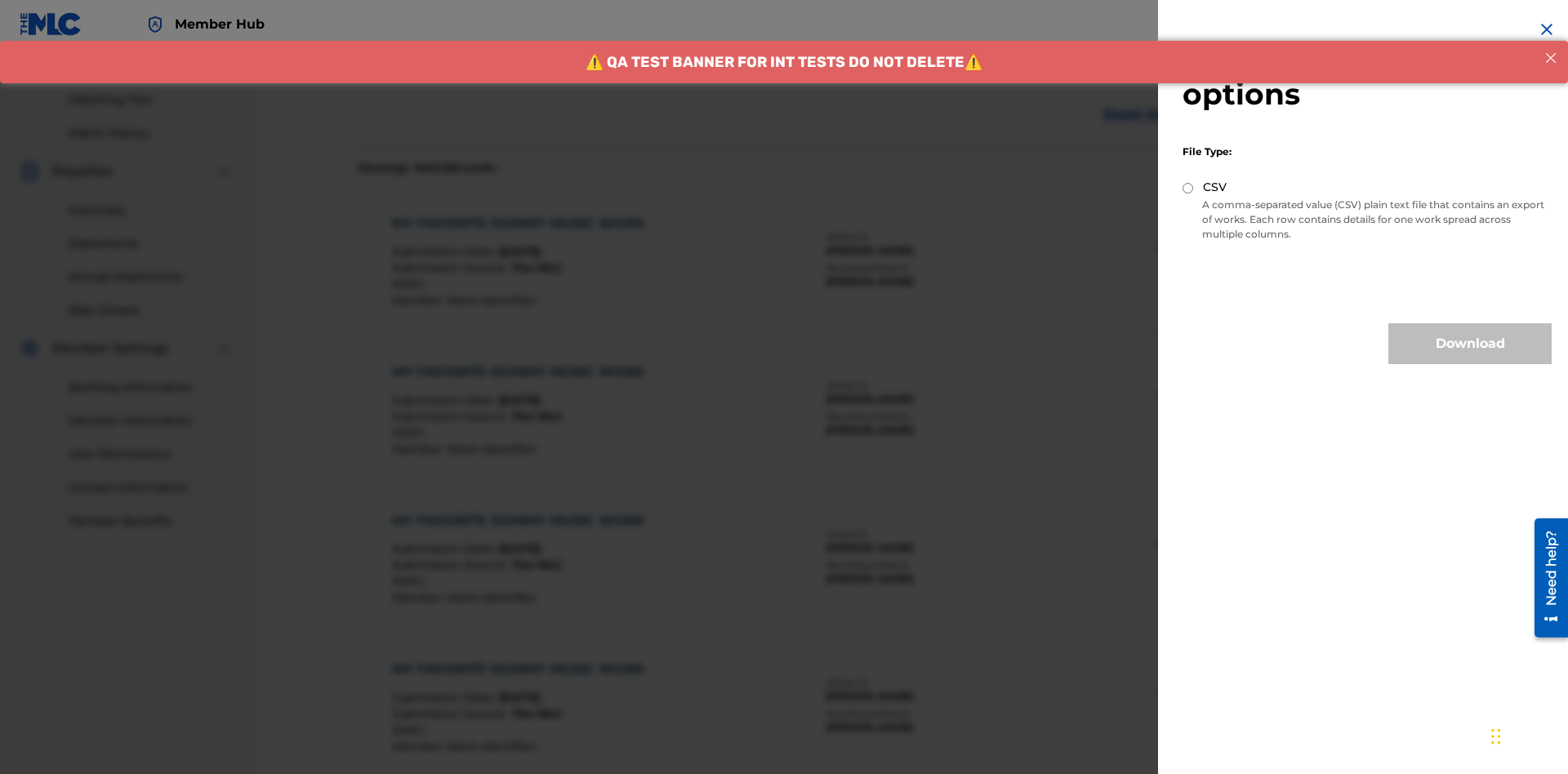
click at [1188, 187] on input "CSV" at bounding box center [1187, 187] width 10 height 10
radio input "true"
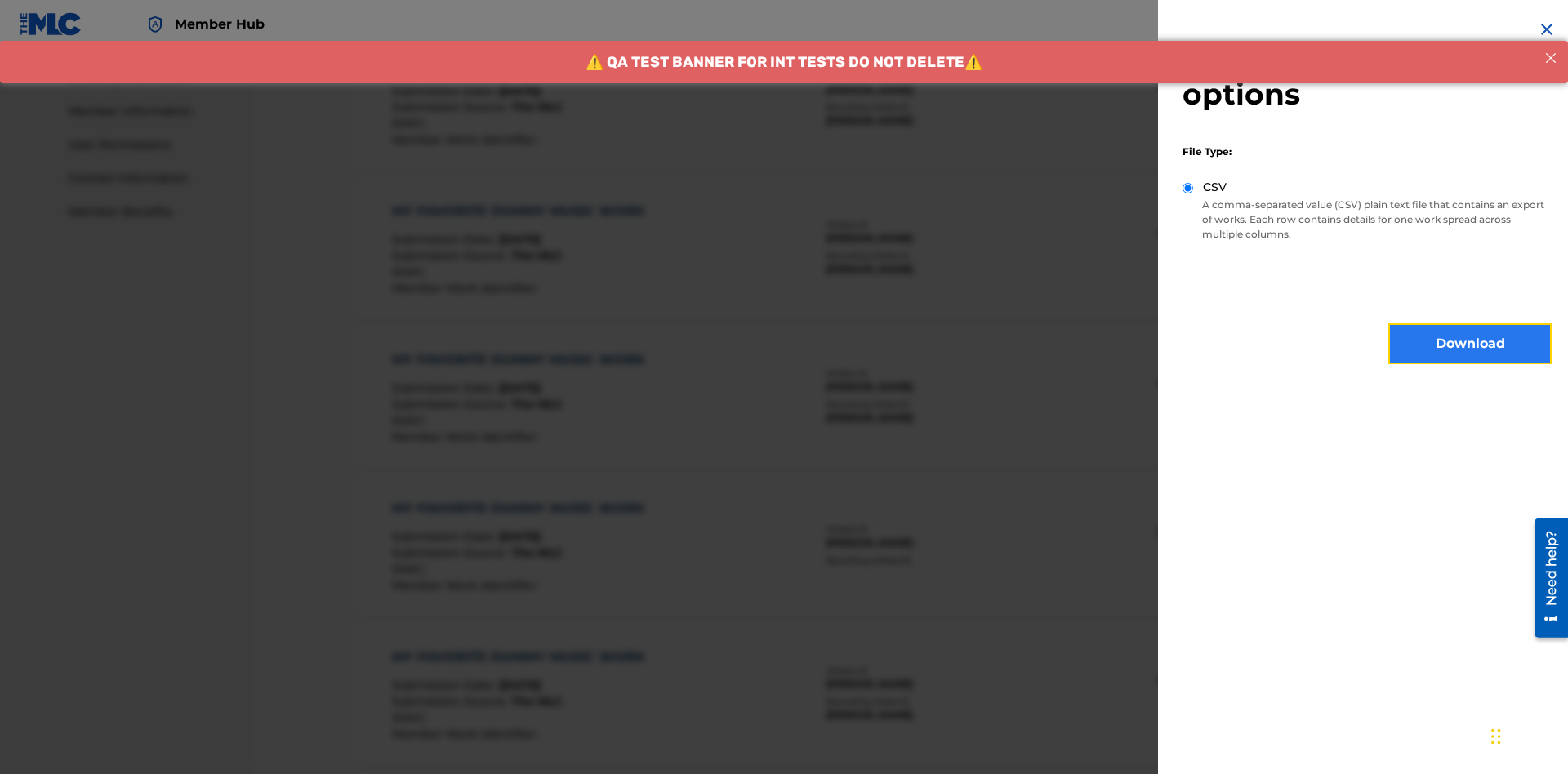
click at [1470, 344] on button "Download" at bounding box center [1469, 343] width 163 height 40
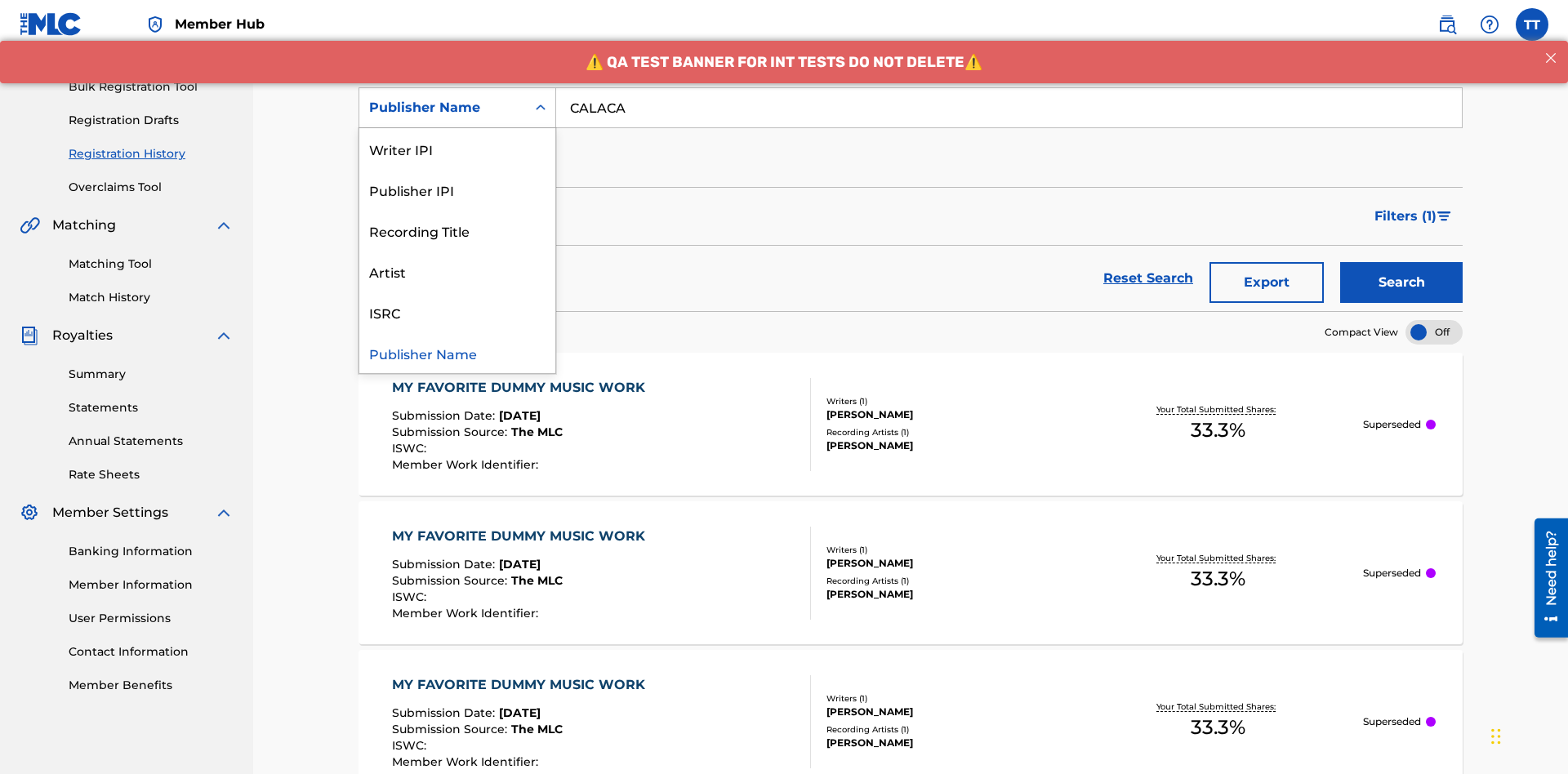
click at [457, 189] on div "Publisher IPI" at bounding box center [457, 188] width 196 height 40
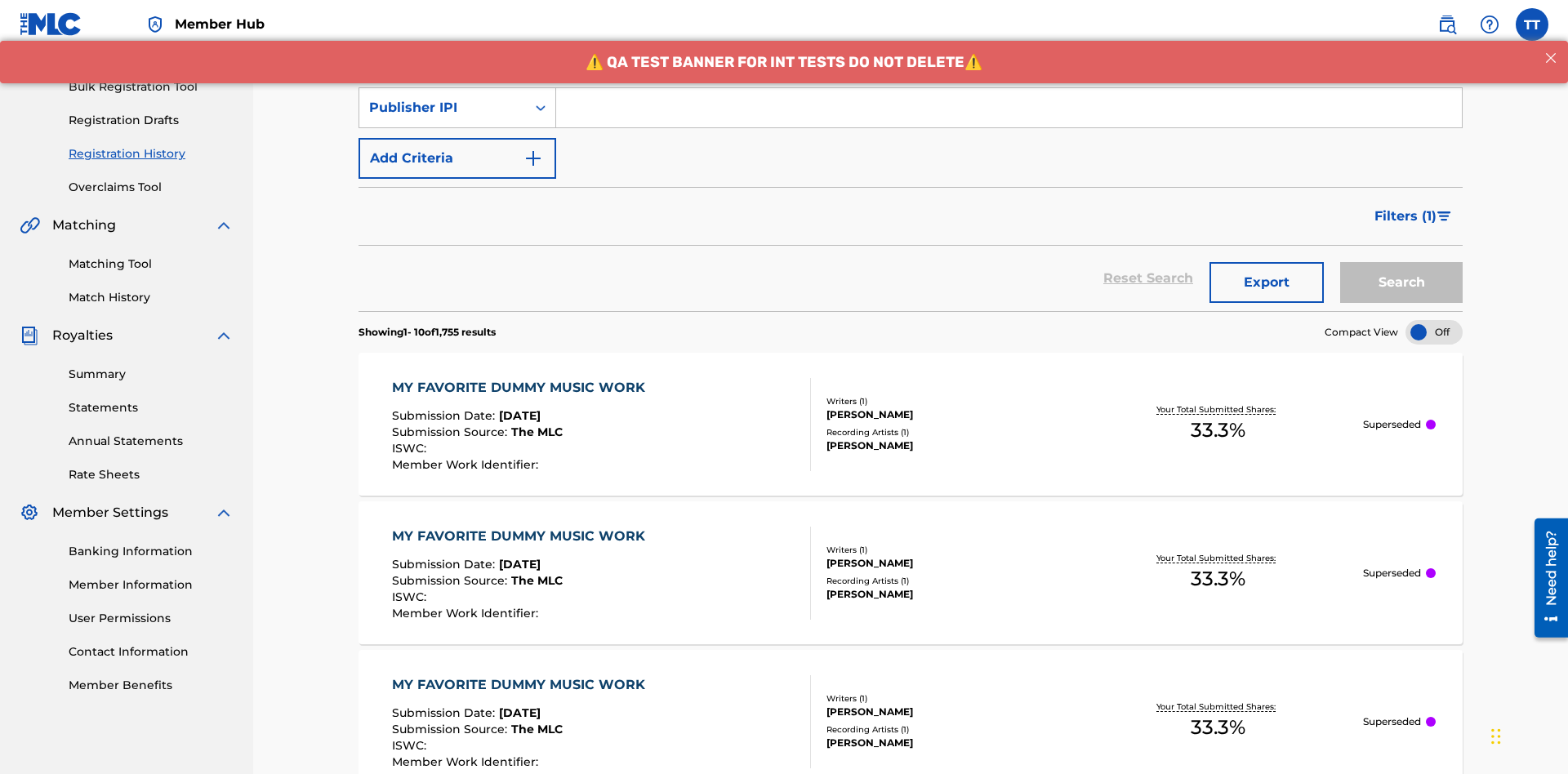
click at [1009, 118] on input "Search Form" at bounding box center [1008, 108] width 905 height 40
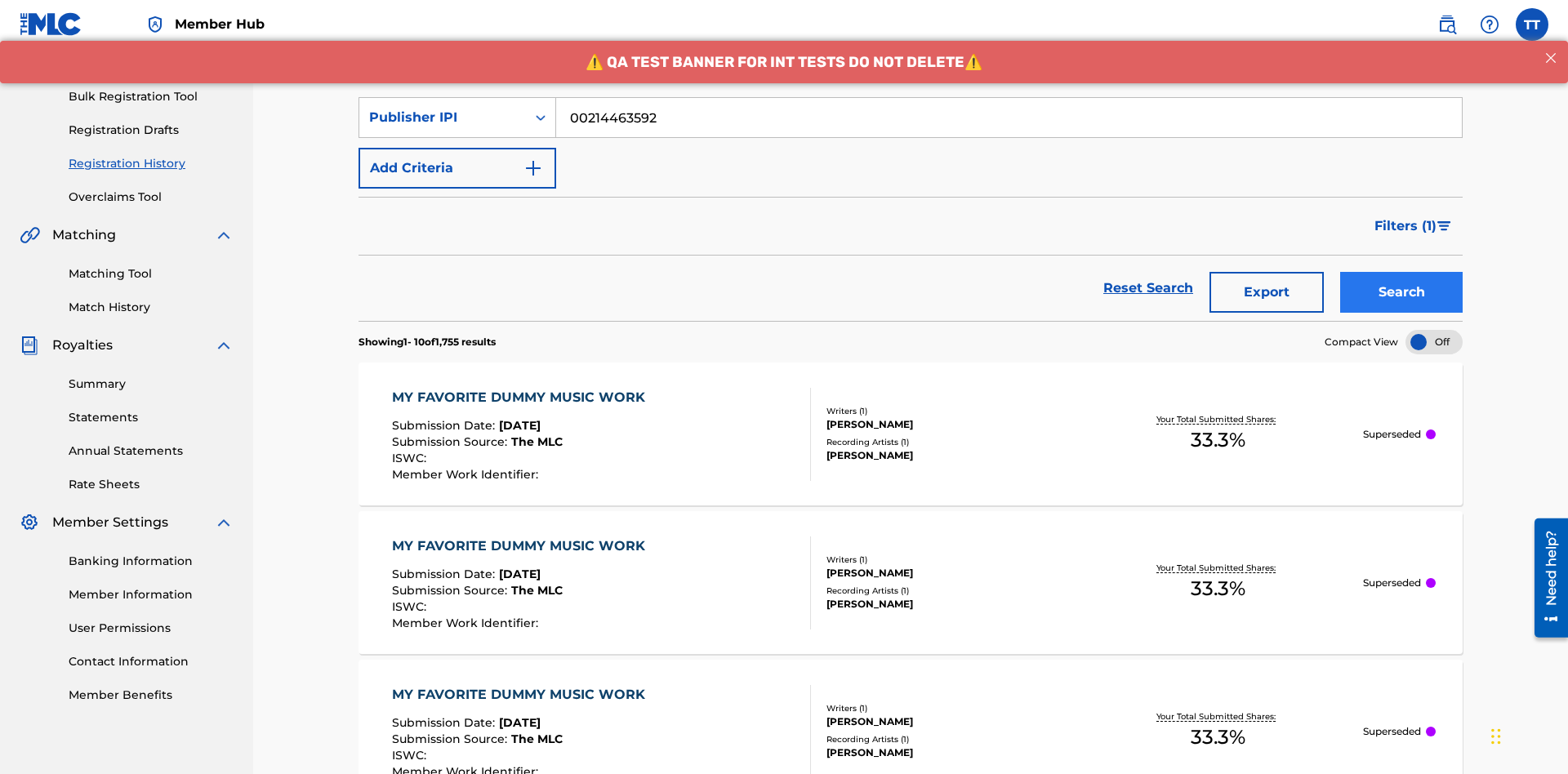
type input "00214463592"
click at [1401, 272] on button "Search" at bounding box center [1401, 292] width 122 height 40
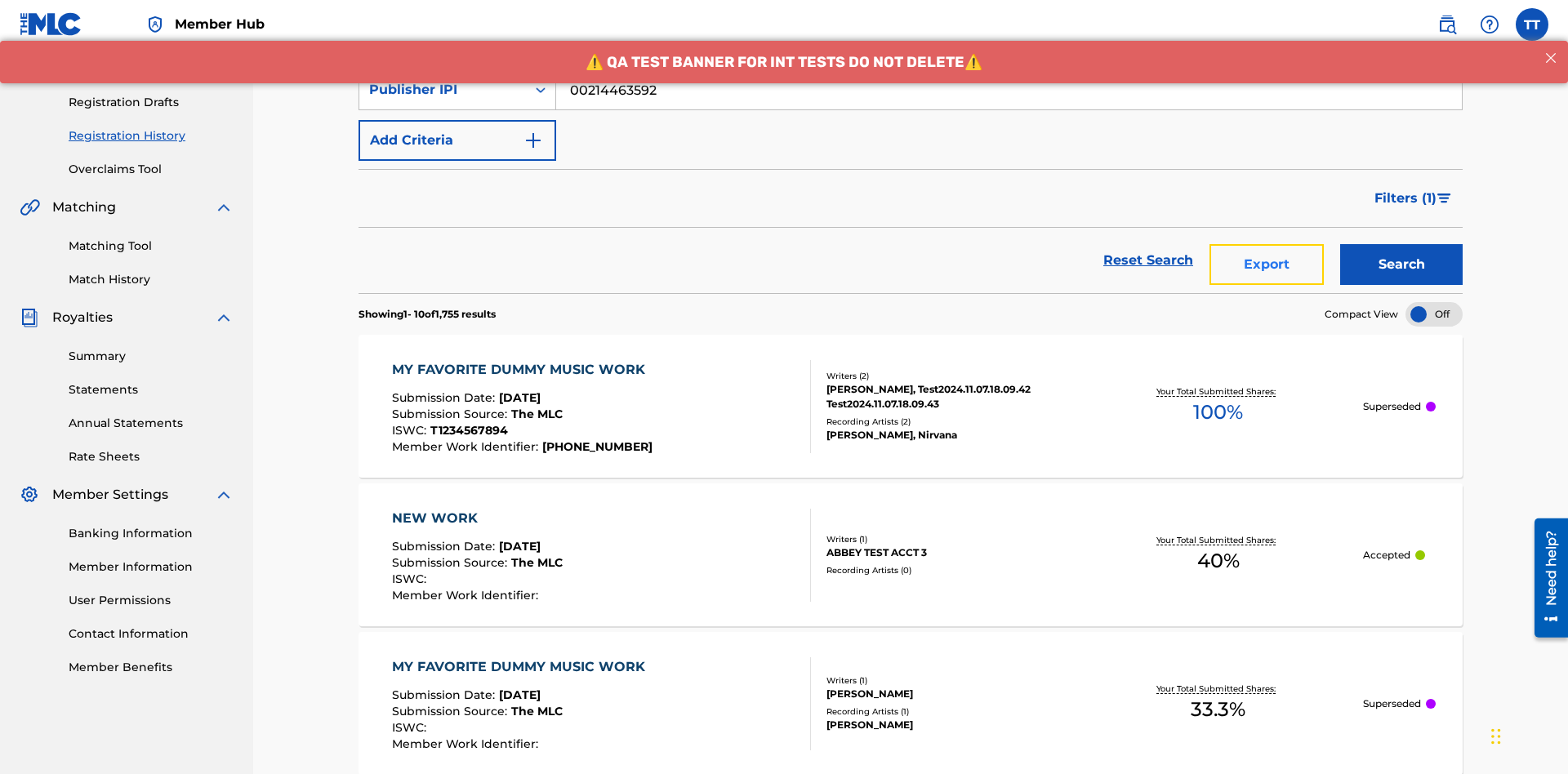
click at [1267, 244] on button "Export" at bounding box center [1266, 264] width 114 height 40
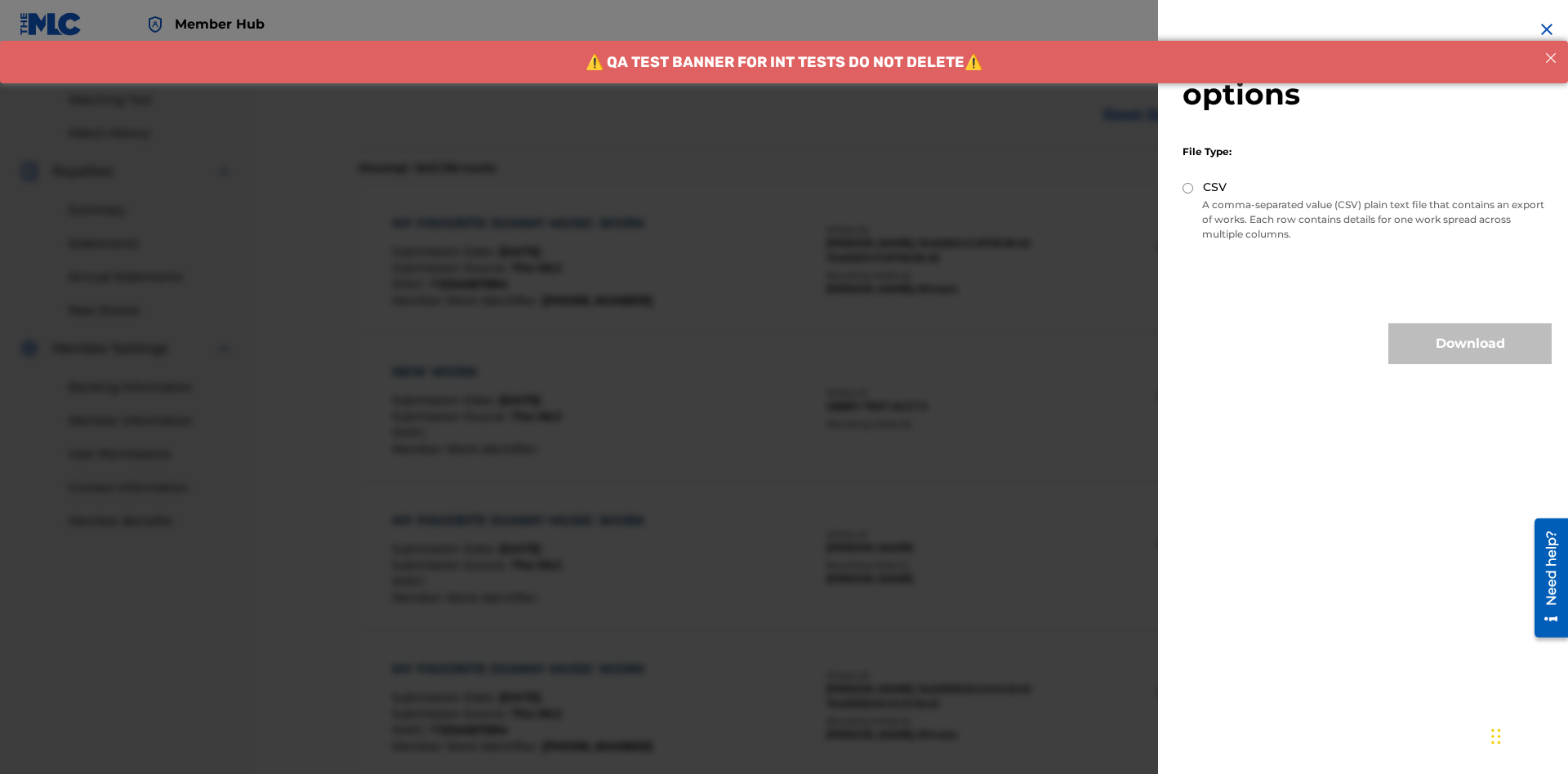
click at [1188, 187] on input "CSV" at bounding box center [1187, 187] width 10 height 10
radio input "true"
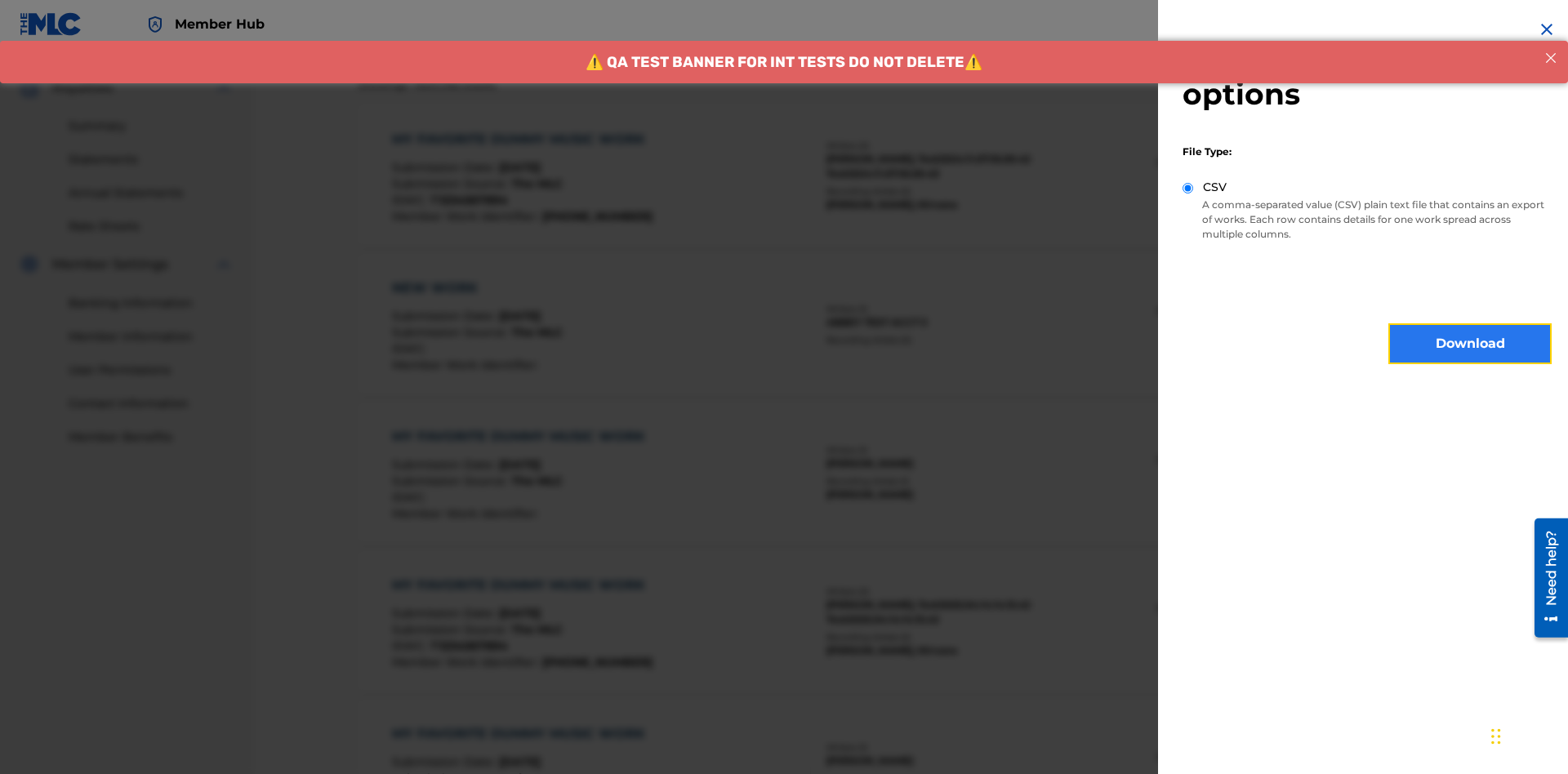
click at [1470, 344] on button "Download" at bounding box center [1469, 343] width 163 height 40
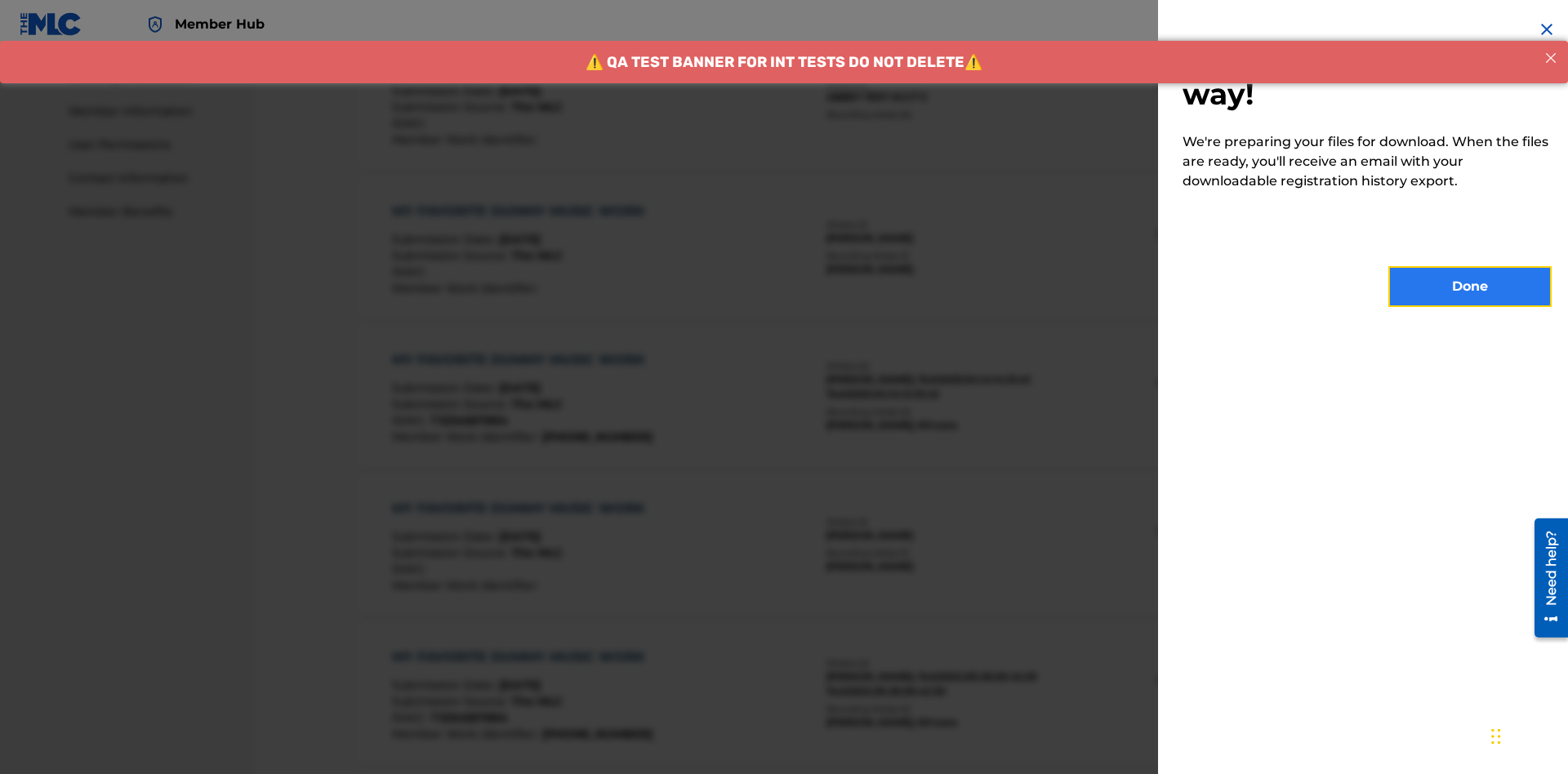
click at [1470, 286] on button "Done" at bounding box center [1469, 286] width 163 height 40
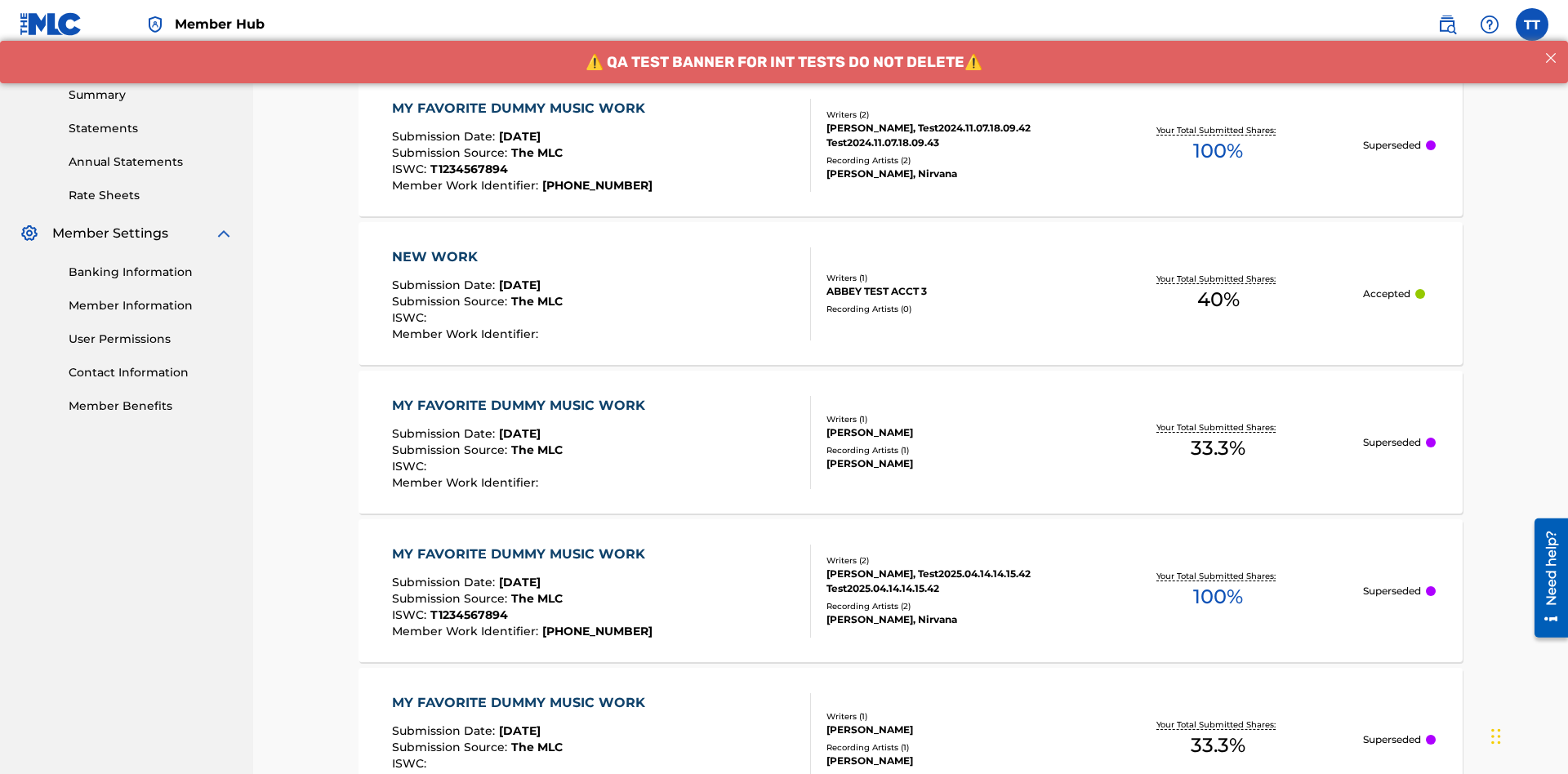
click at [520, 107] on div "MY FAVORITE DUMMY MUSIC WORK" at bounding box center [522, 108] width 261 height 20
